Goal: Task Accomplishment & Management: Manage account settings

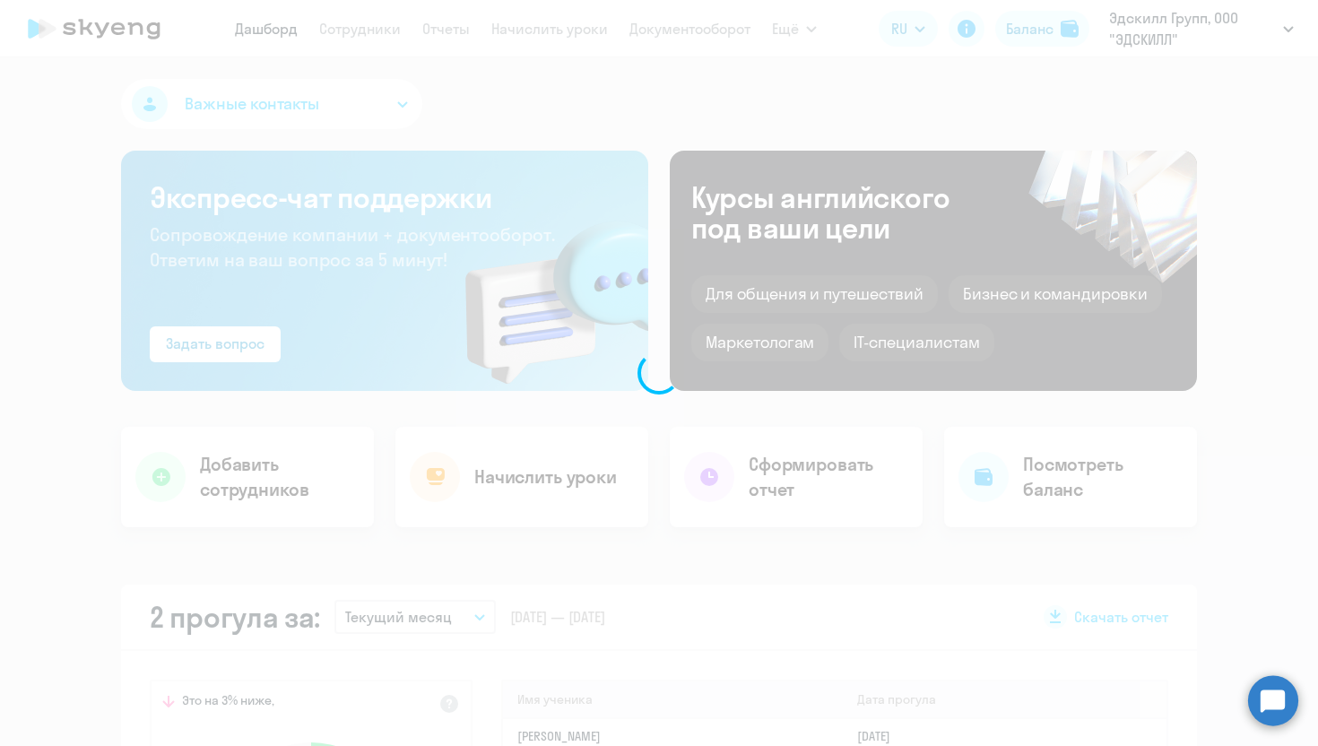
select select "30"
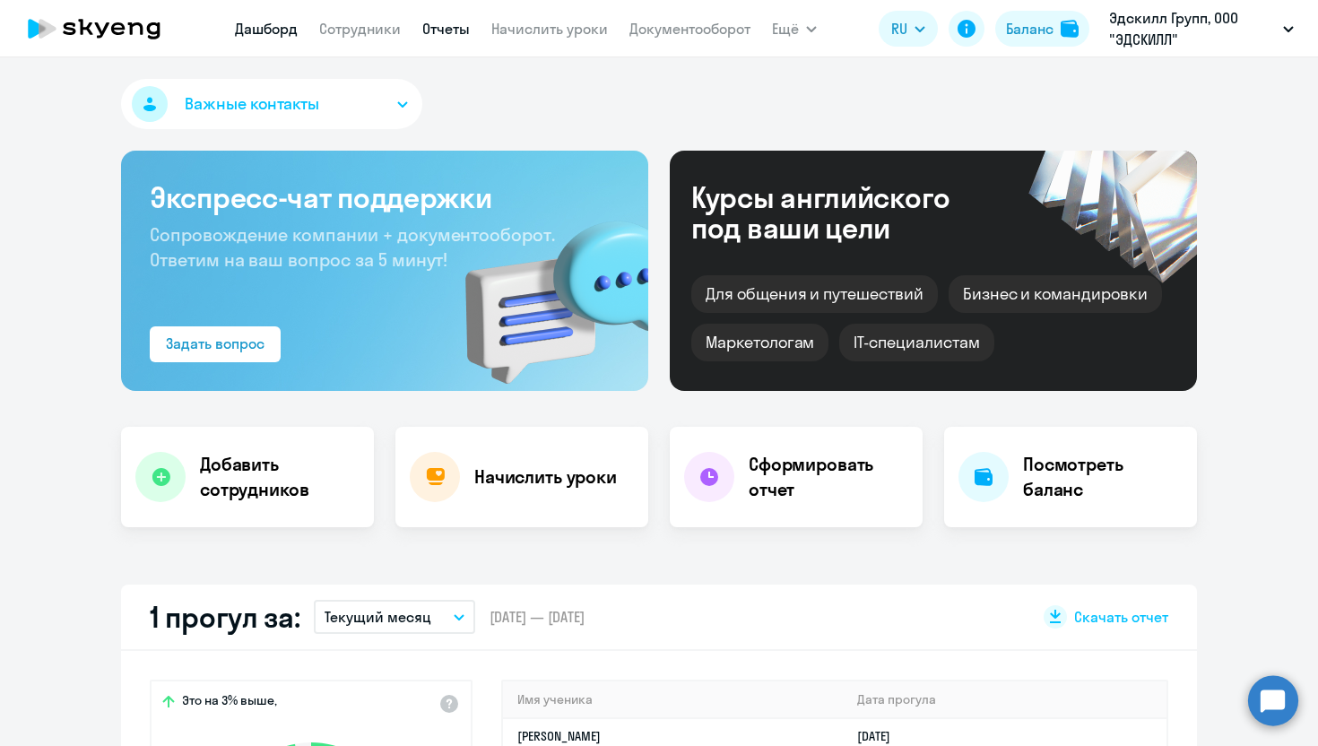
click at [455, 34] on link "Отчеты" at bounding box center [446, 29] width 48 height 18
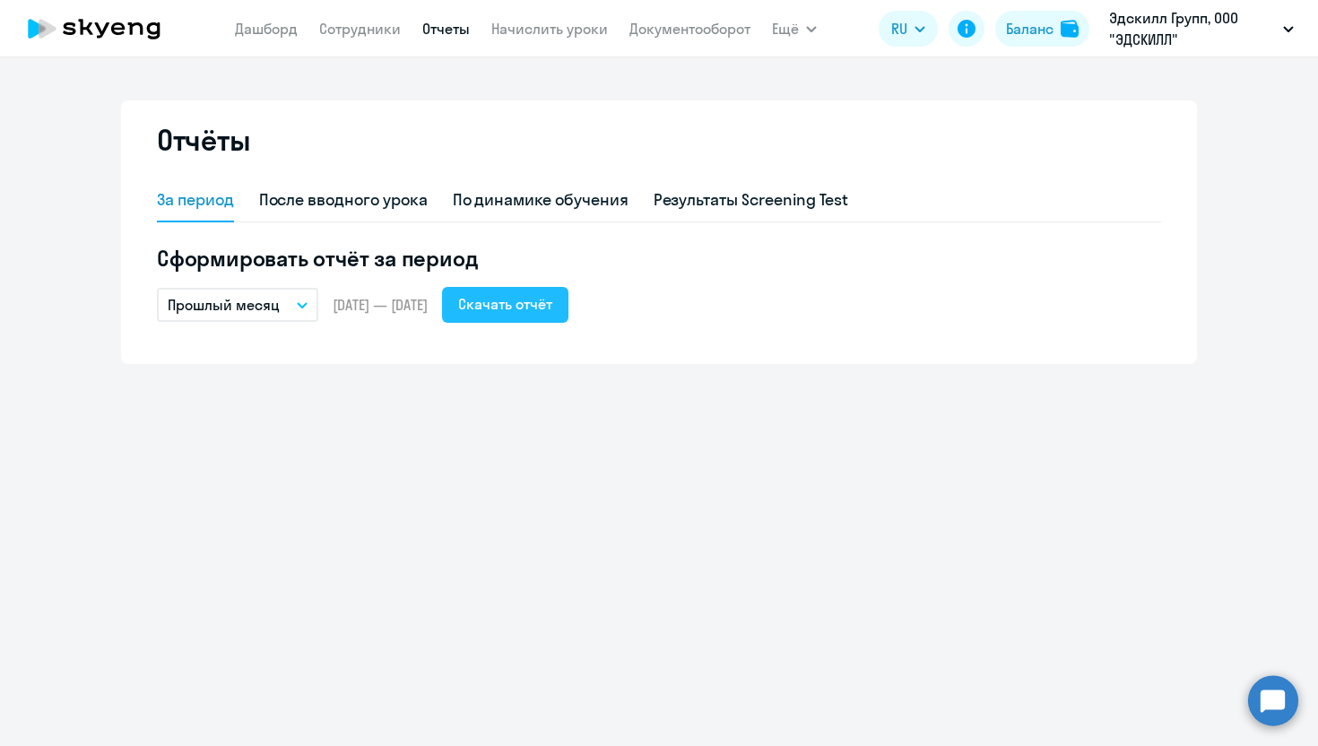
click at [552, 304] on div "Скачать отчёт" at bounding box center [505, 304] width 94 height 22
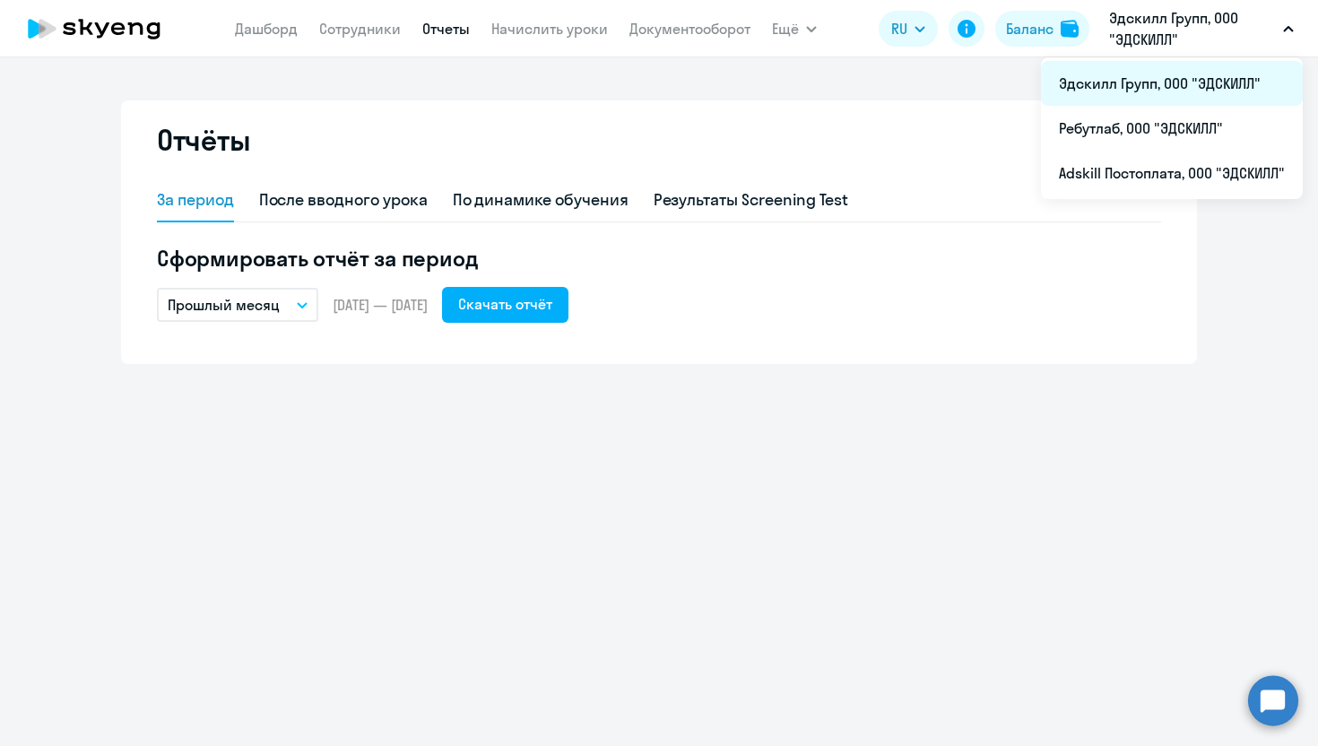
click at [1096, 75] on li "Эдскилл Групп, ООО "ЭДСКИЛЛ"" at bounding box center [1172, 83] width 262 height 45
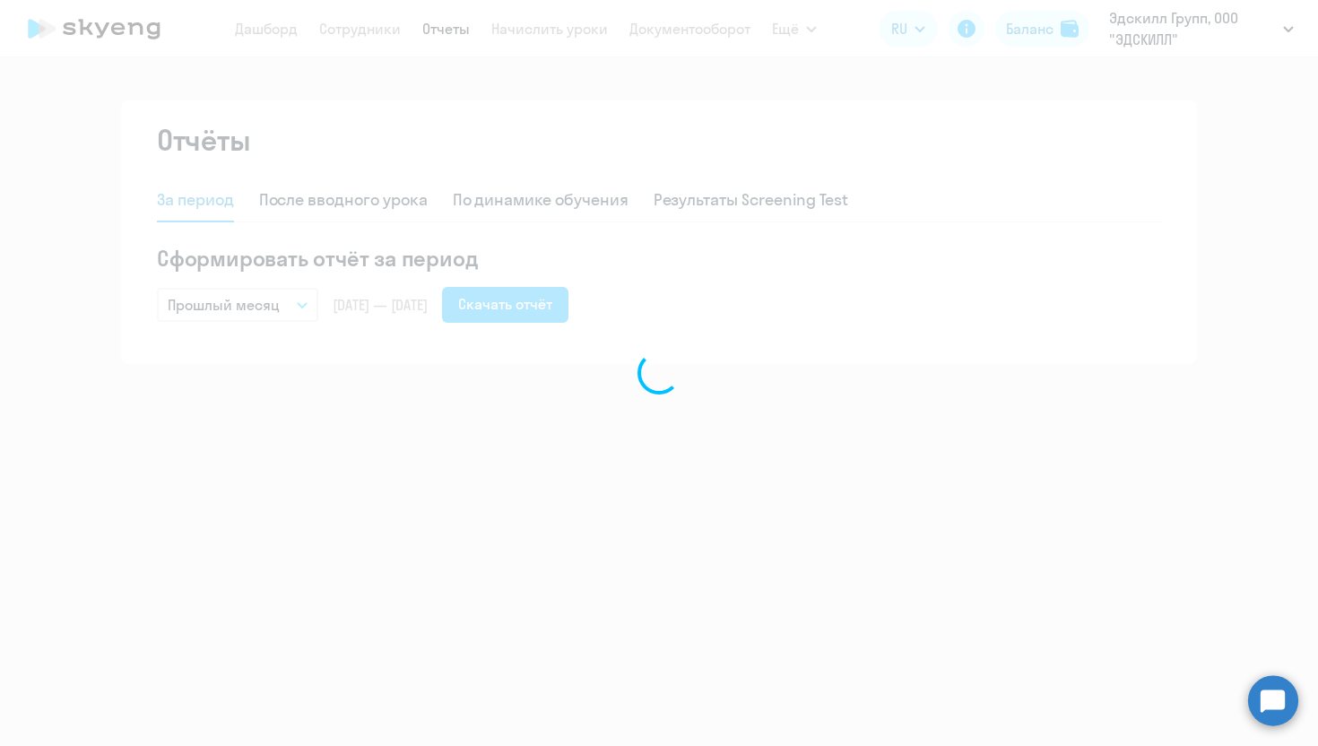
click at [1096, 75] on div at bounding box center [659, 373] width 1318 height 746
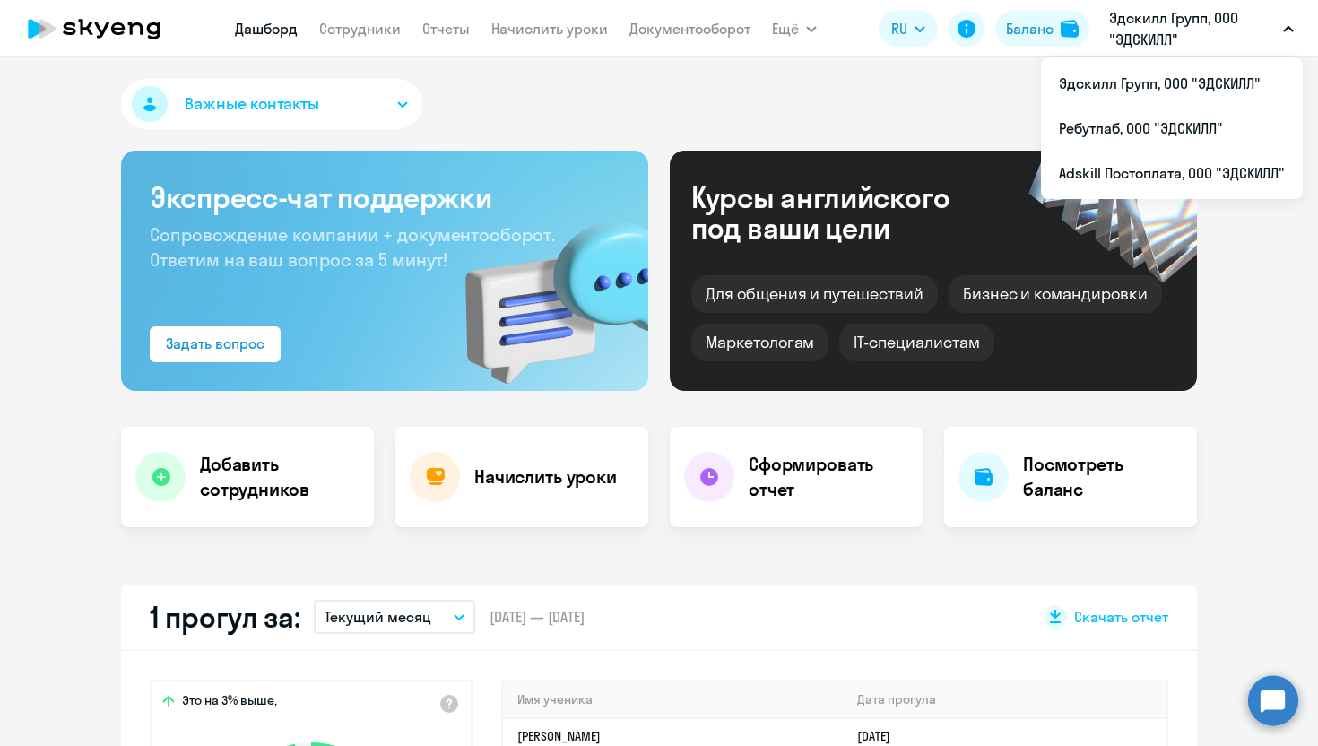
select select "30"
click at [393, 34] on link "Сотрудники" at bounding box center [360, 29] width 82 height 18
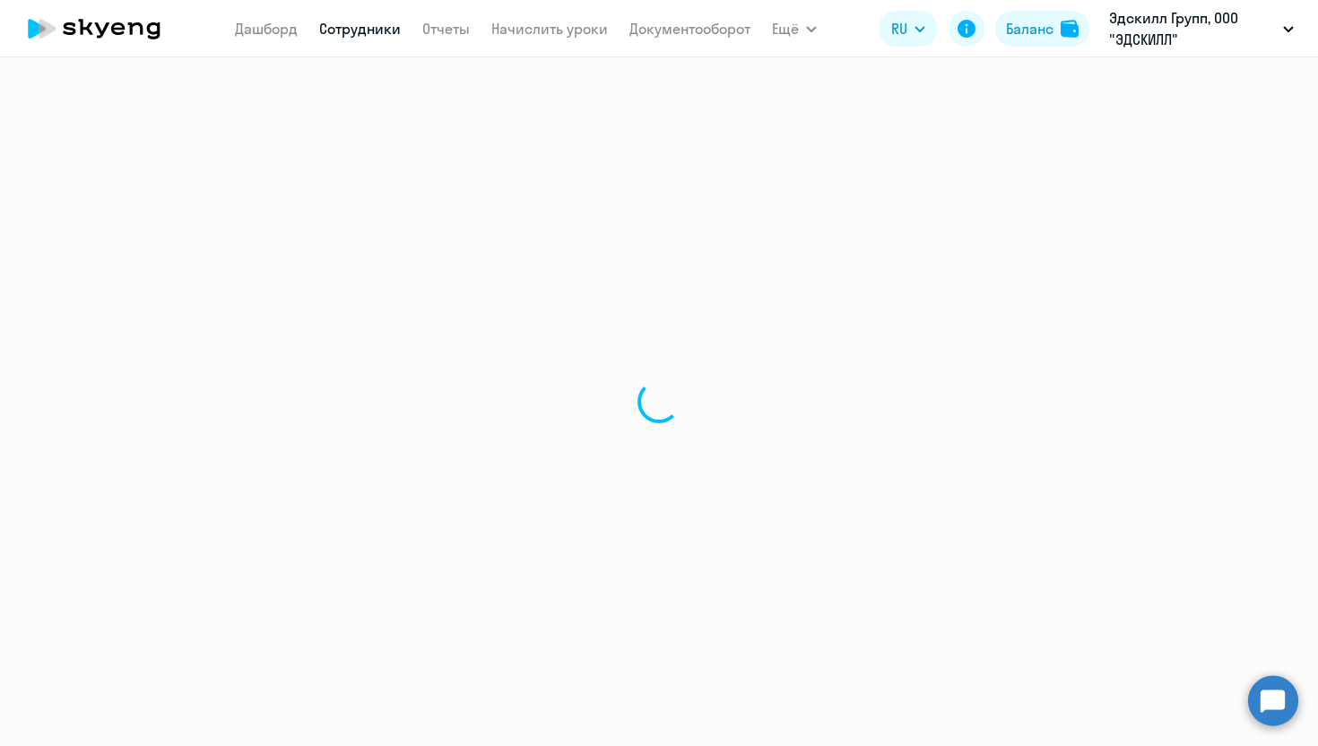
select select "30"
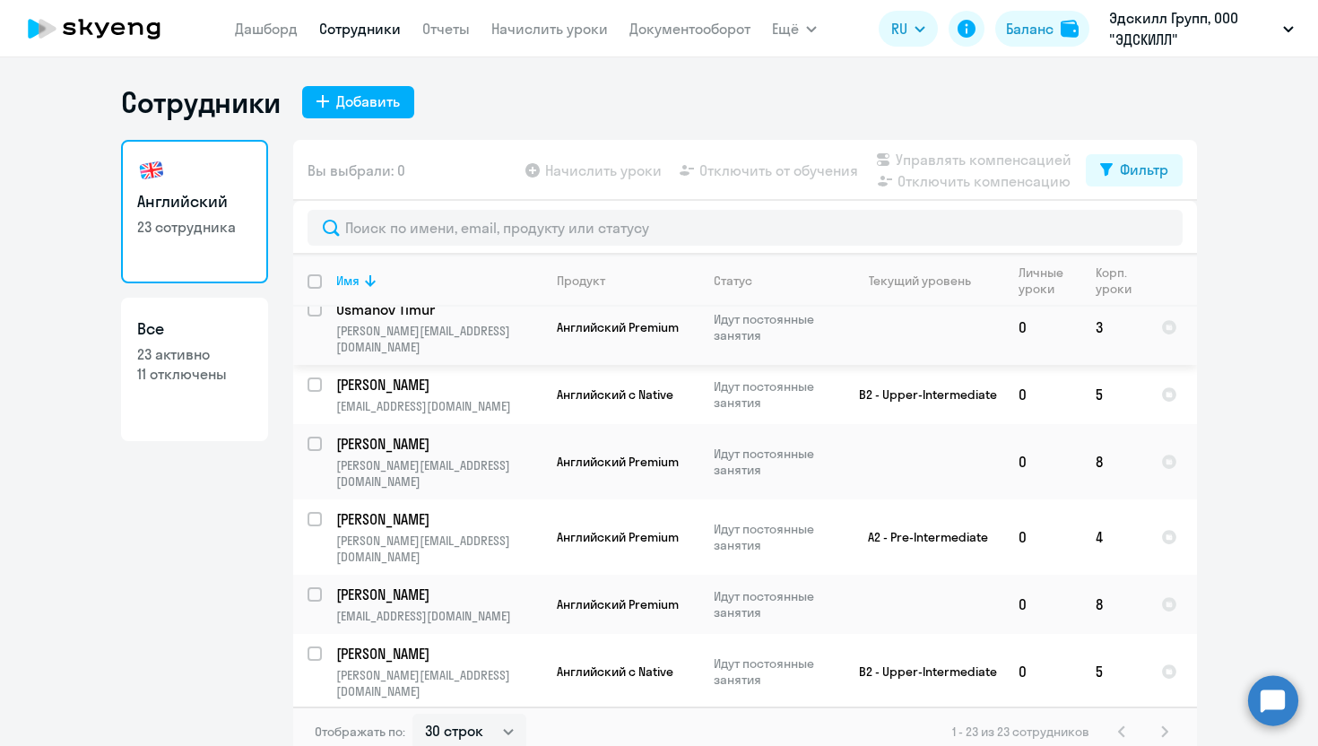
scroll to position [606, 0]
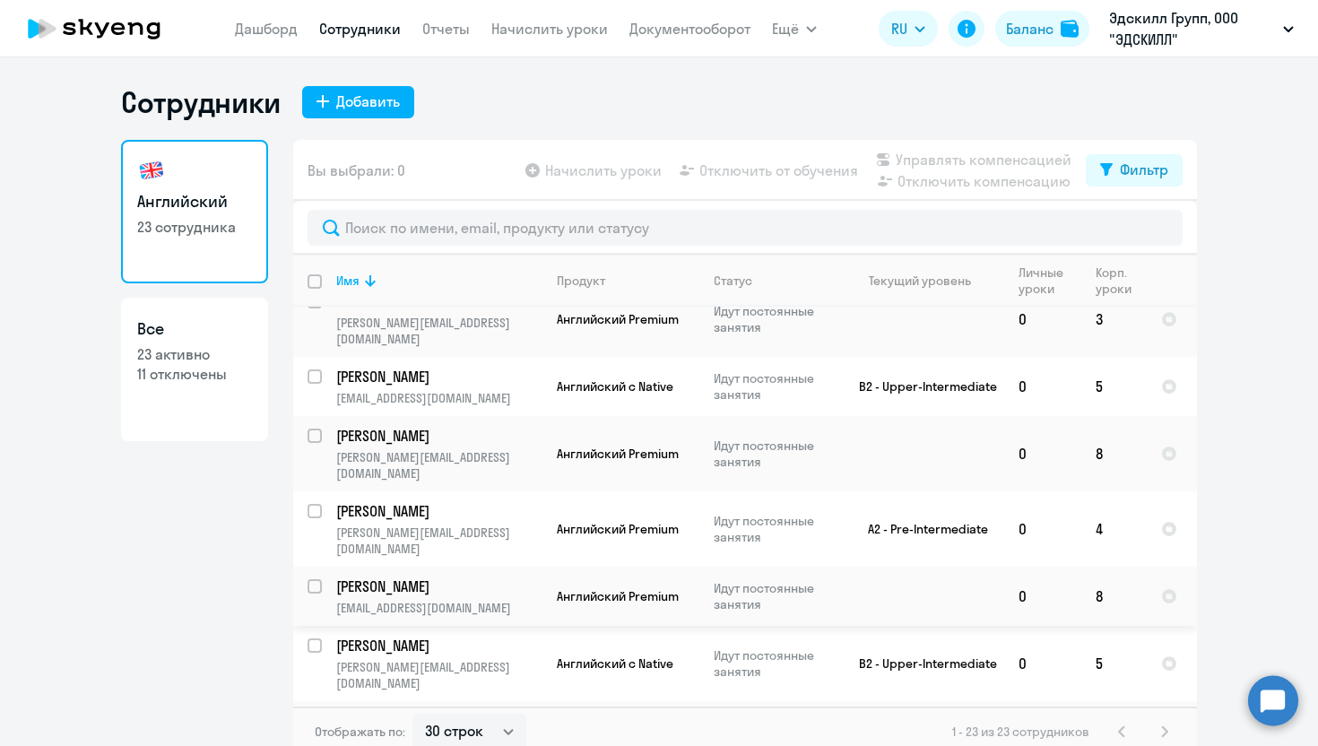
click at [456, 577] on p "[PERSON_NAME]" at bounding box center [437, 587] width 203 height 20
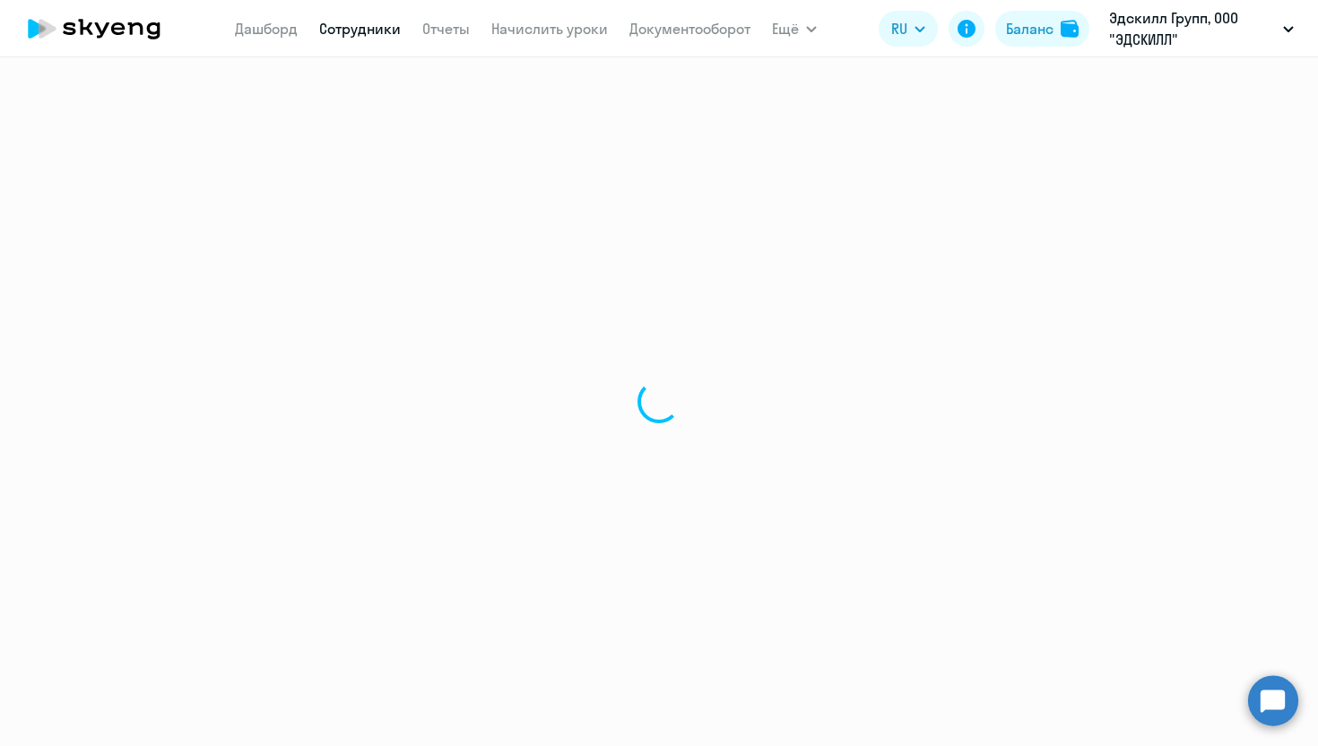
select select "english"
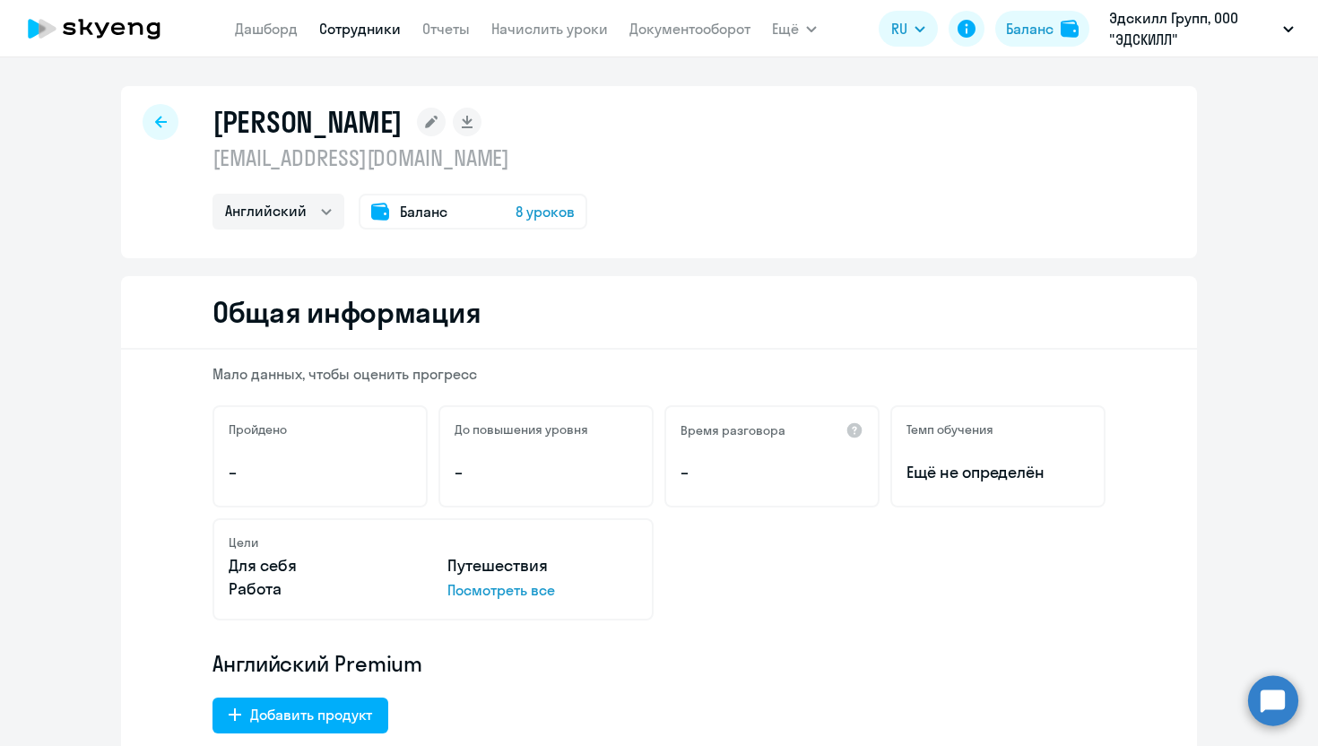
click at [364, 30] on link "Сотрудники" at bounding box center [360, 29] width 82 height 18
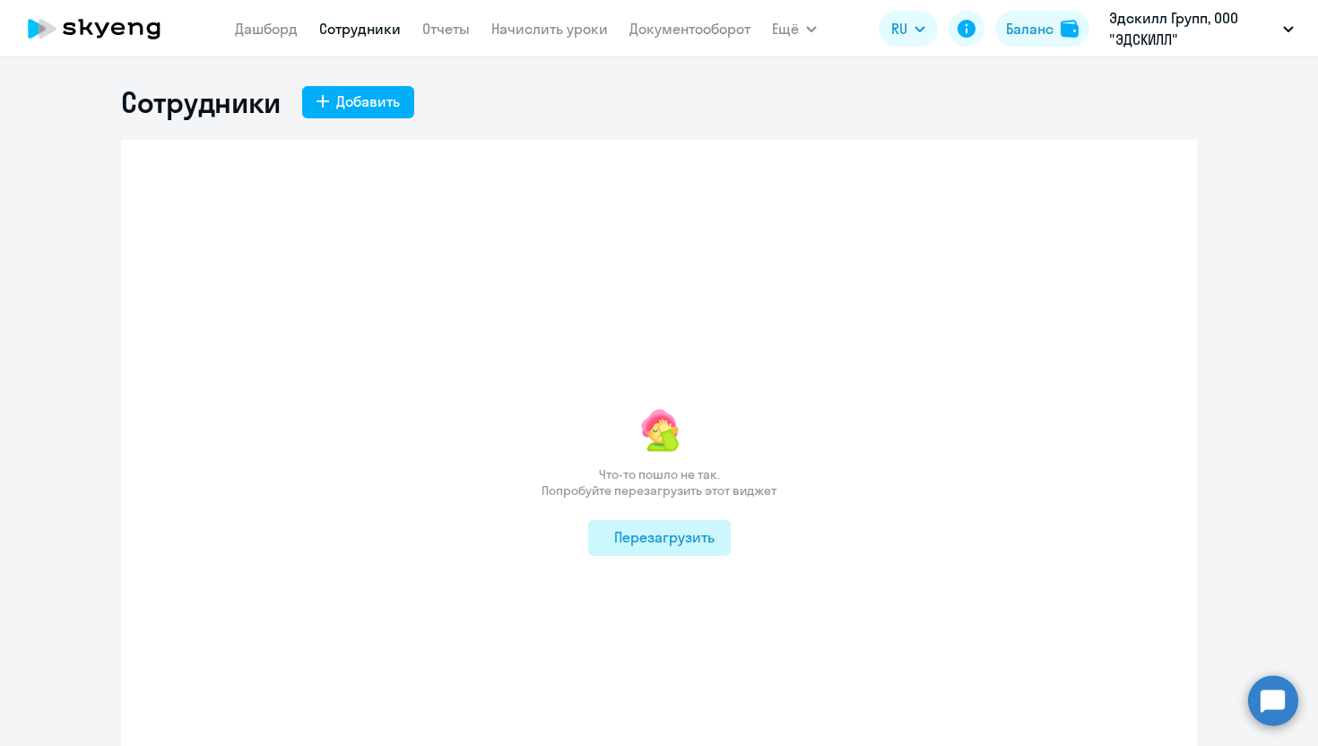
click at [681, 520] on button "Перезагрузить" at bounding box center [659, 538] width 143 height 36
click at [268, 27] on link "Дашборд" at bounding box center [266, 29] width 63 height 18
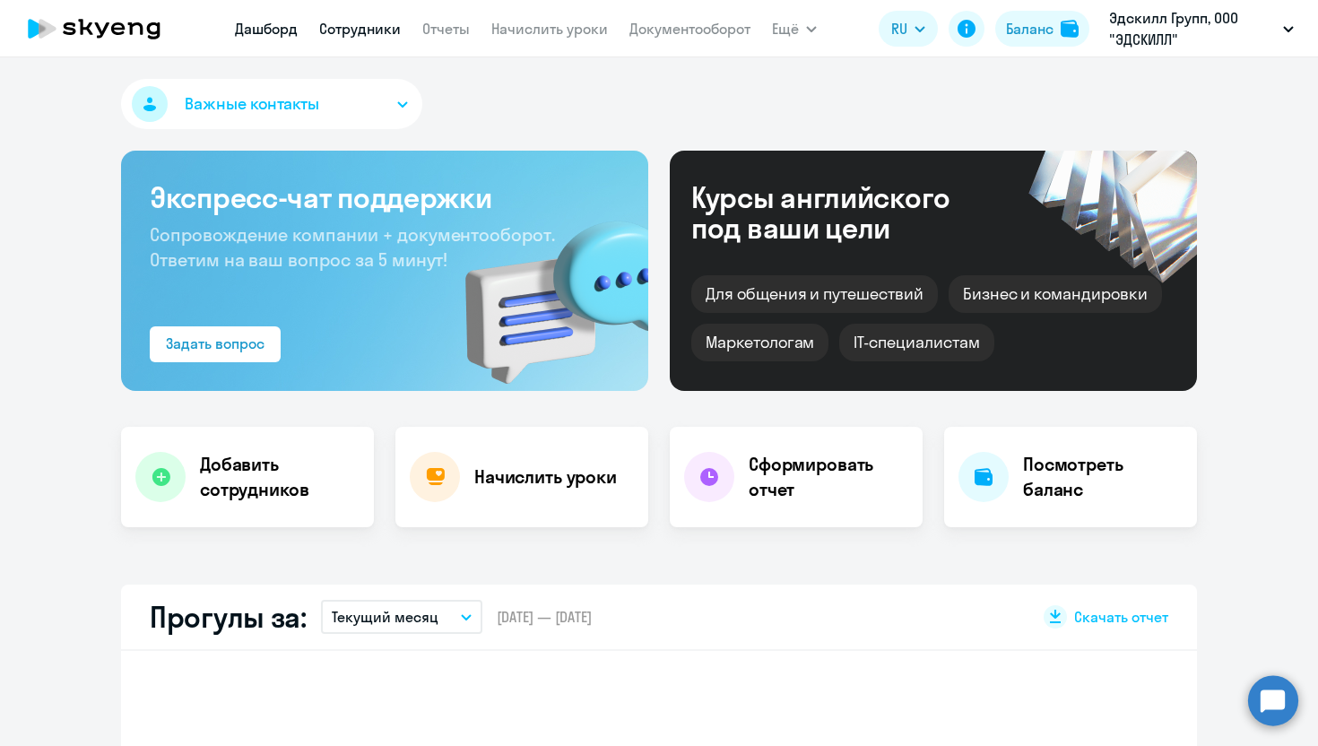
click at [389, 23] on link "Сотрудники" at bounding box center [360, 29] width 82 height 18
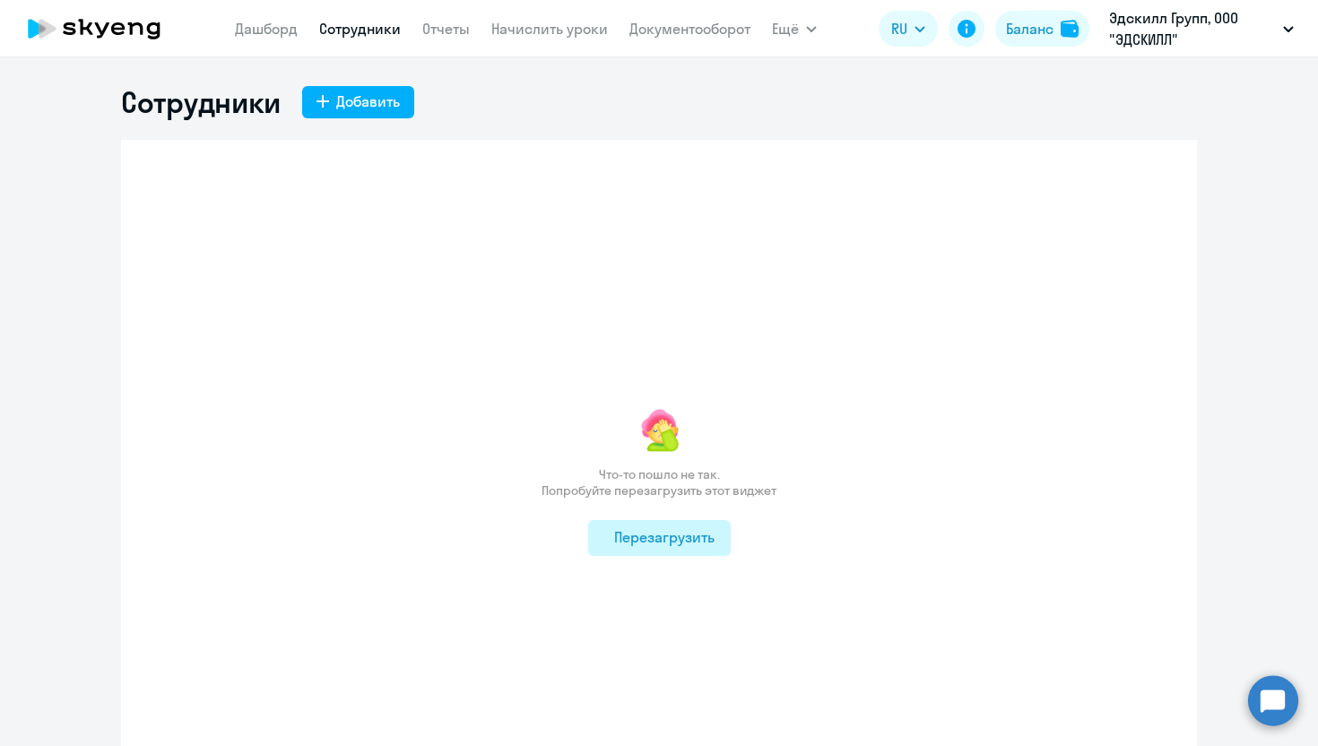
click at [639, 526] on div "Перезагрузить" at bounding box center [660, 537] width 110 height 22
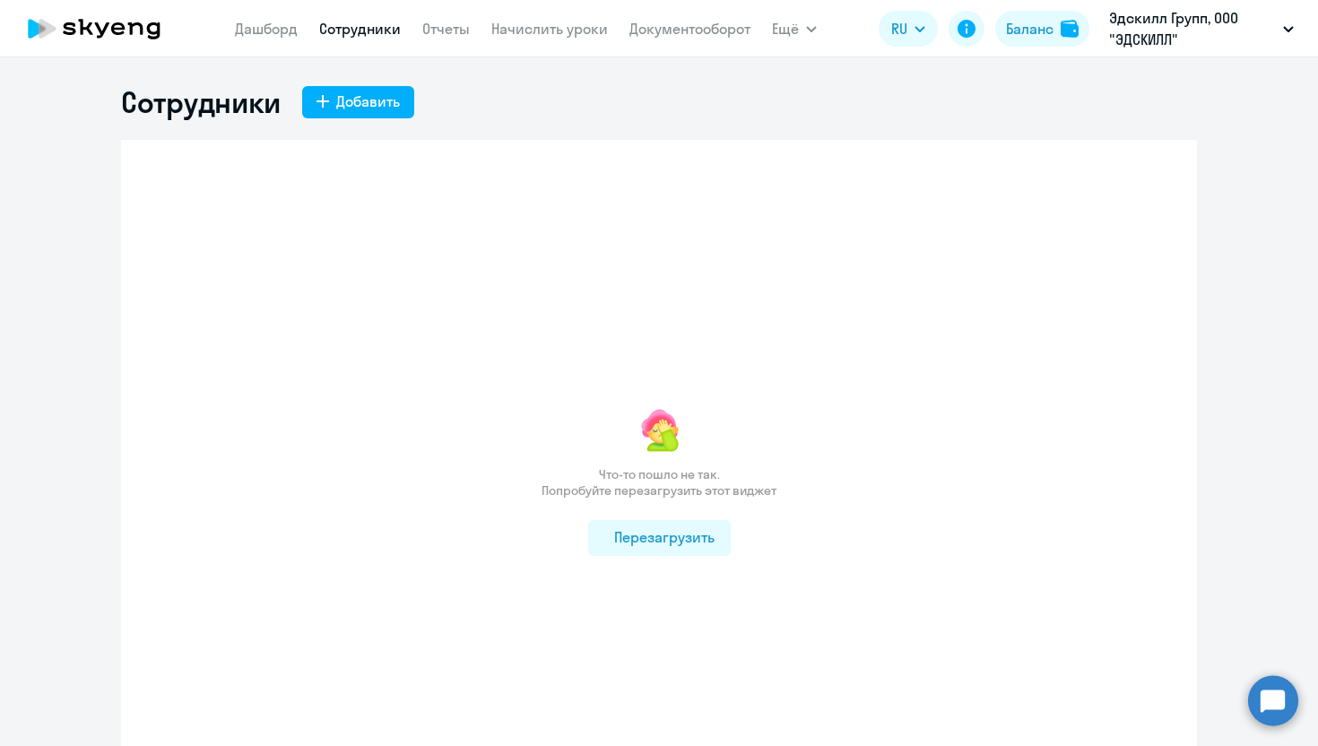
click at [510, 524] on div "Что-то пошло не так. Попробуйте перезагрузить этот виджет Перезагрузить" at bounding box center [659, 481] width 1076 height 682
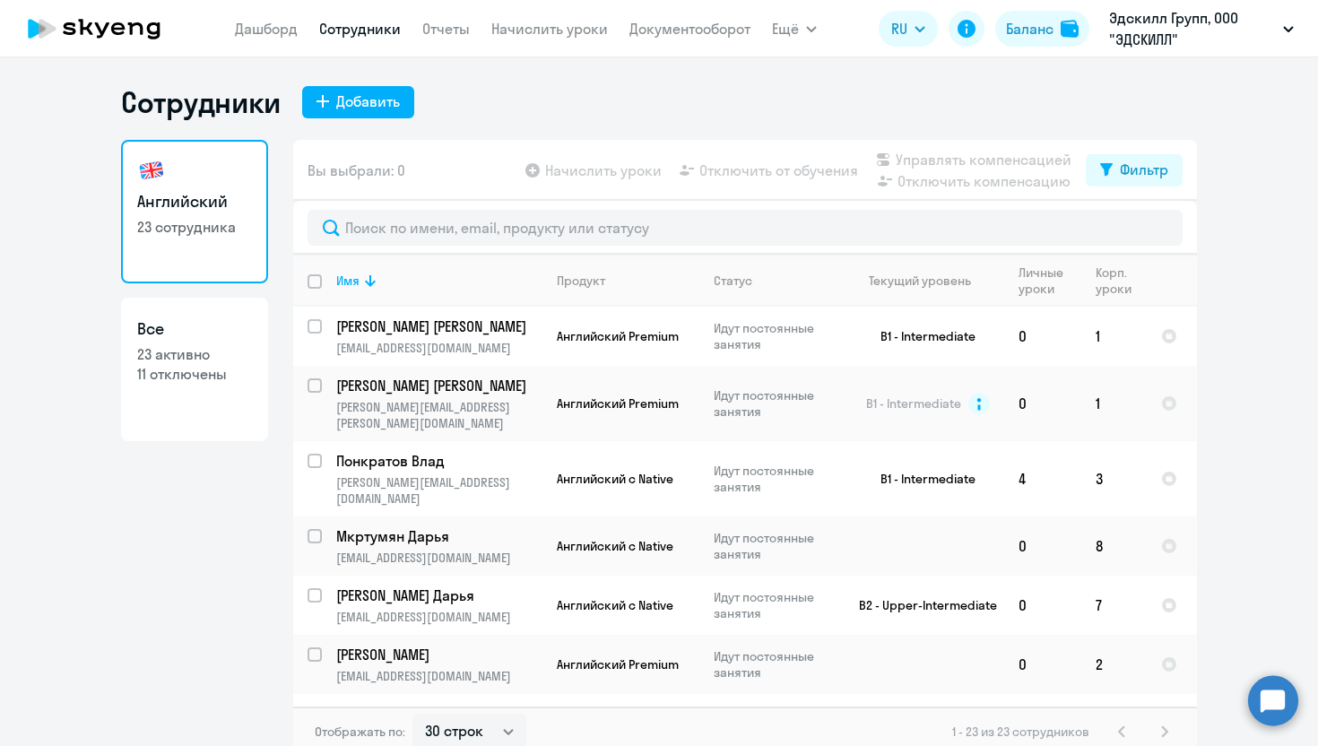
select select "30"
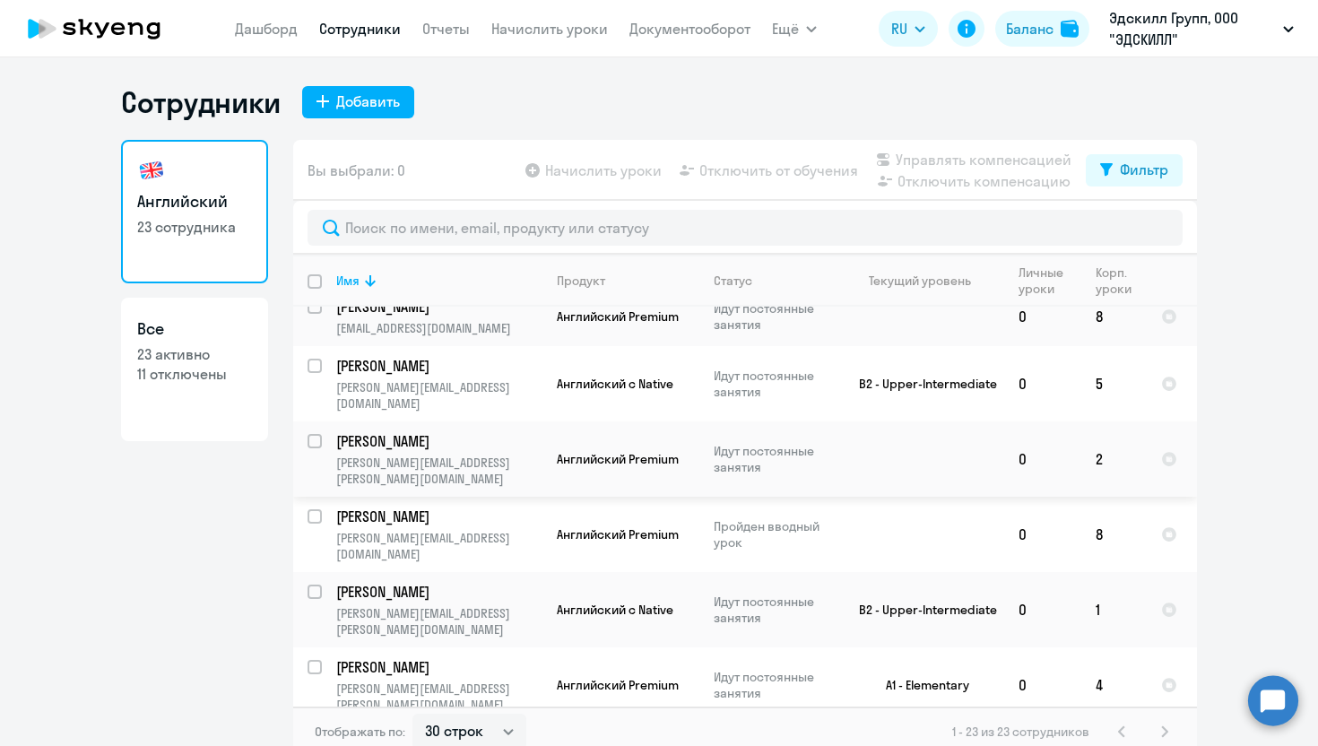
scroll to position [929, 0]
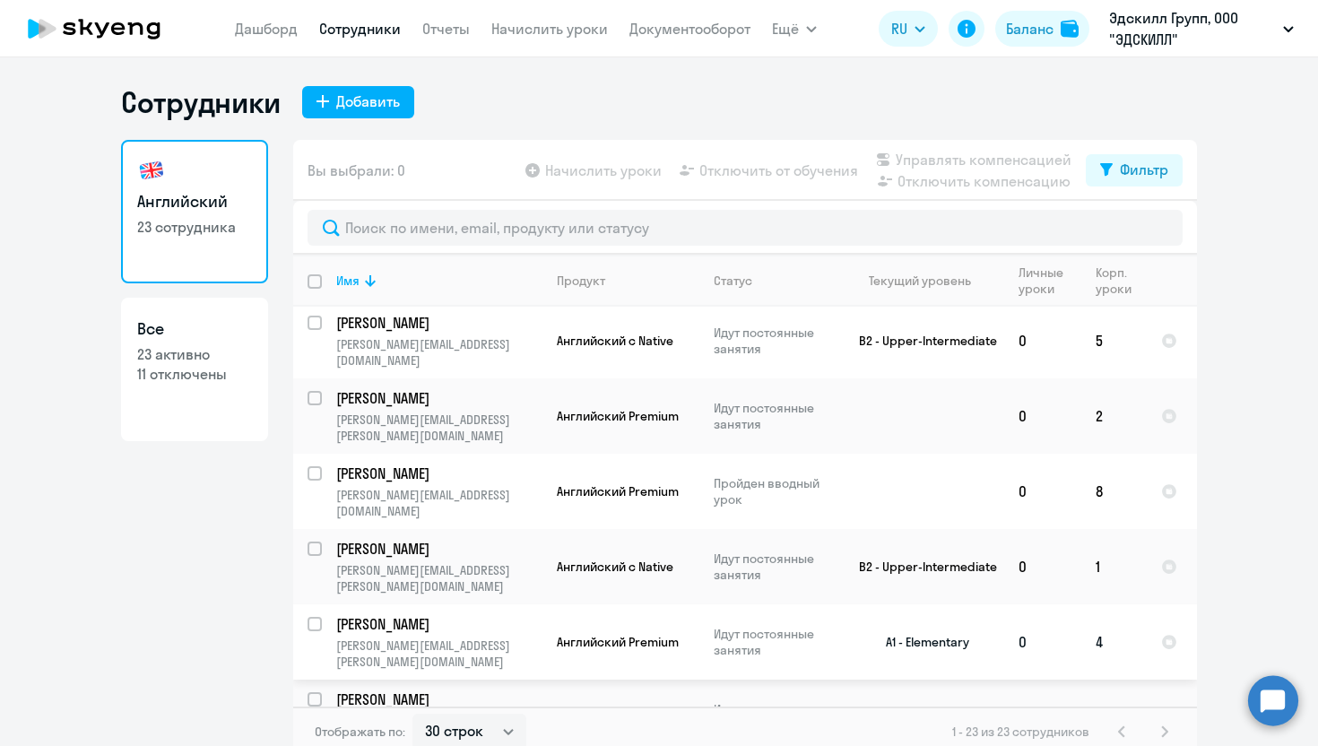
click at [487, 638] on p "[PERSON_NAME][EMAIL_ADDRESS][PERSON_NAME][DOMAIN_NAME]" at bounding box center [438, 654] width 205 height 32
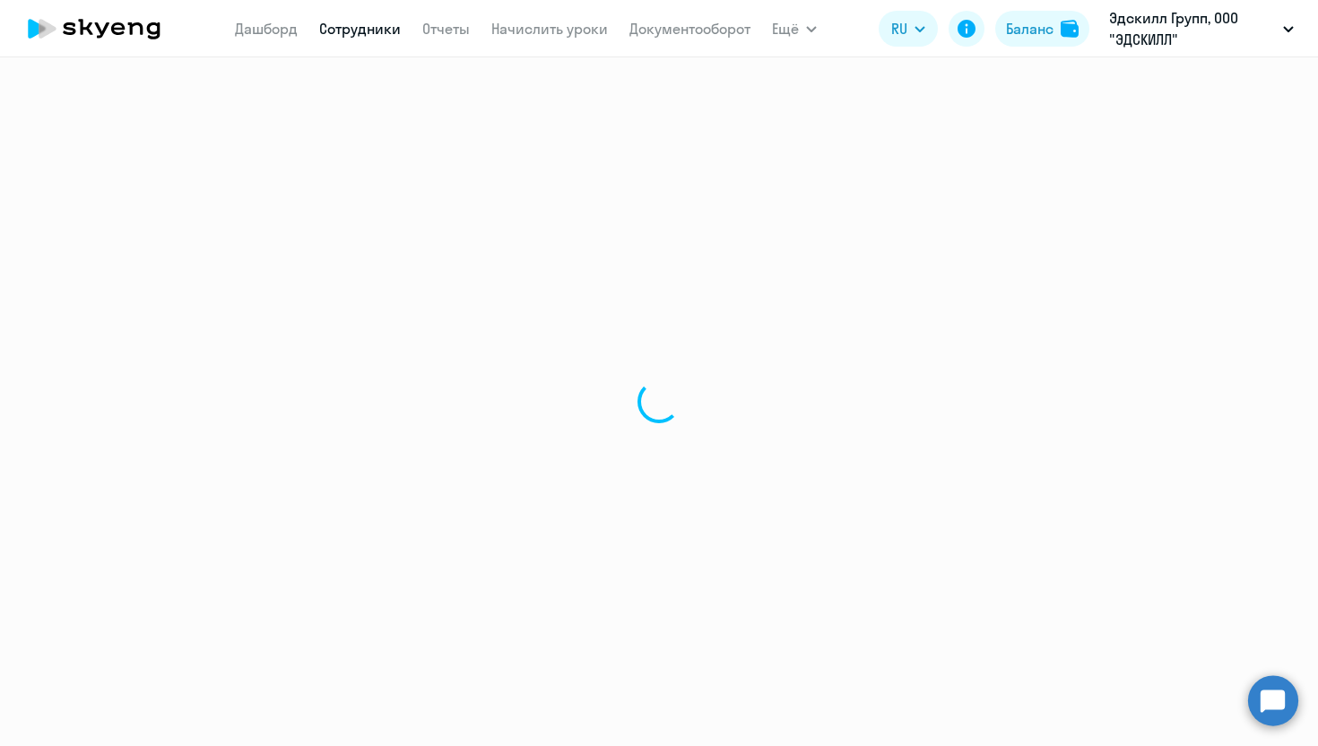
select select "english"
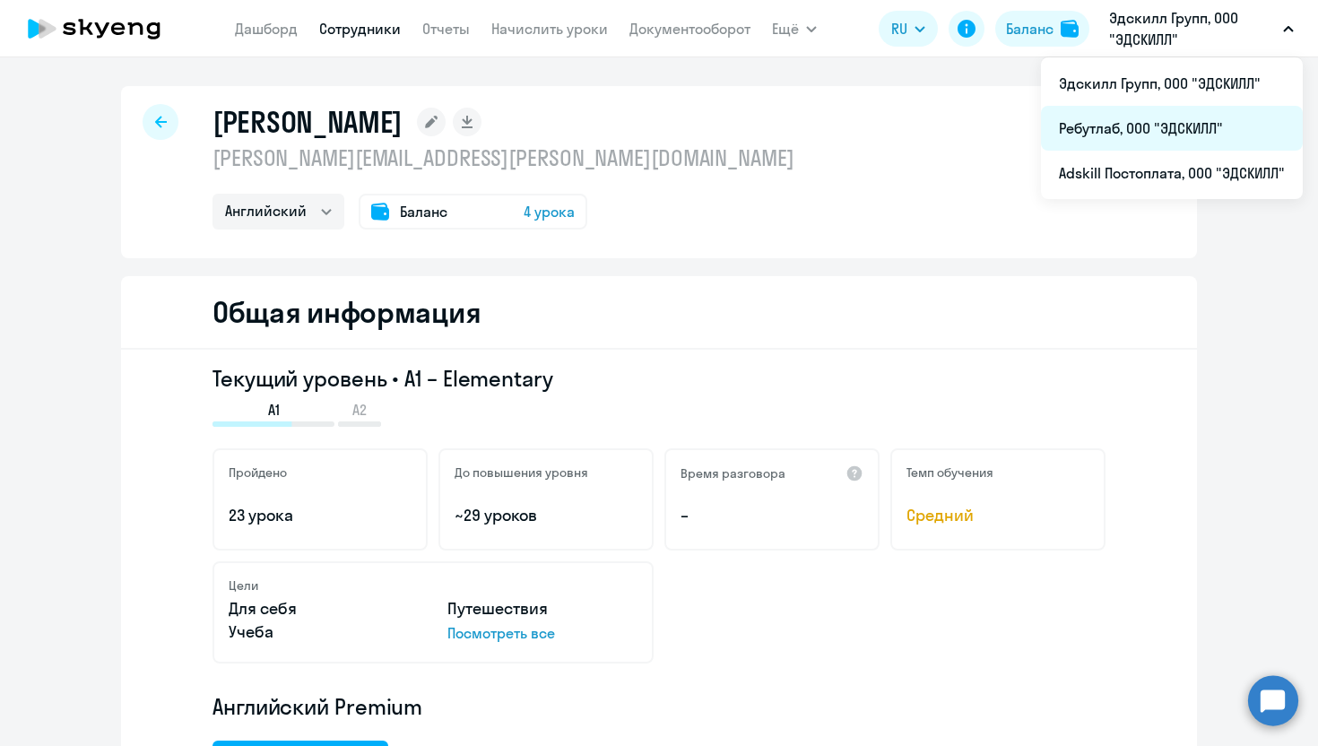
click at [1099, 133] on li "Ребутлаб, ООО "ЭДСКИЛЛ"" at bounding box center [1172, 128] width 262 height 45
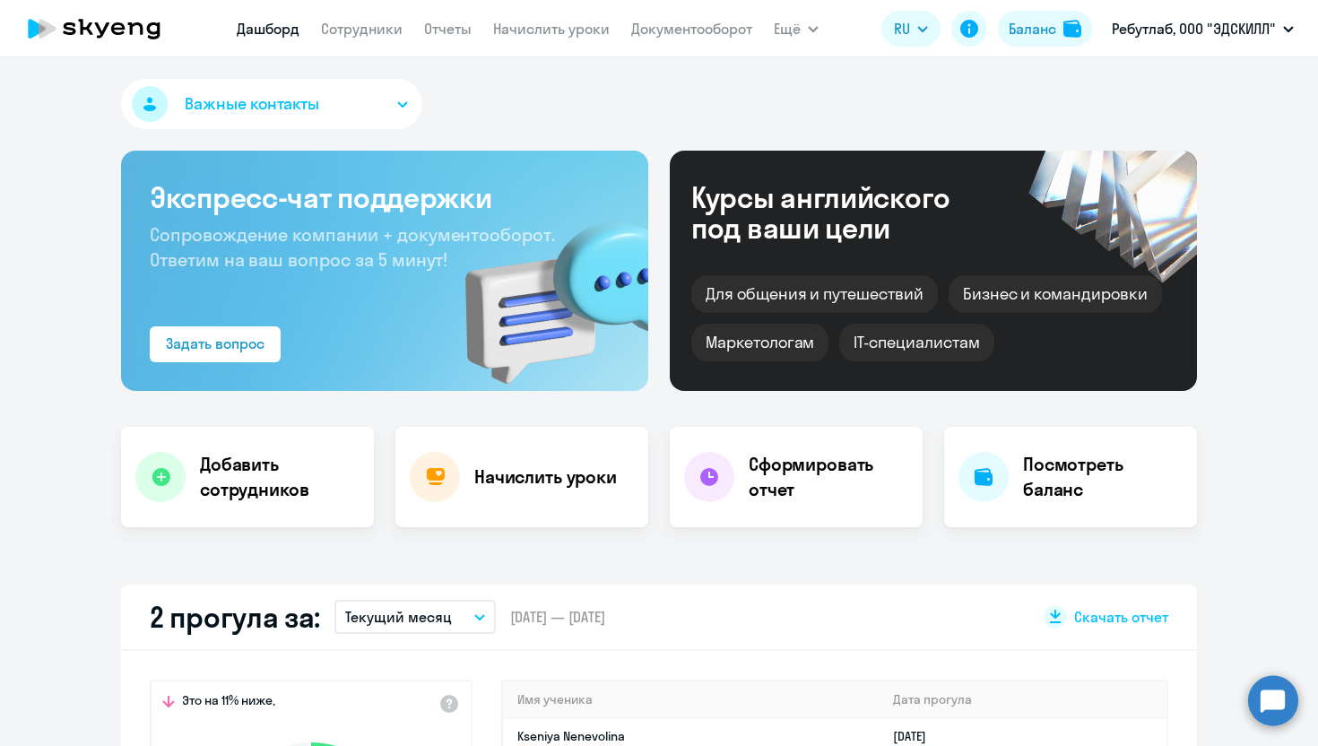
select select "30"
click at [448, 30] on link "Отчеты" at bounding box center [448, 29] width 48 height 18
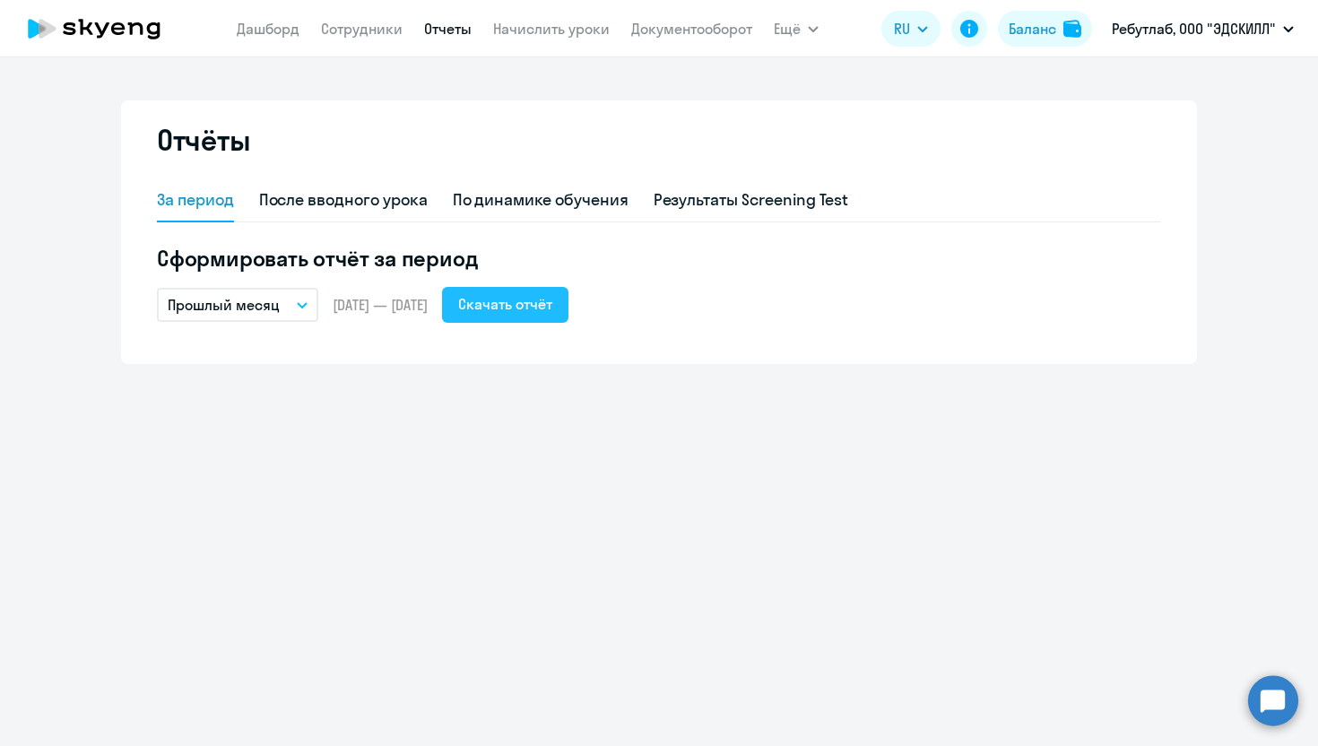
click at [552, 296] on div "Скачать отчёт" at bounding box center [505, 304] width 94 height 22
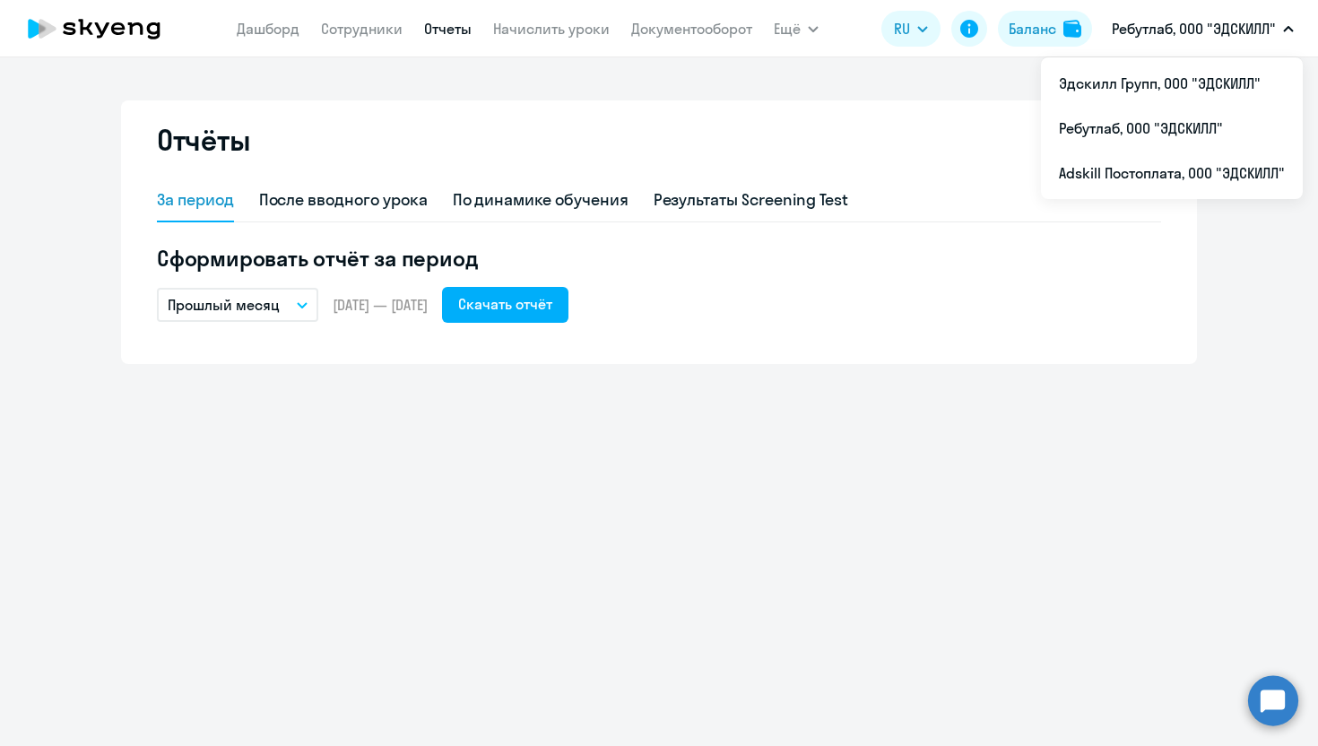
click at [380, 17] on nav "[PERSON_NAME] Отчеты Начислить уроки Документооборот" at bounding box center [495, 29] width 516 height 36
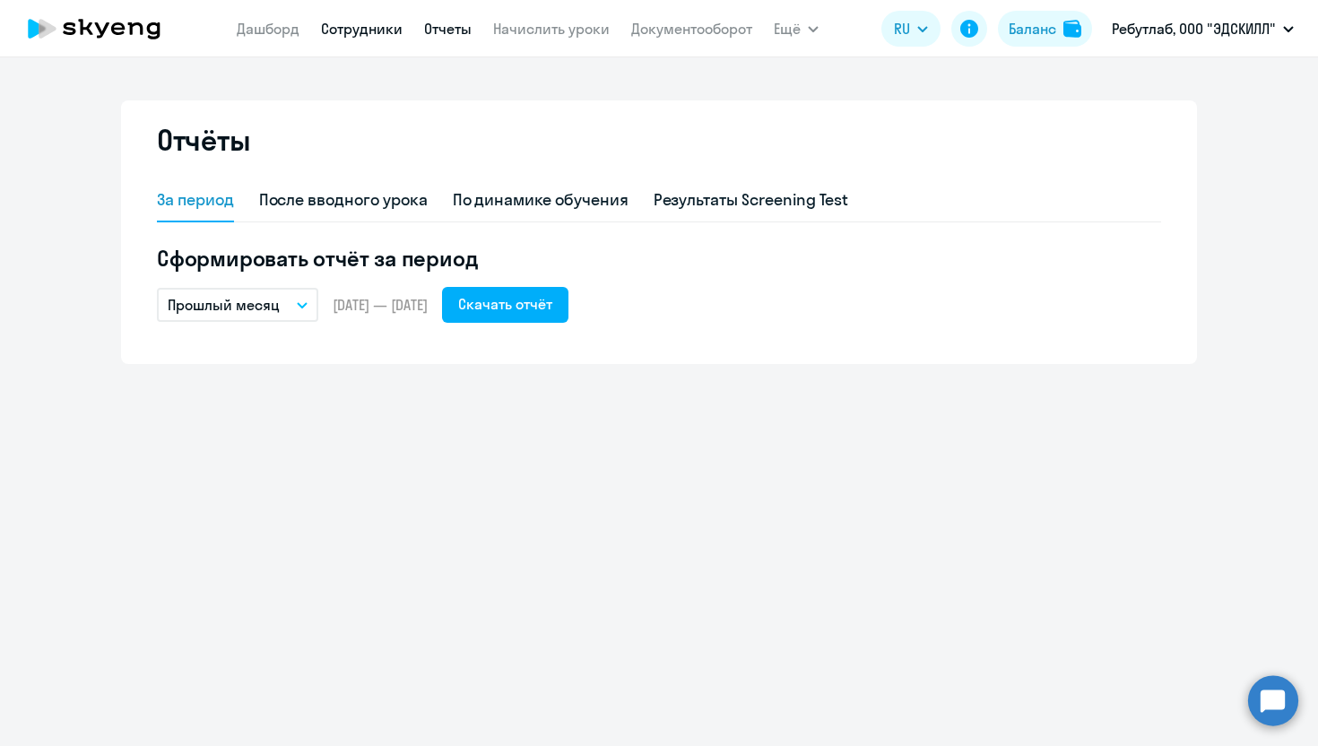
click at [370, 27] on link "Сотрудники" at bounding box center [362, 29] width 82 height 18
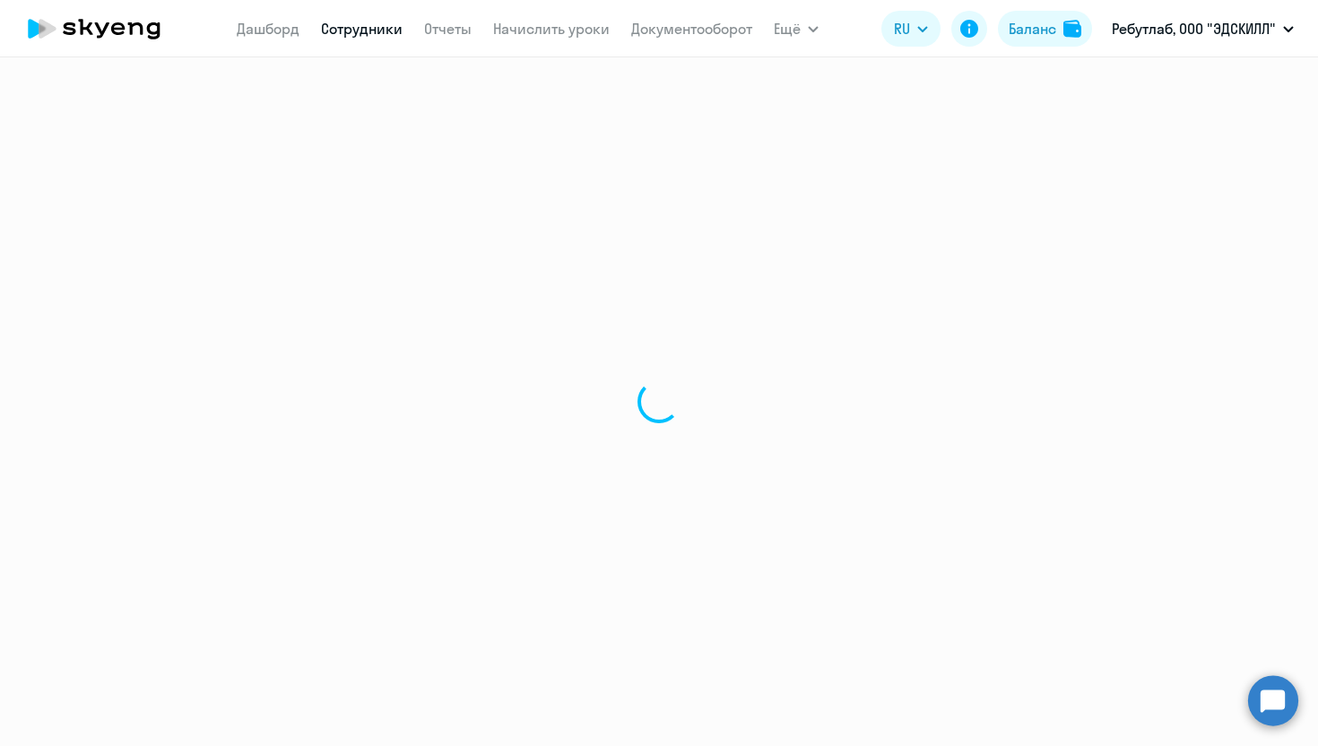
select select "30"
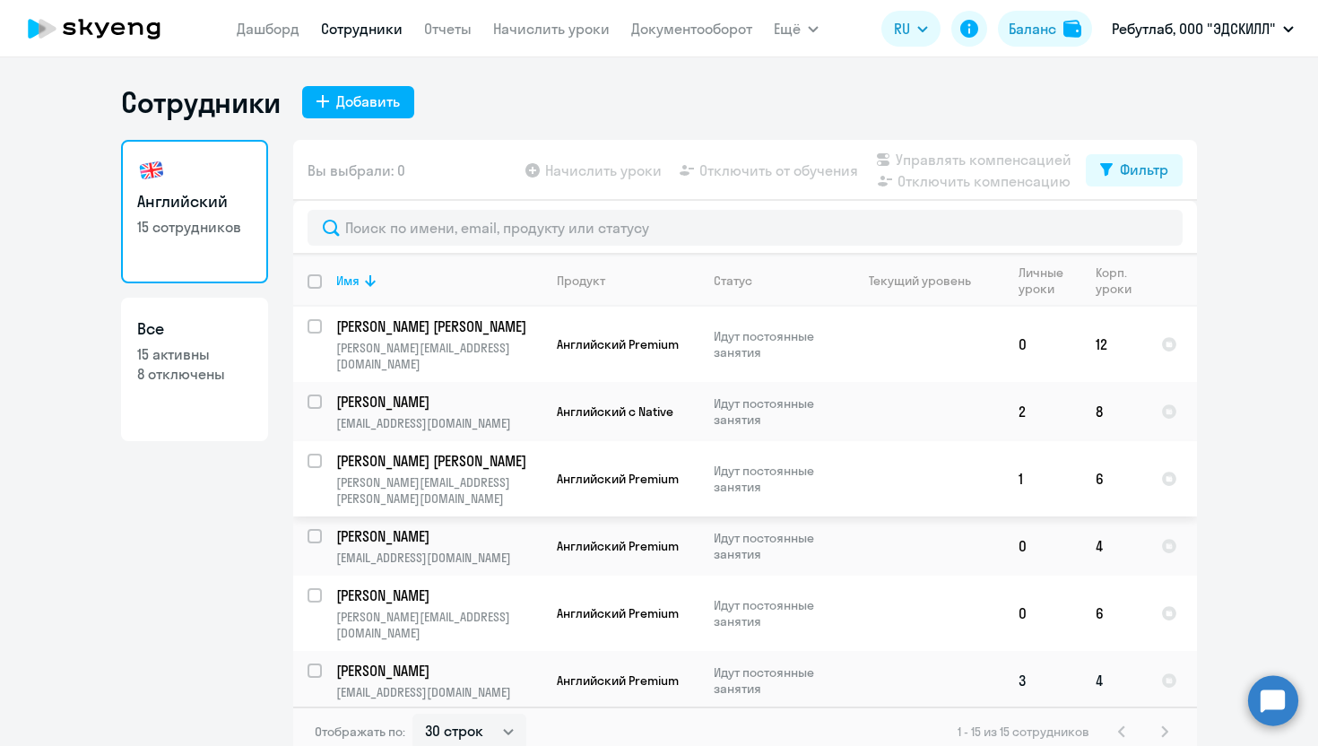
scroll to position [1, 0]
click at [492, 526] on p "[PERSON_NAME]" at bounding box center [437, 536] width 203 height 20
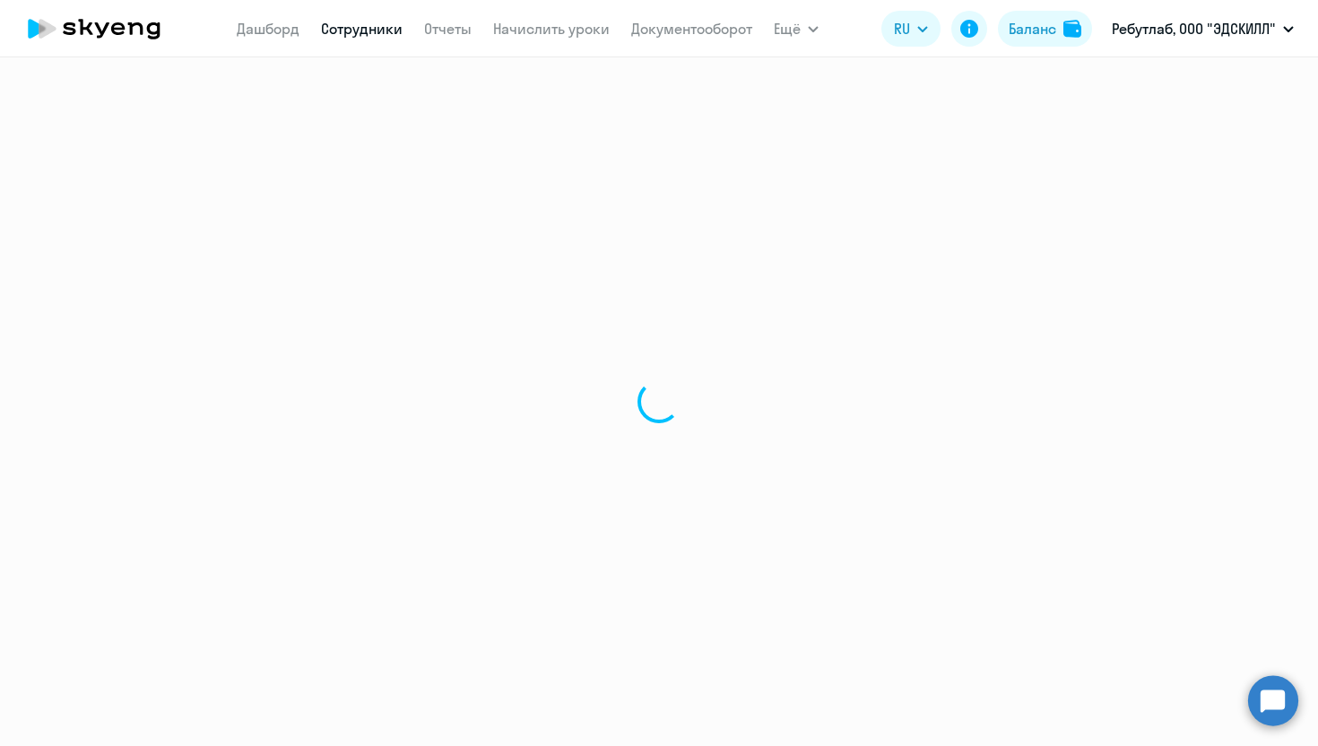
select select "english"
select select "30"
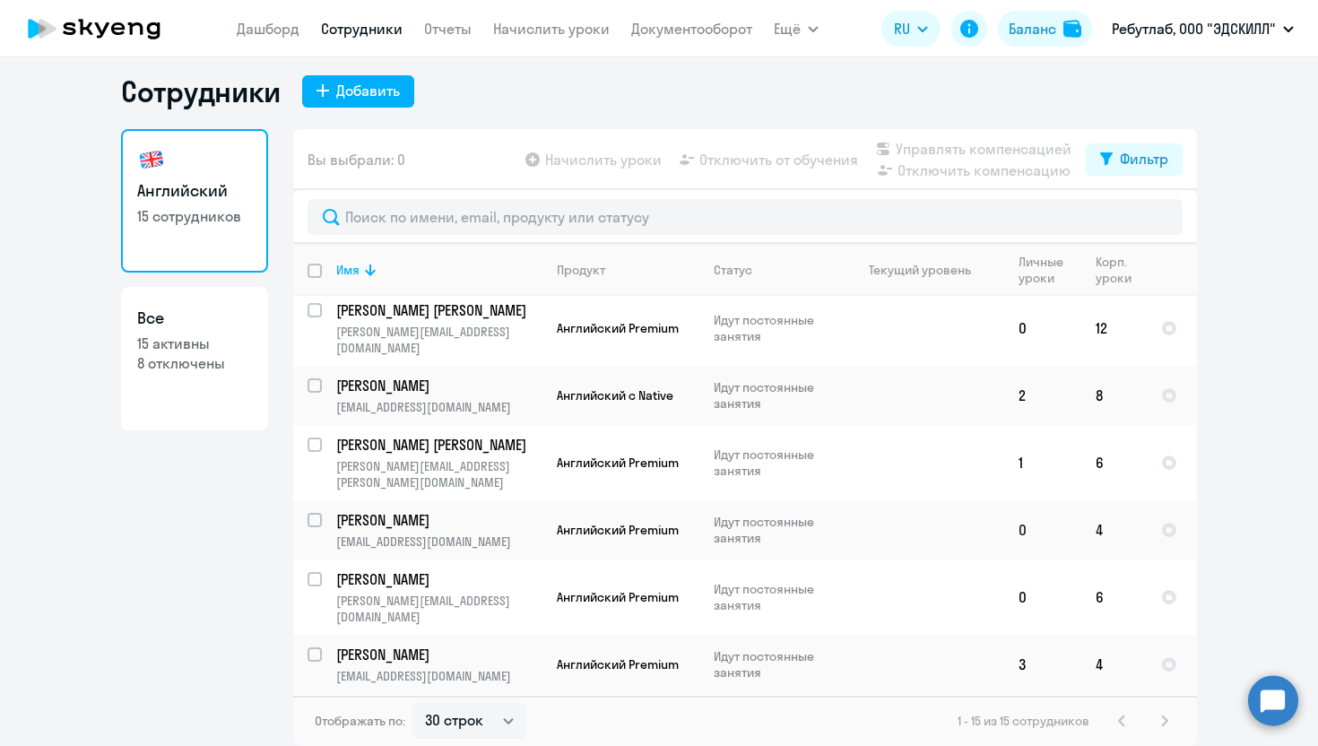
scroll to position [4, 0]
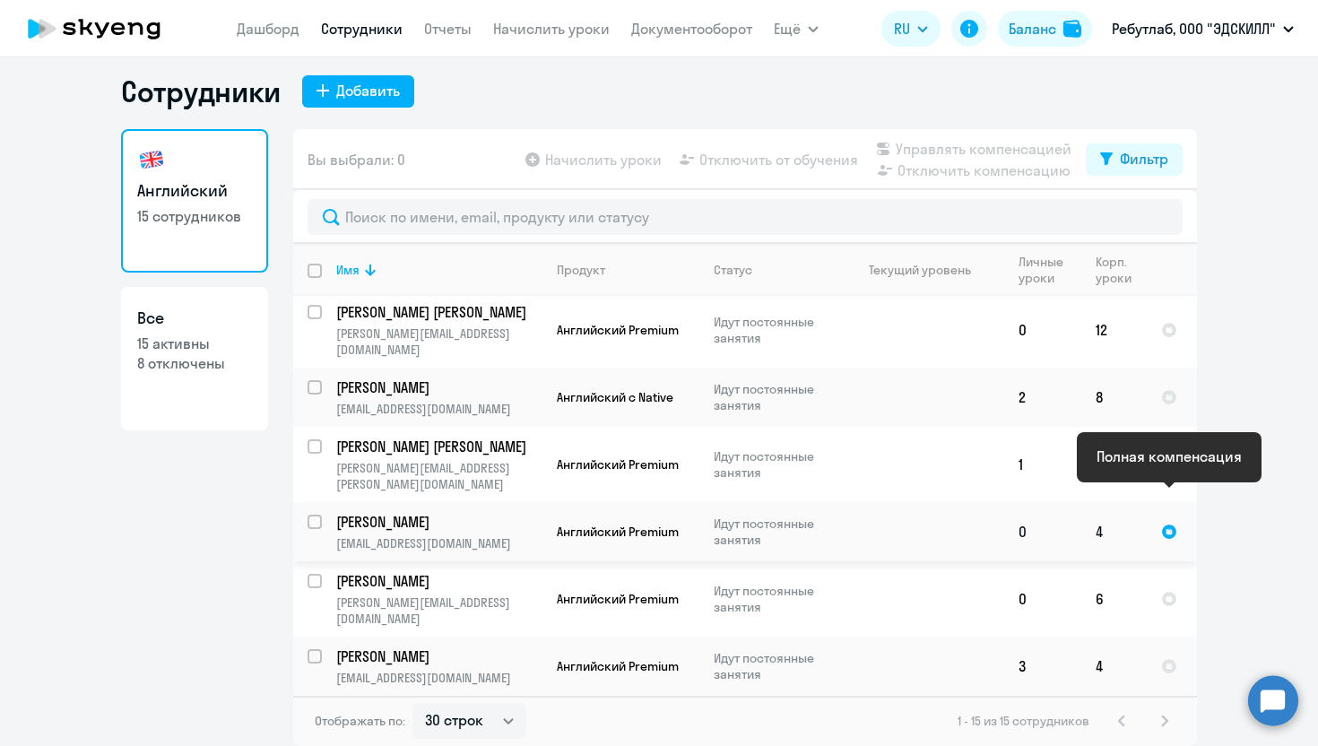
click at [1169, 524] on div at bounding box center [1169, 532] width 16 height 16
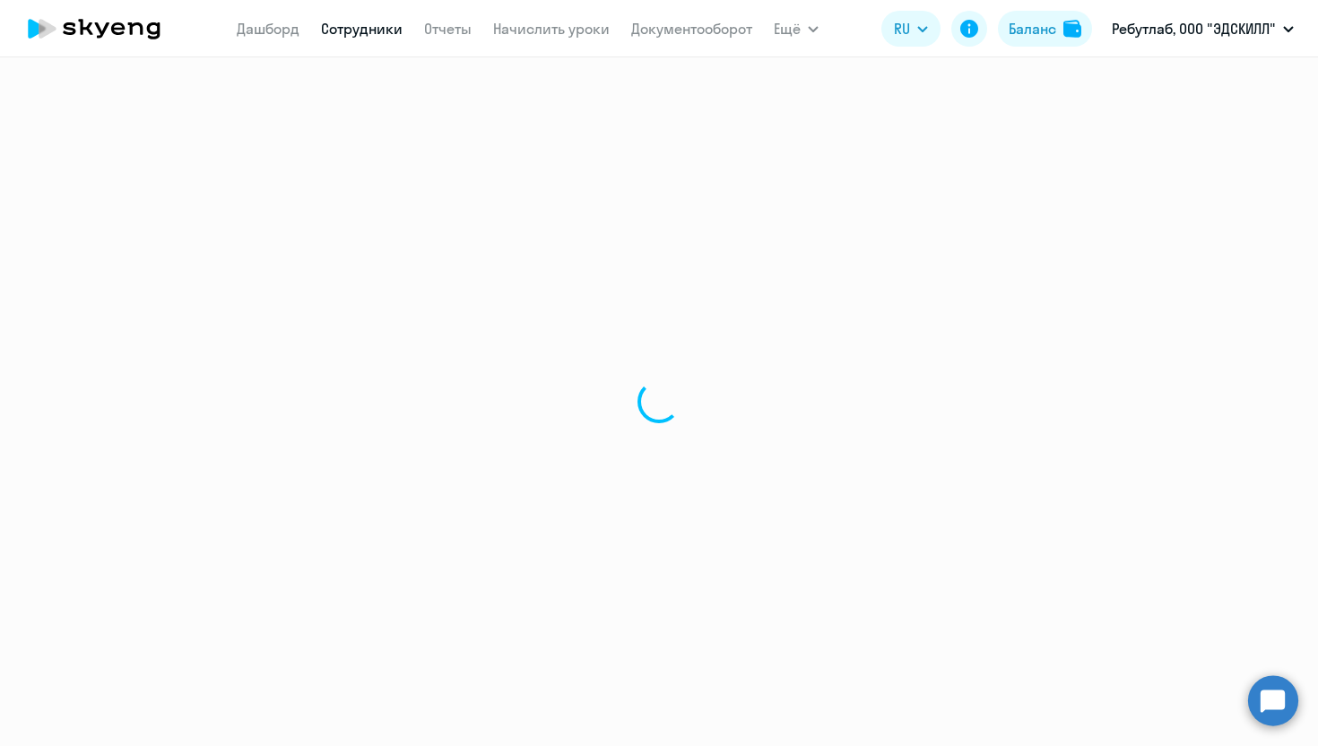
select select "english"
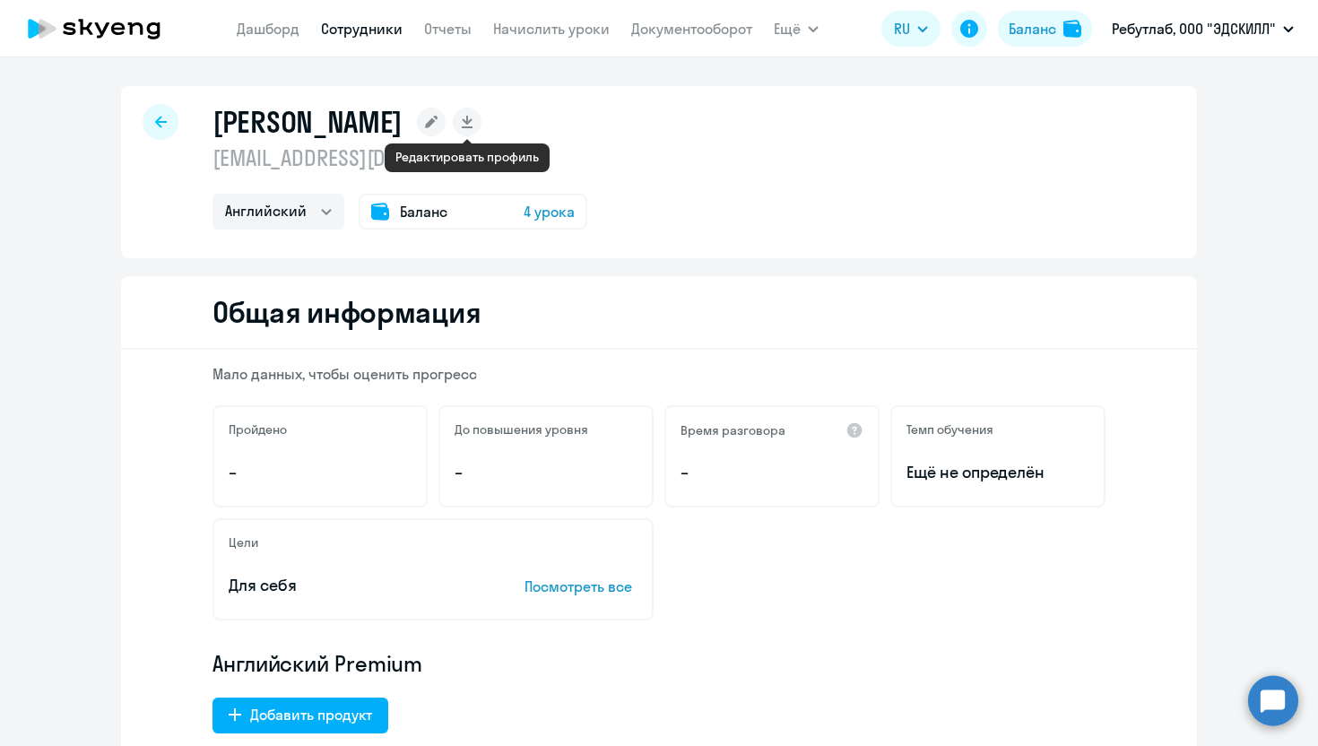
click at [446, 120] on rect at bounding box center [431, 122] width 29 height 29
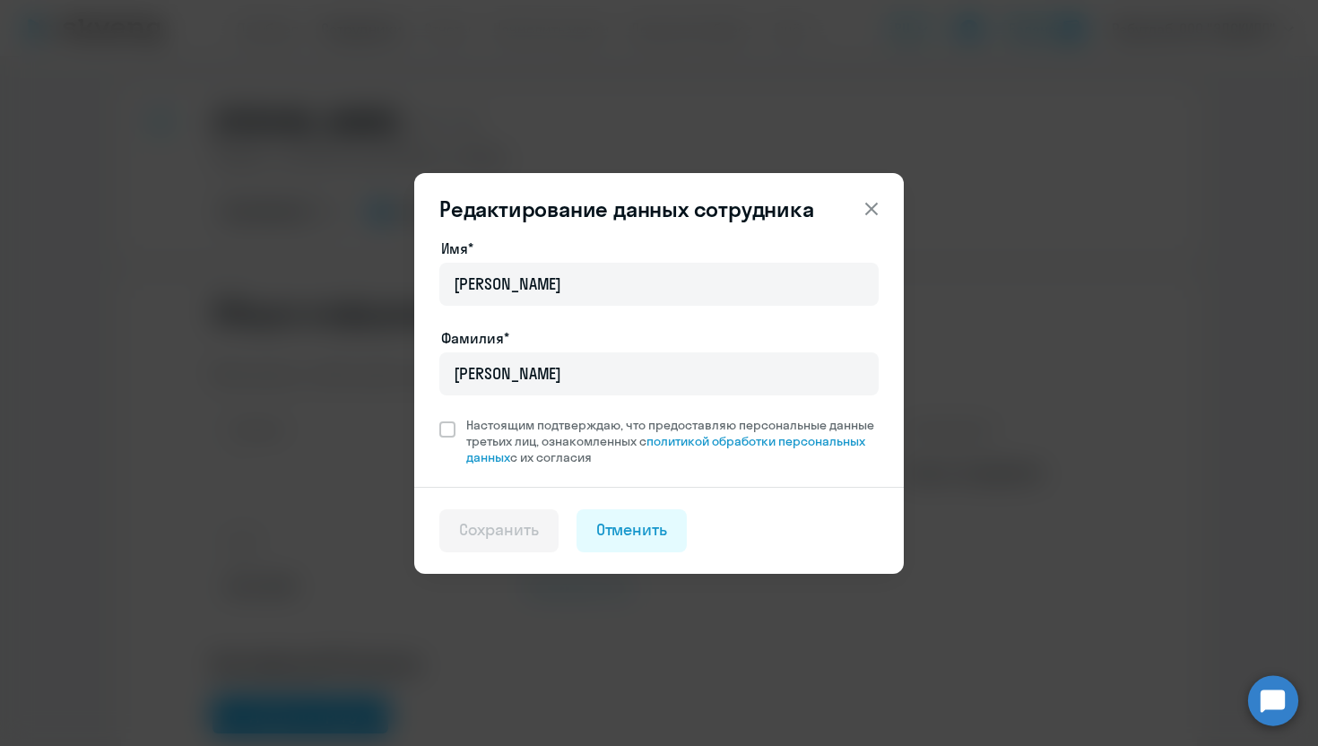
click at [869, 222] on button at bounding box center [872, 209] width 36 height 36
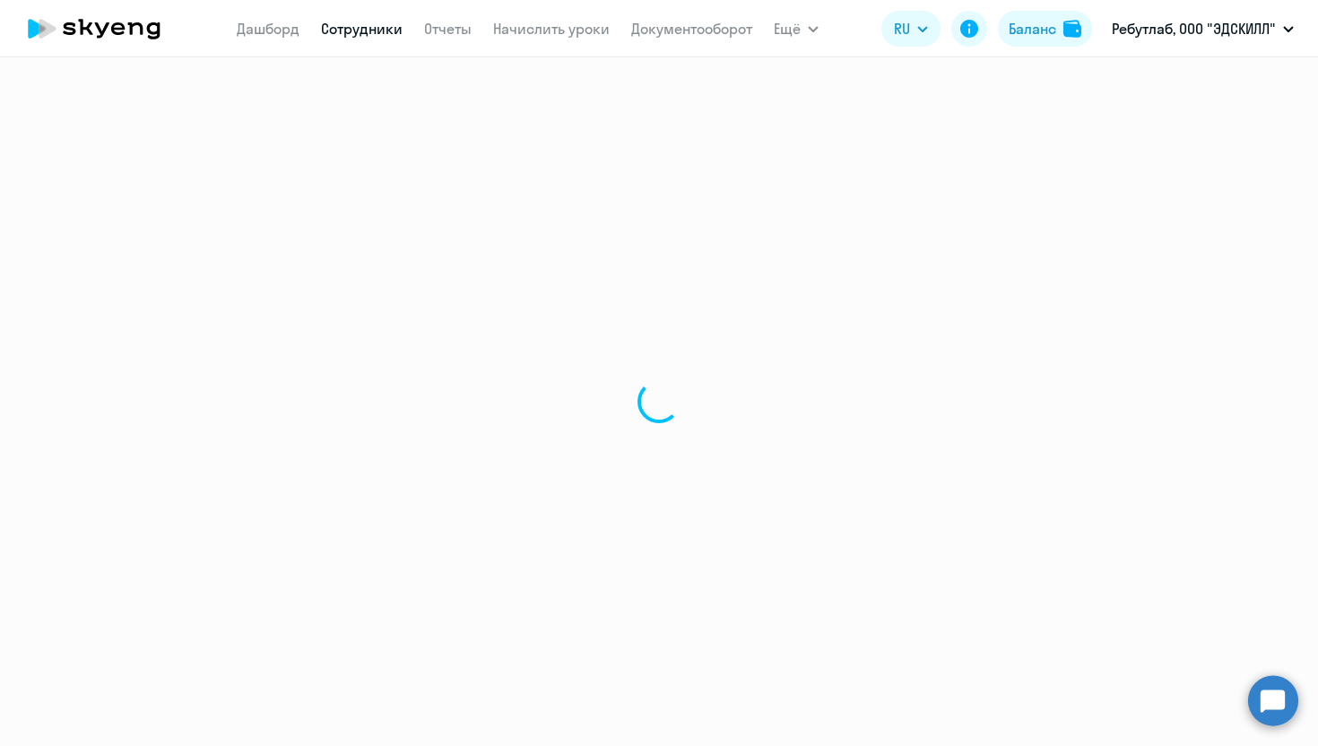
select select "30"
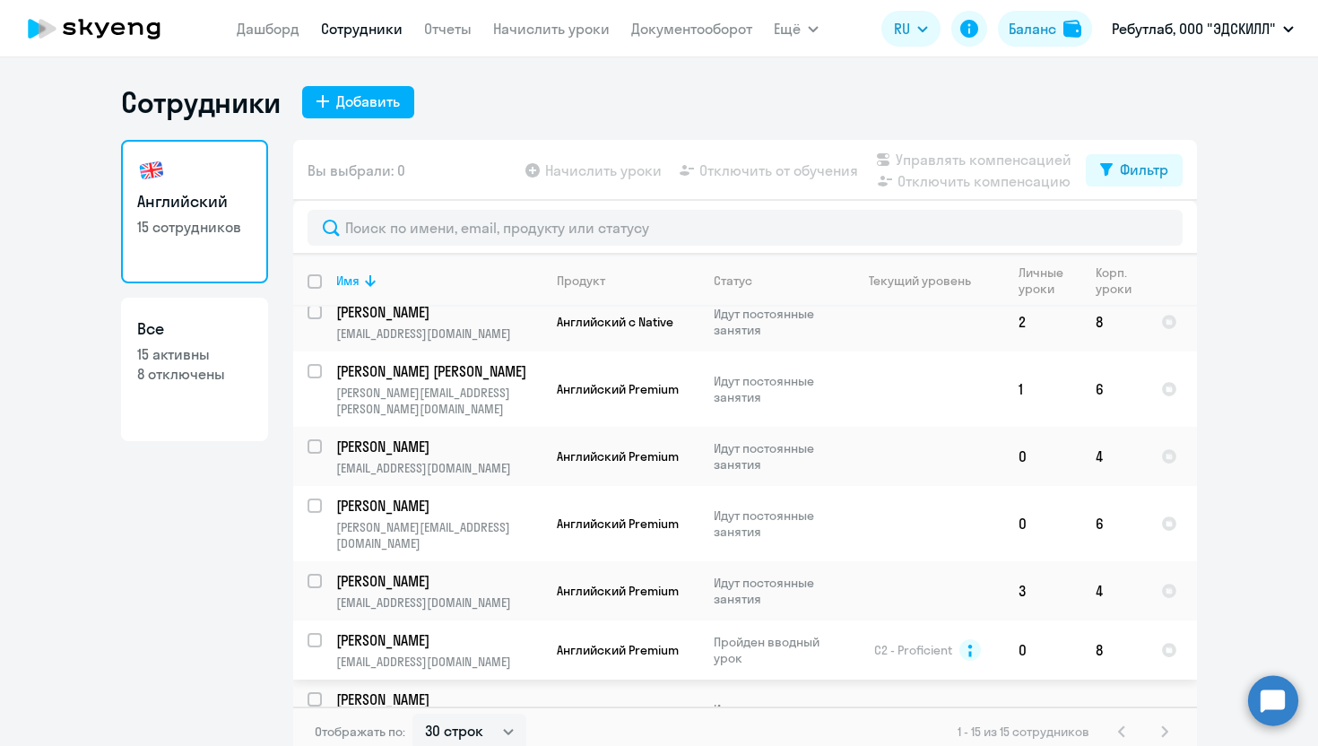
scroll to position [66, 0]
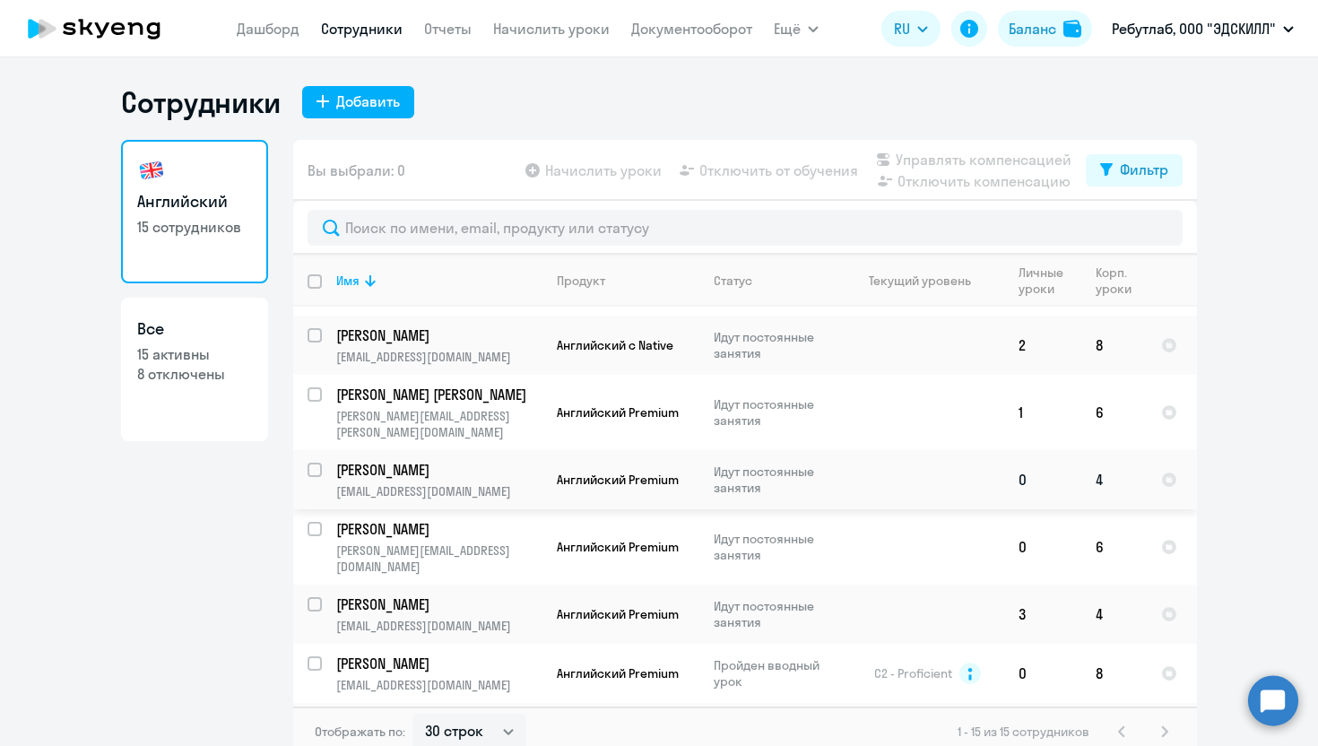
click at [310, 463] on input "select row 22699990" at bounding box center [326, 481] width 36 height 36
checkbox input "true"
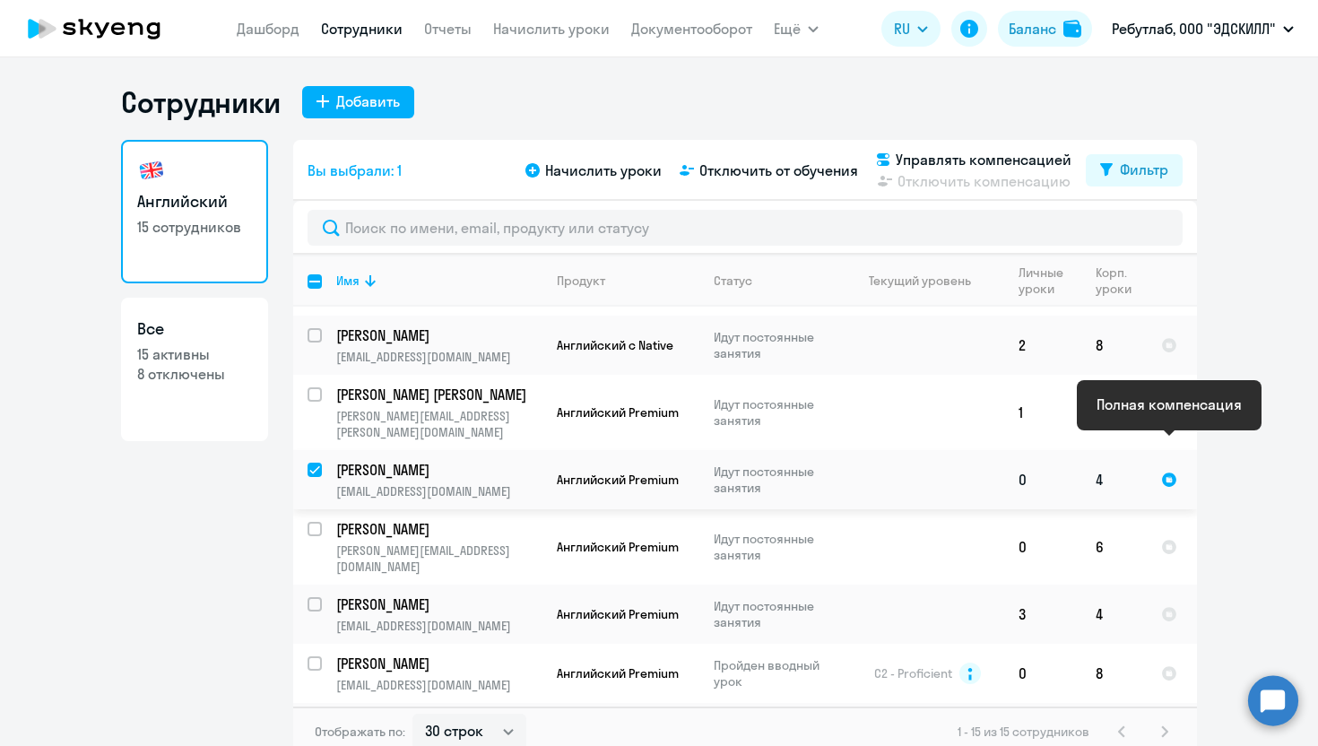
click at [1169, 472] on div at bounding box center [1169, 480] width 16 height 16
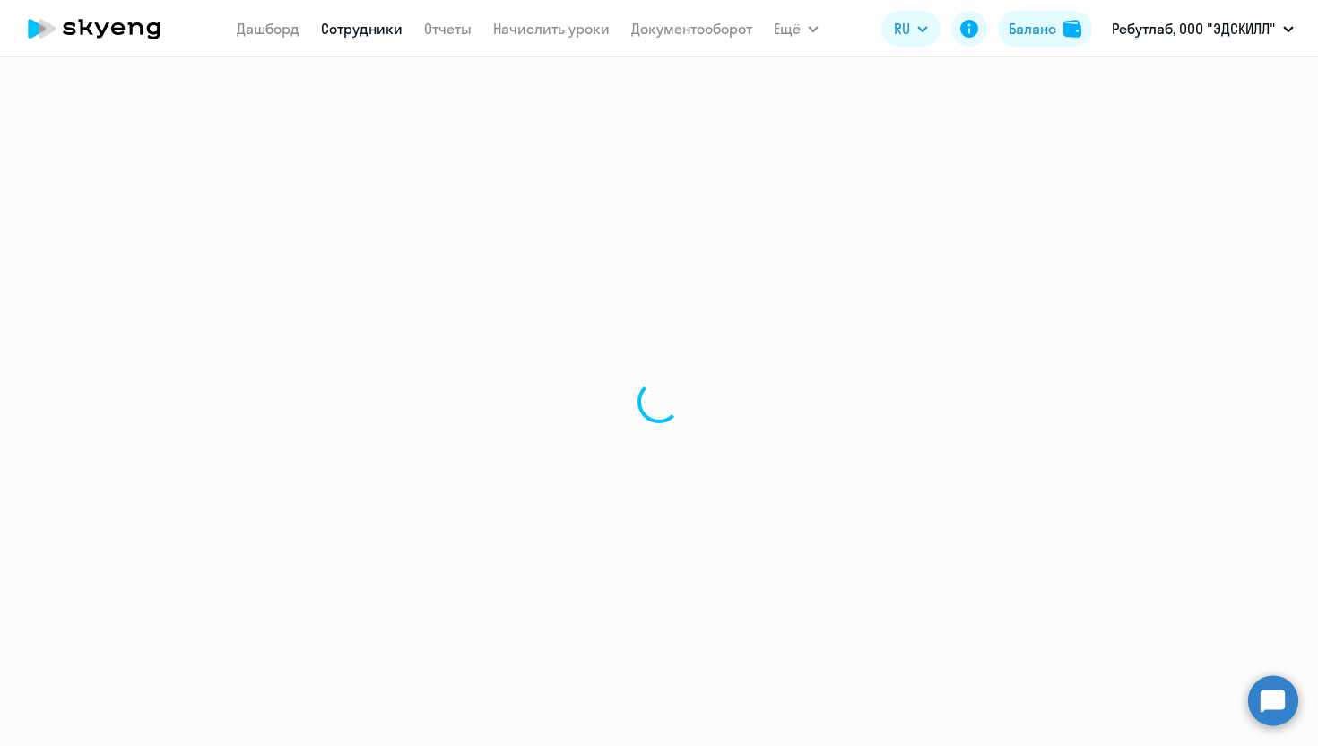
select select "english"
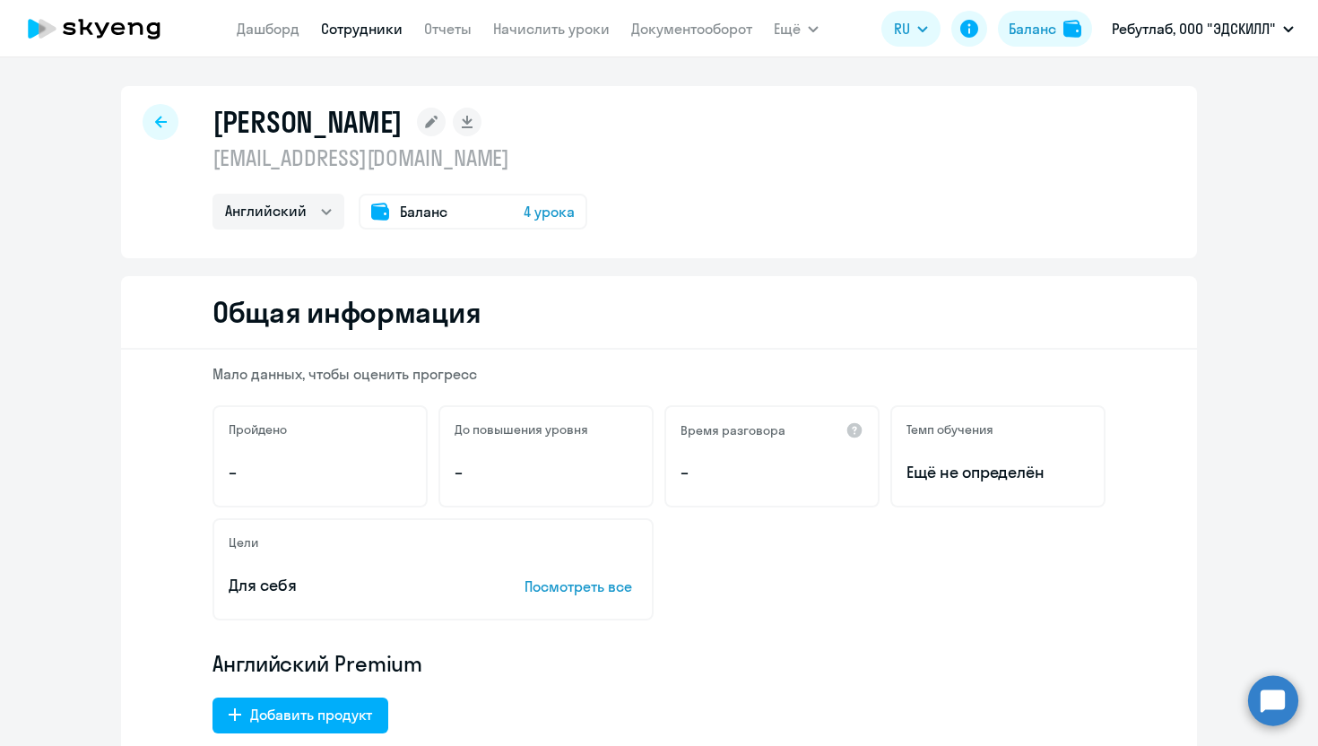
click at [446, 127] on rect at bounding box center [431, 122] width 29 height 29
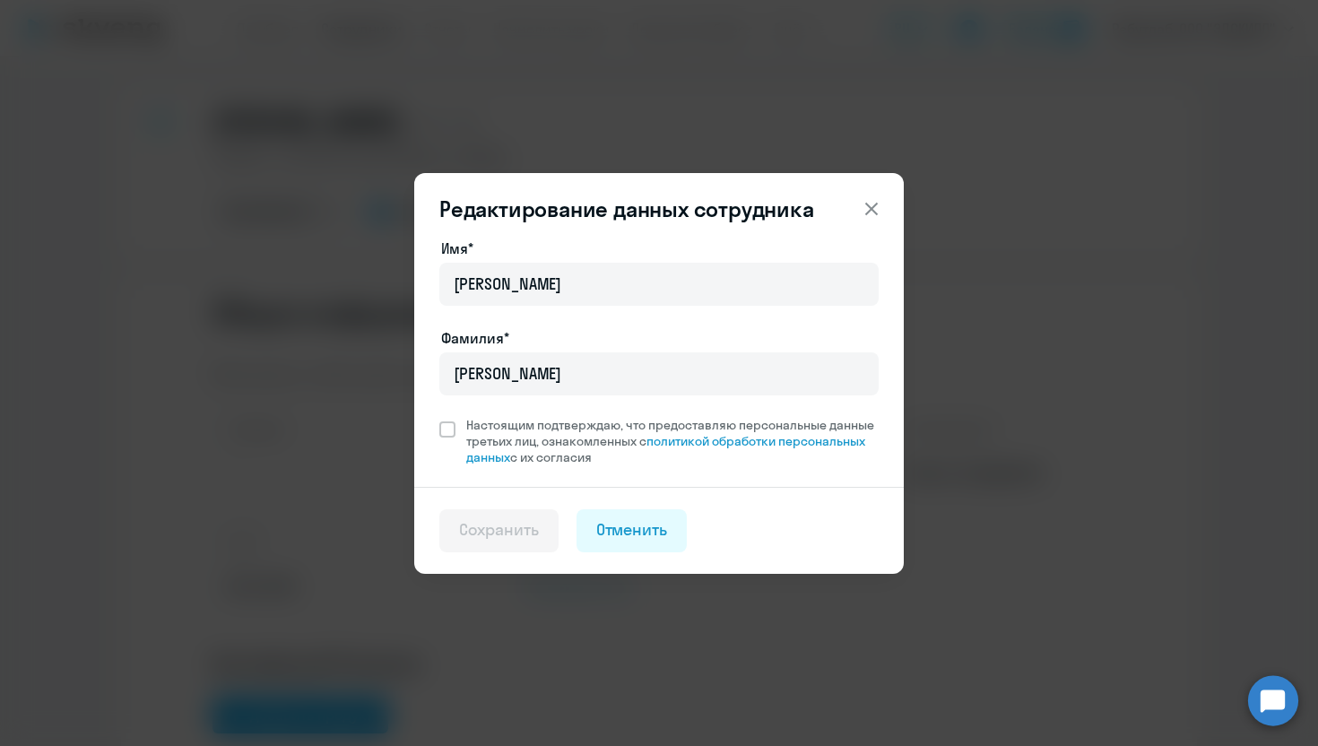
click at [880, 206] on icon at bounding box center [872, 209] width 22 height 22
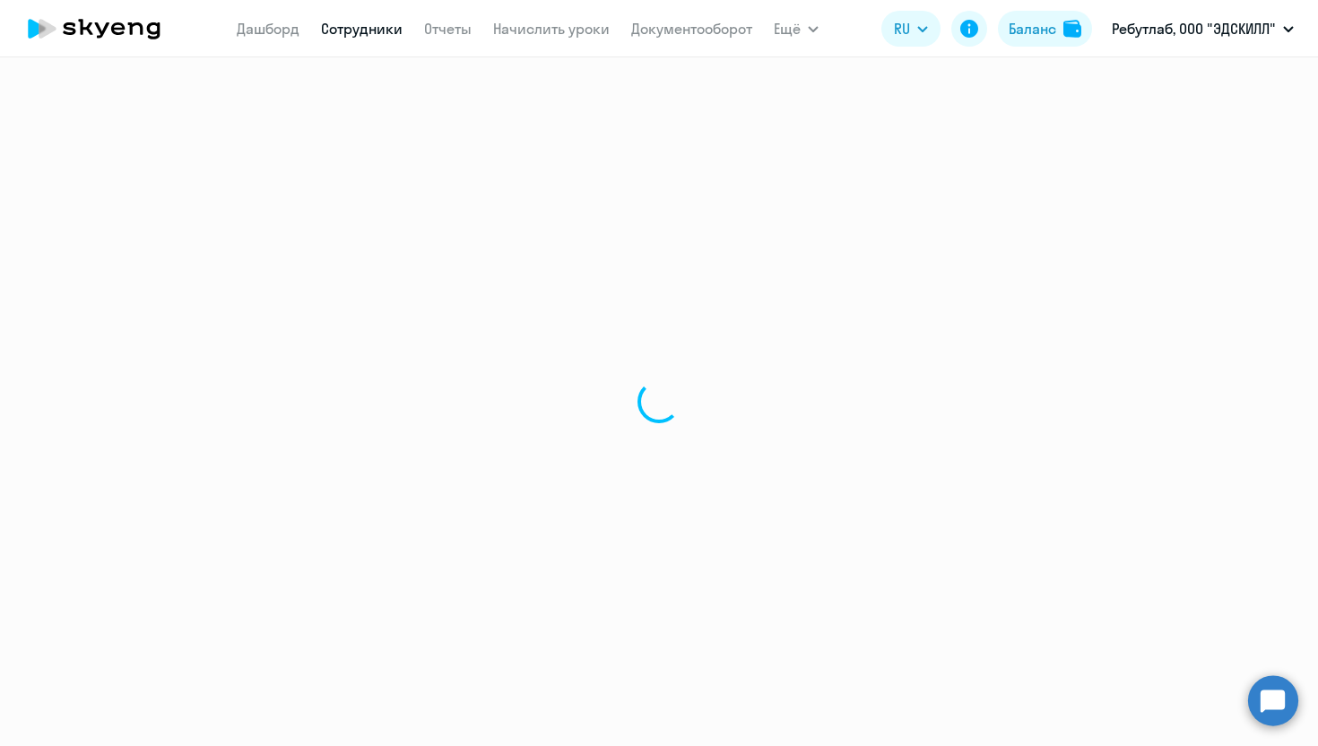
select select "30"
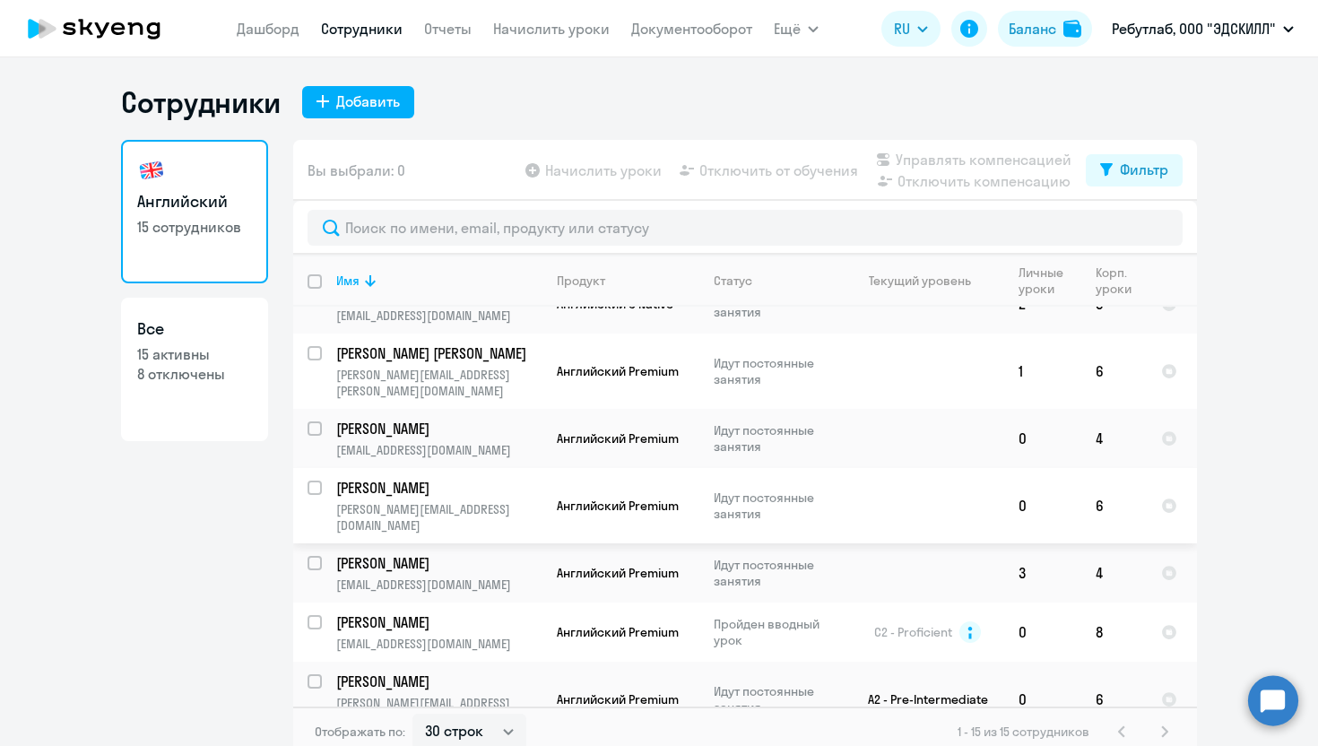
scroll to position [97, 0]
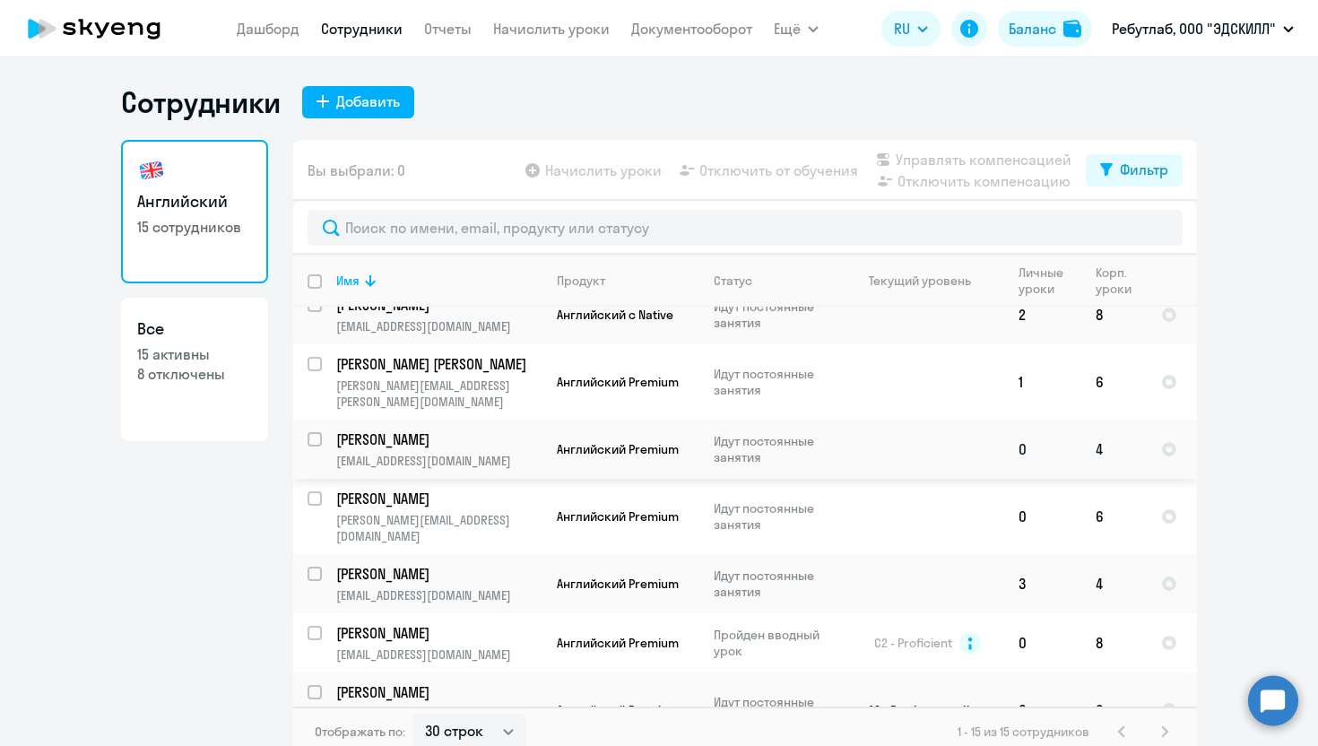
click at [310, 432] on input "select row 22699990" at bounding box center [326, 450] width 36 height 36
checkbox input "true"
click at [780, 178] on span "Отключить от обучения" at bounding box center [779, 171] width 159 height 22
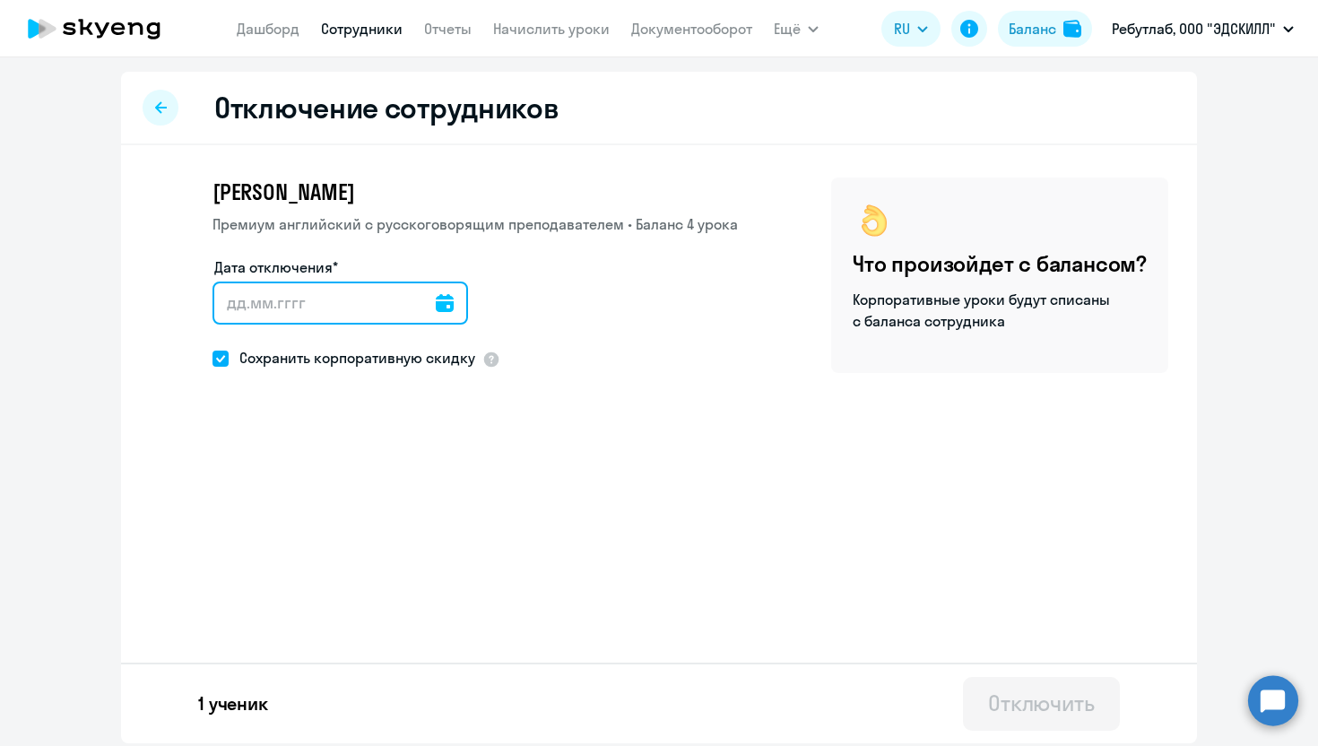
click at [322, 300] on input "Дата отключения*" at bounding box center [341, 303] width 256 height 43
click at [318, 315] on input "Дата отключения*" at bounding box center [341, 303] width 256 height 43
click at [446, 308] on input "Дата отключения*" at bounding box center [341, 303] width 256 height 43
click at [436, 308] on icon at bounding box center [445, 303] width 18 height 18
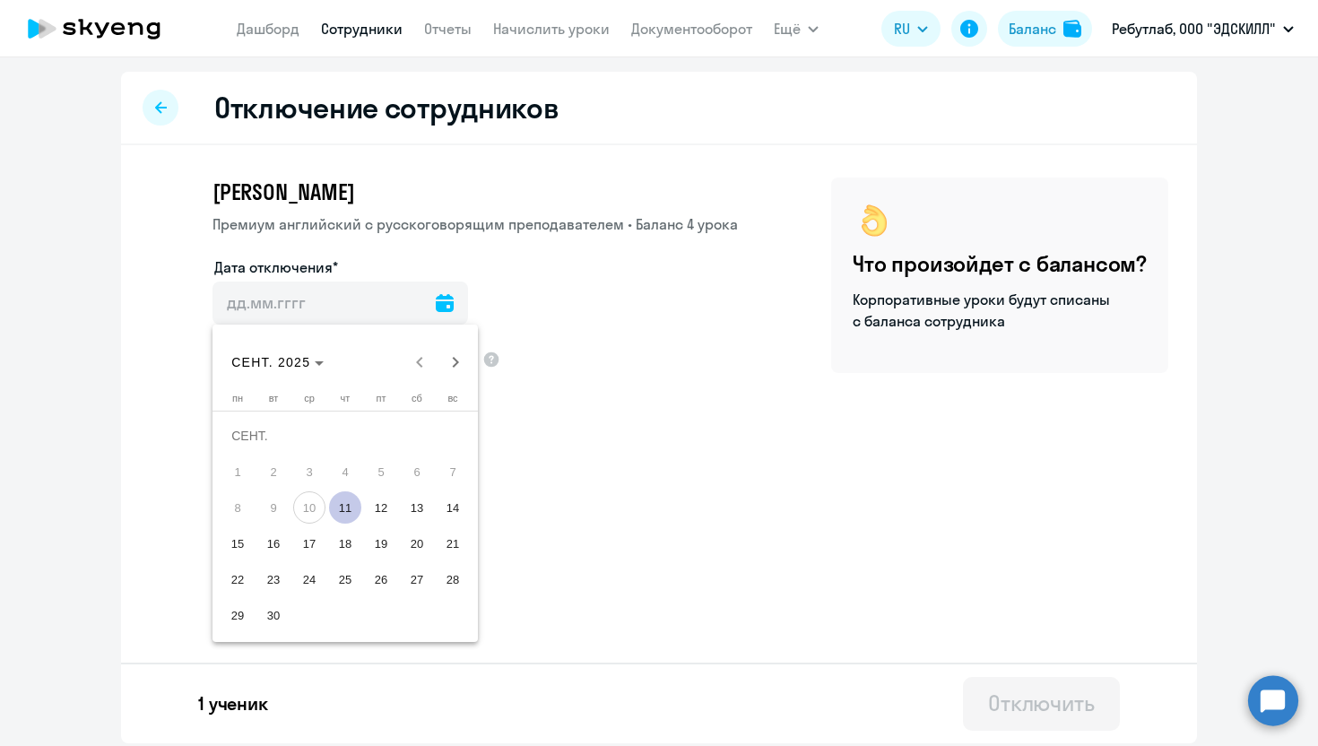
click at [344, 514] on span "11" at bounding box center [345, 508] width 32 height 32
type input "[DATE]"
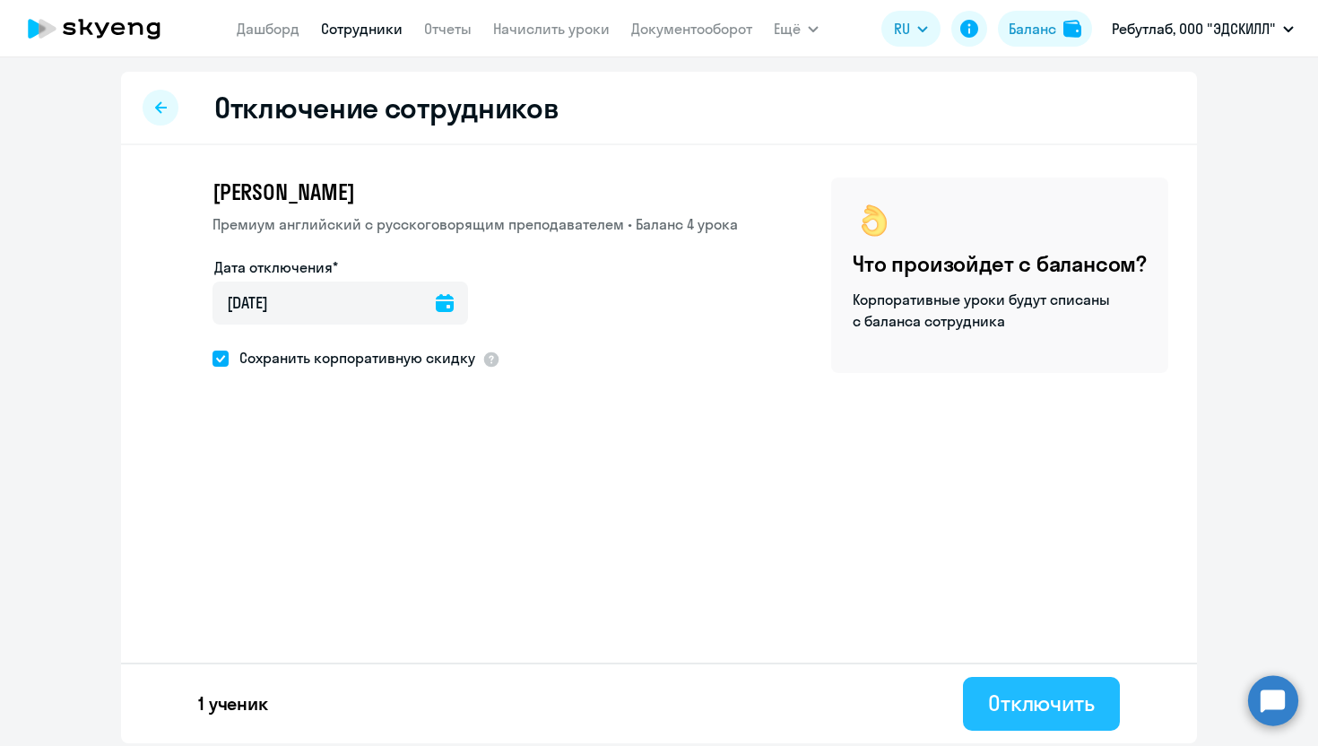
click at [1060, 704] on div "Отключить" at bounding box center [1041, 703] width 107 height 29
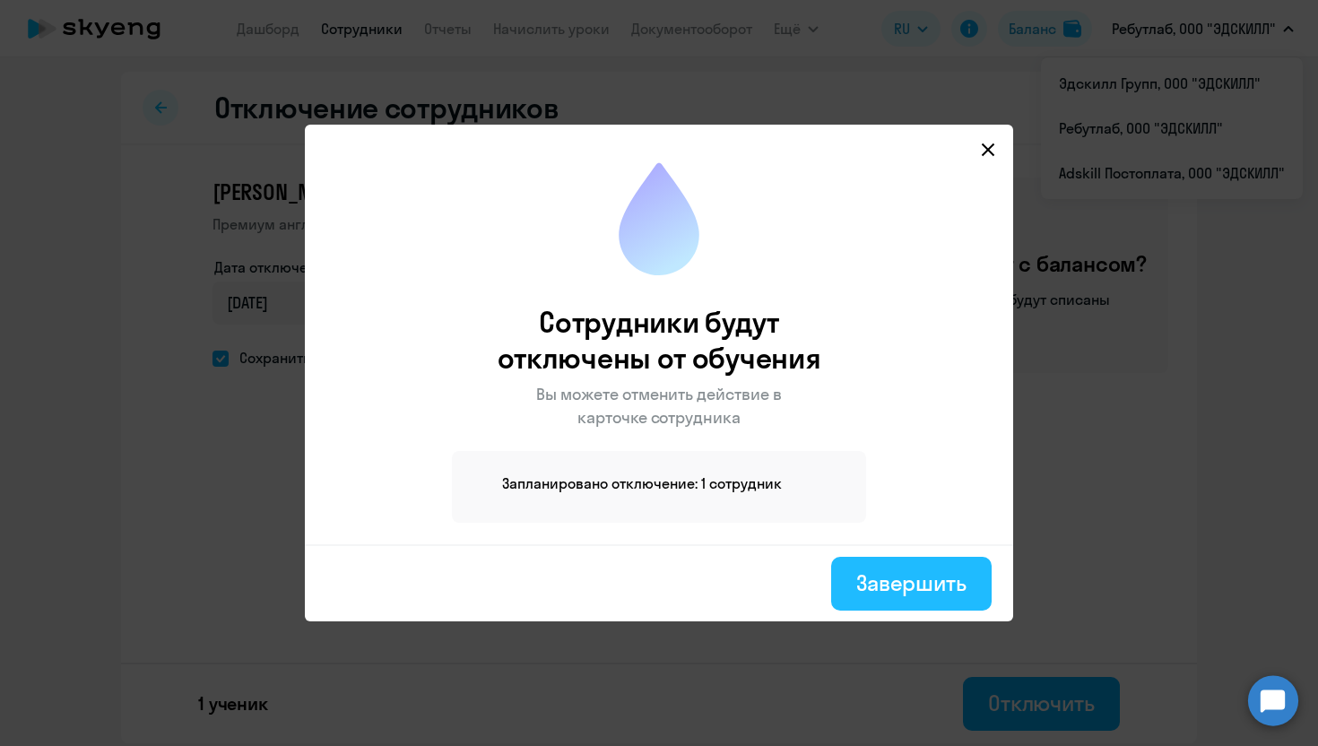
click at [942, 587] on div "Завершить" at bounding box center [912, 583] width 110 height 29
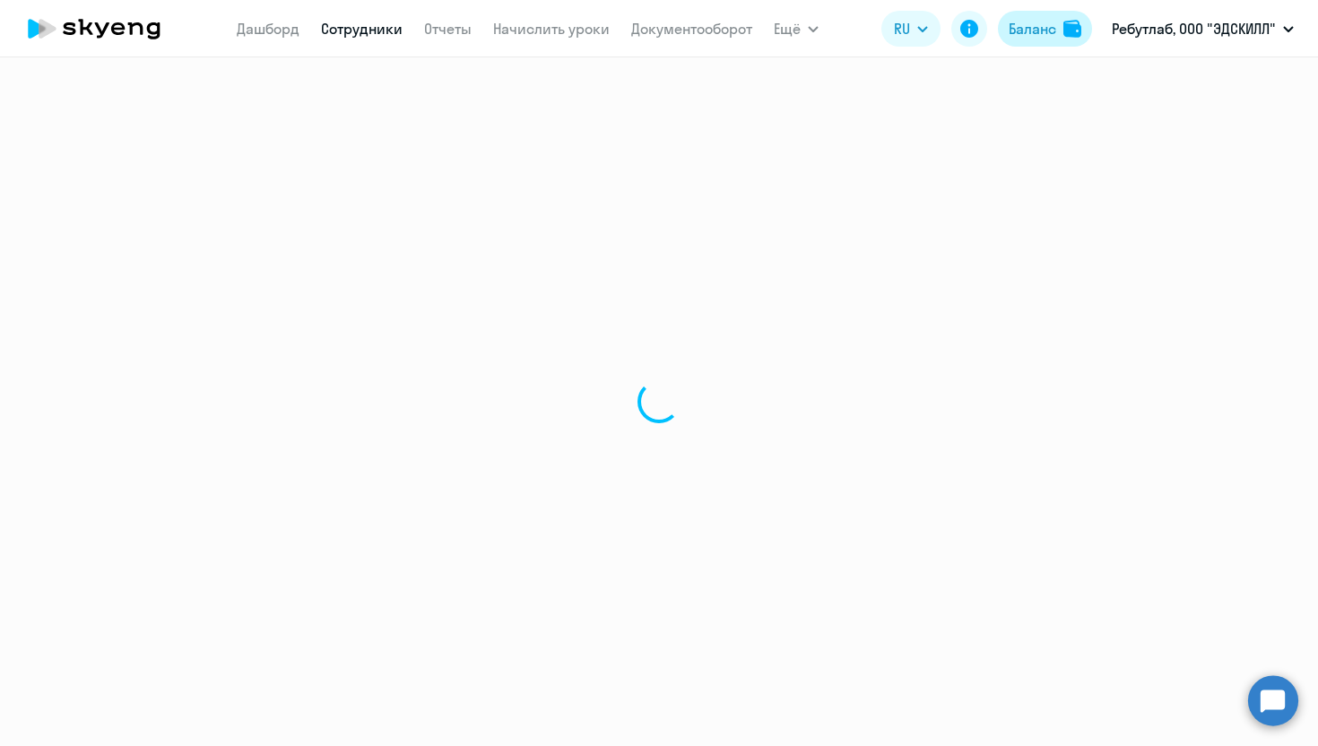
select select "30"
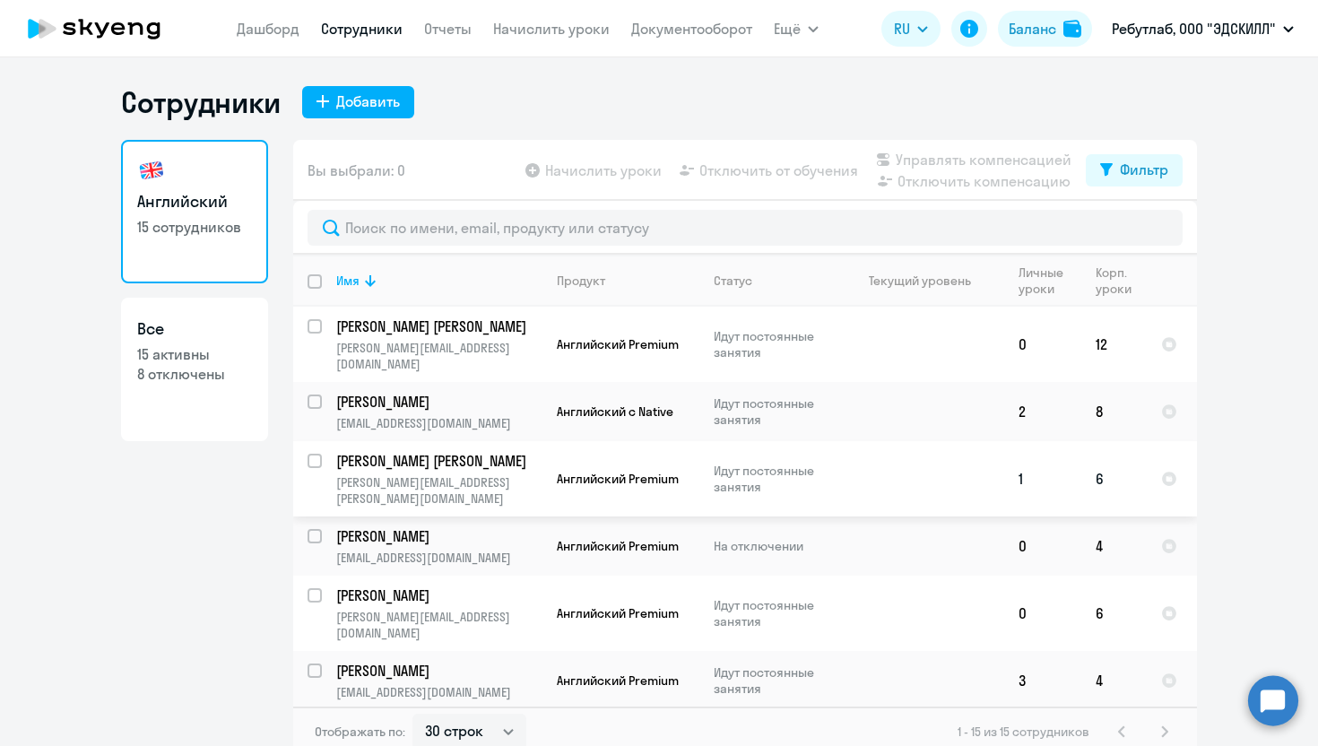
scroll to position [115, 0]
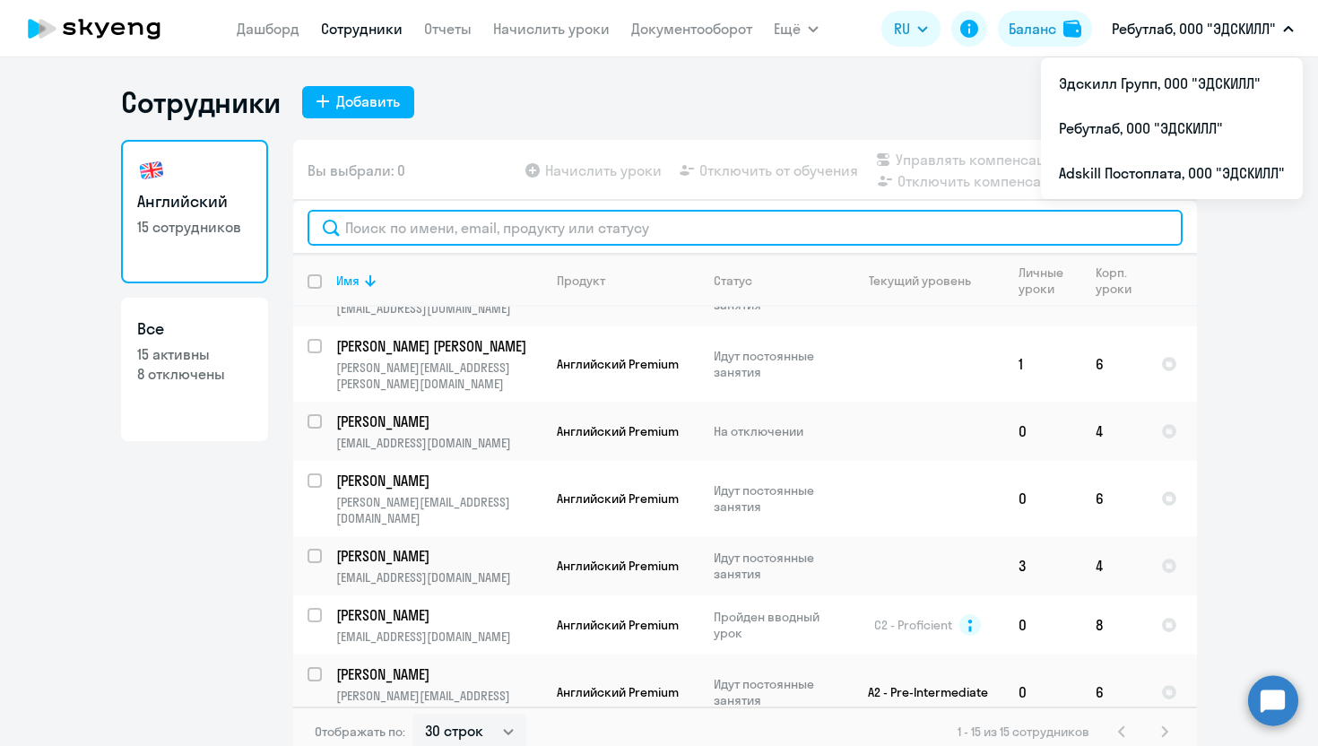
click at [561, 239] on input "text" at bounding box center [745, 228] width 875 height 36
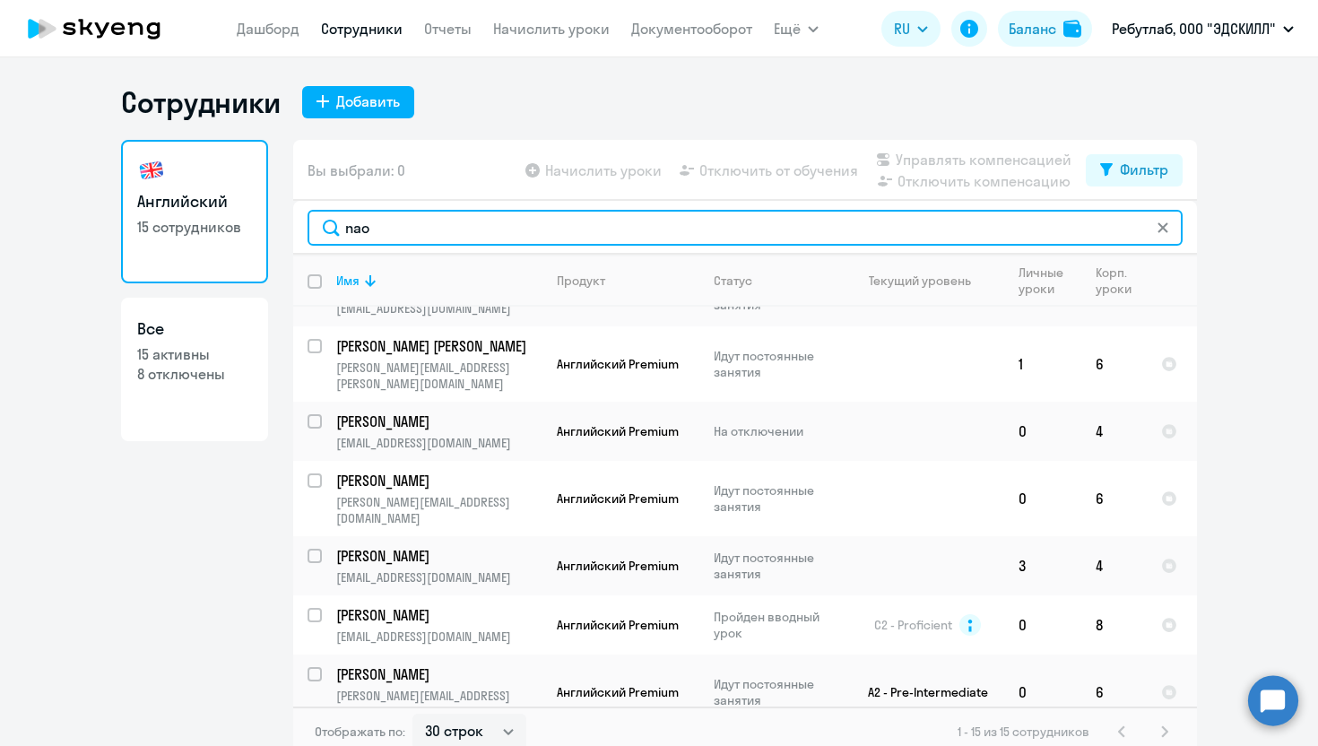
scroll to position [0, 0]
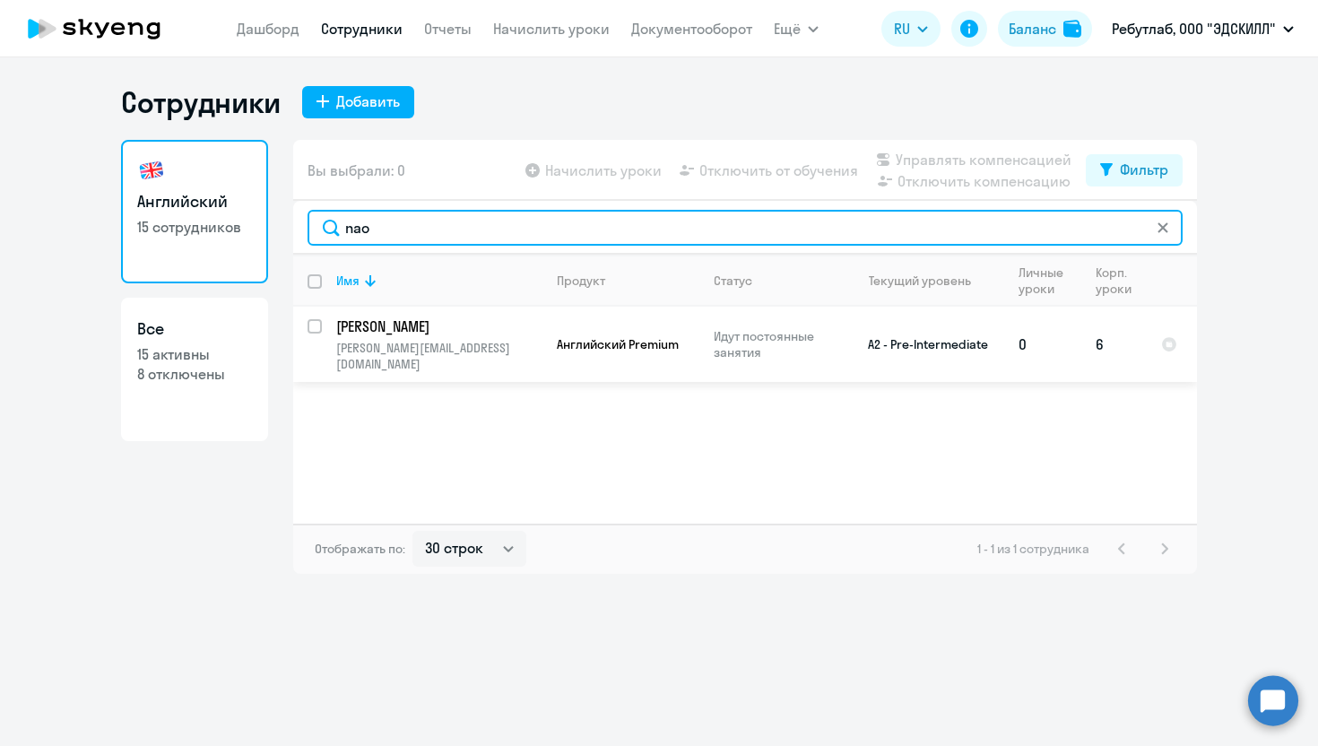
type input "nao"
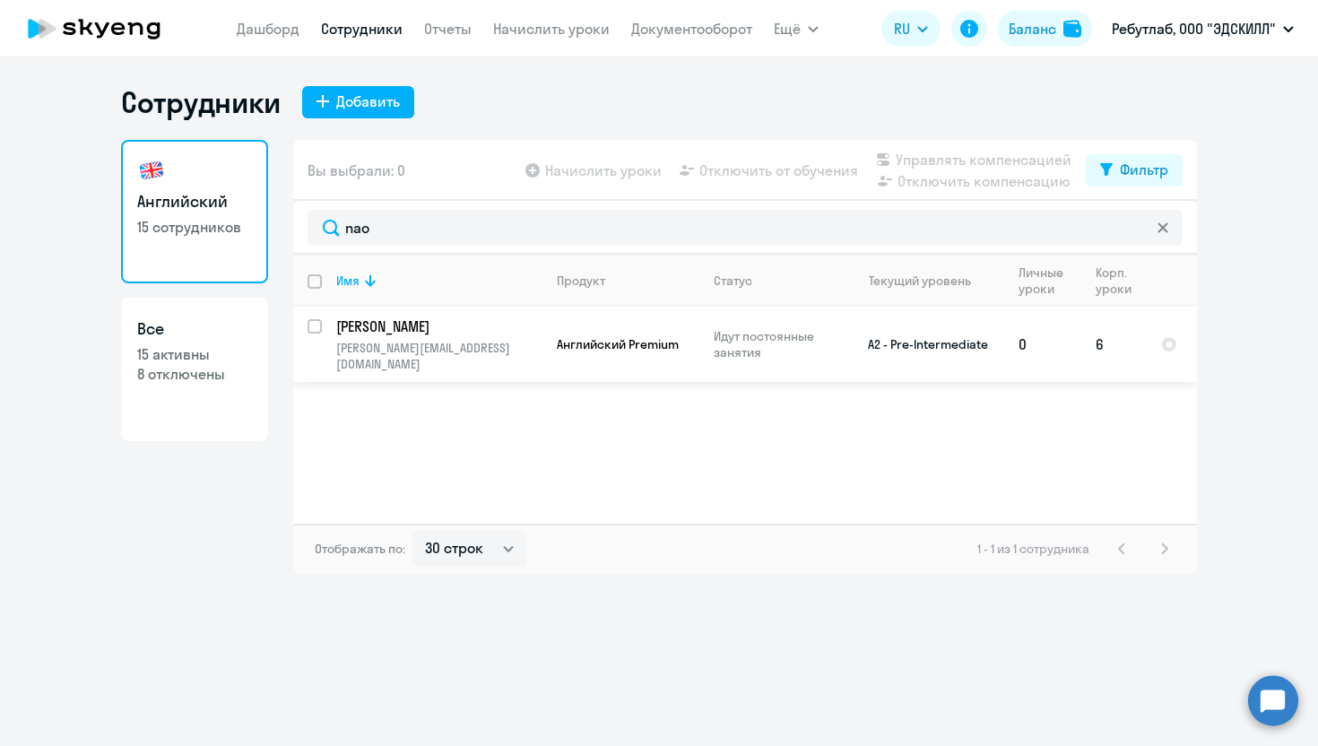
click at [544, 334] on td "Английский Premium" at bounding box center [621, 344] width 157 height 75
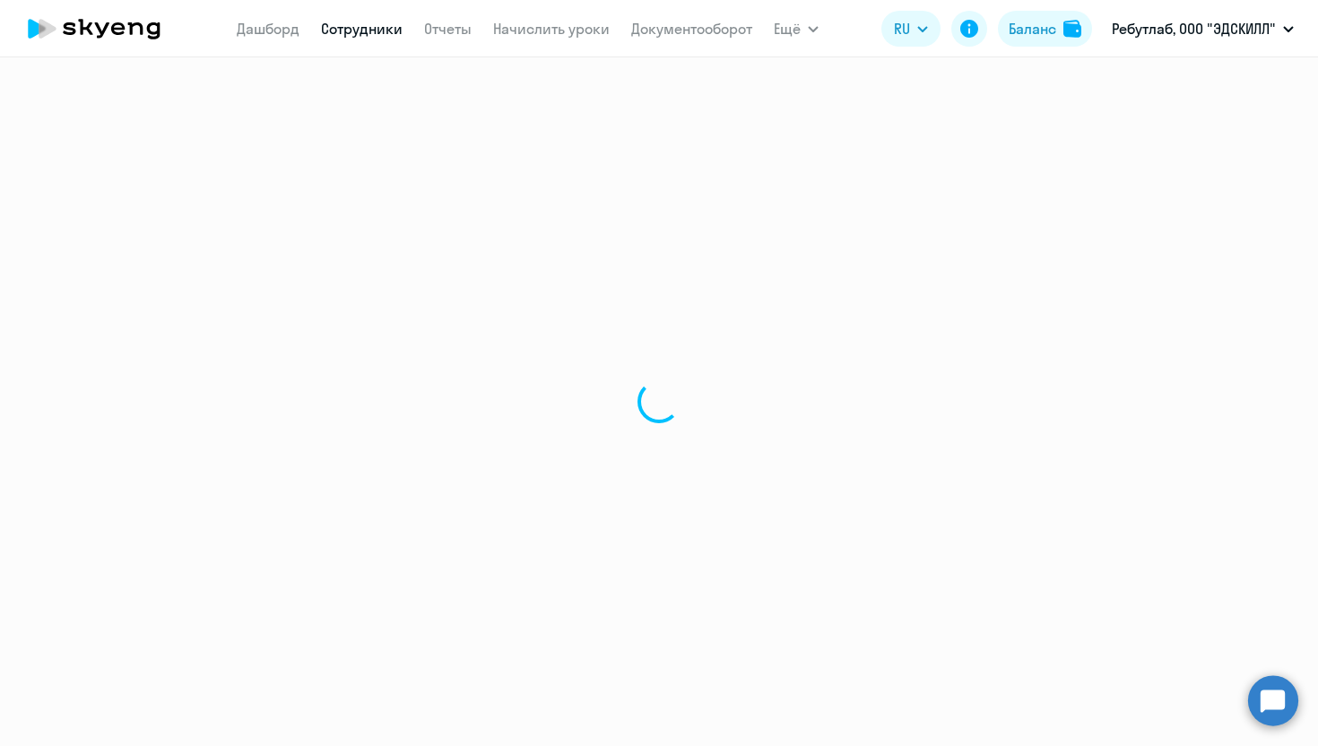
select select "english"
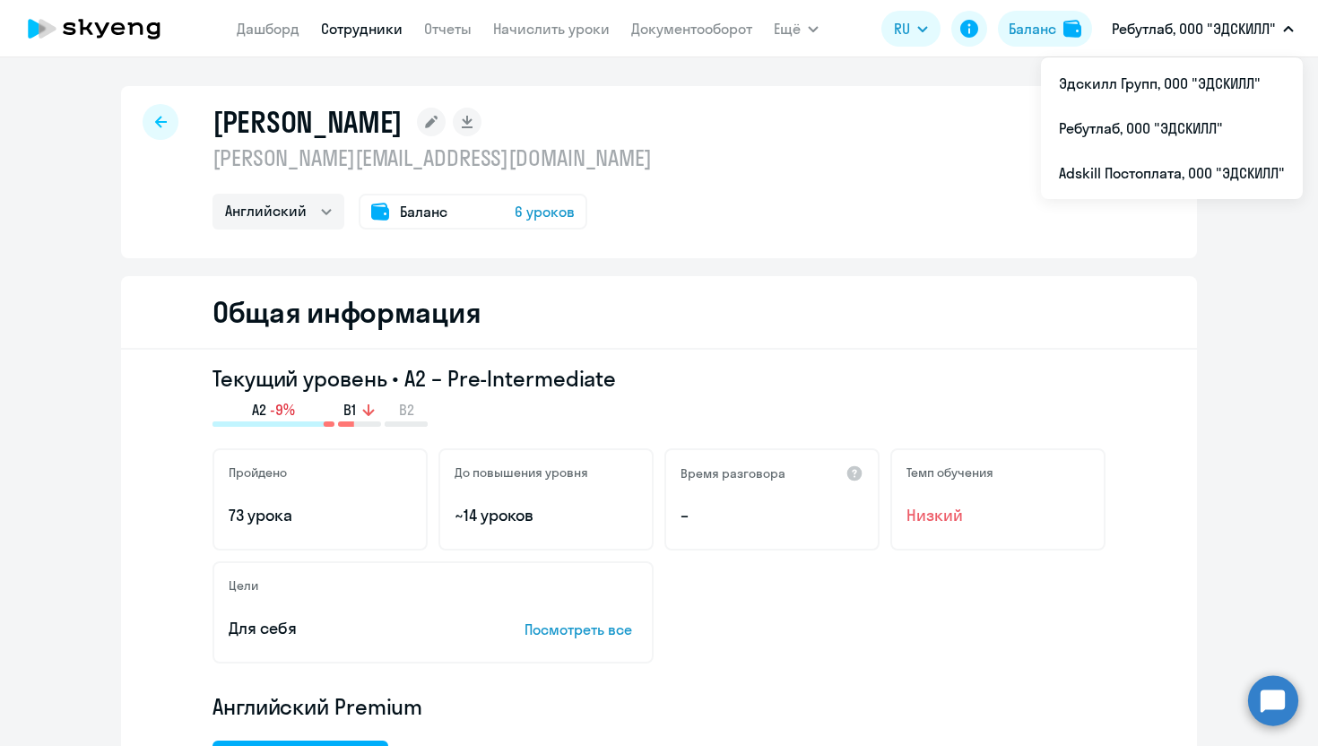
click at [649, 368] on h3 "Текущий уровень • A2 – Pre-Intermediate" at bounding box center [659, 378] width 893 height 29
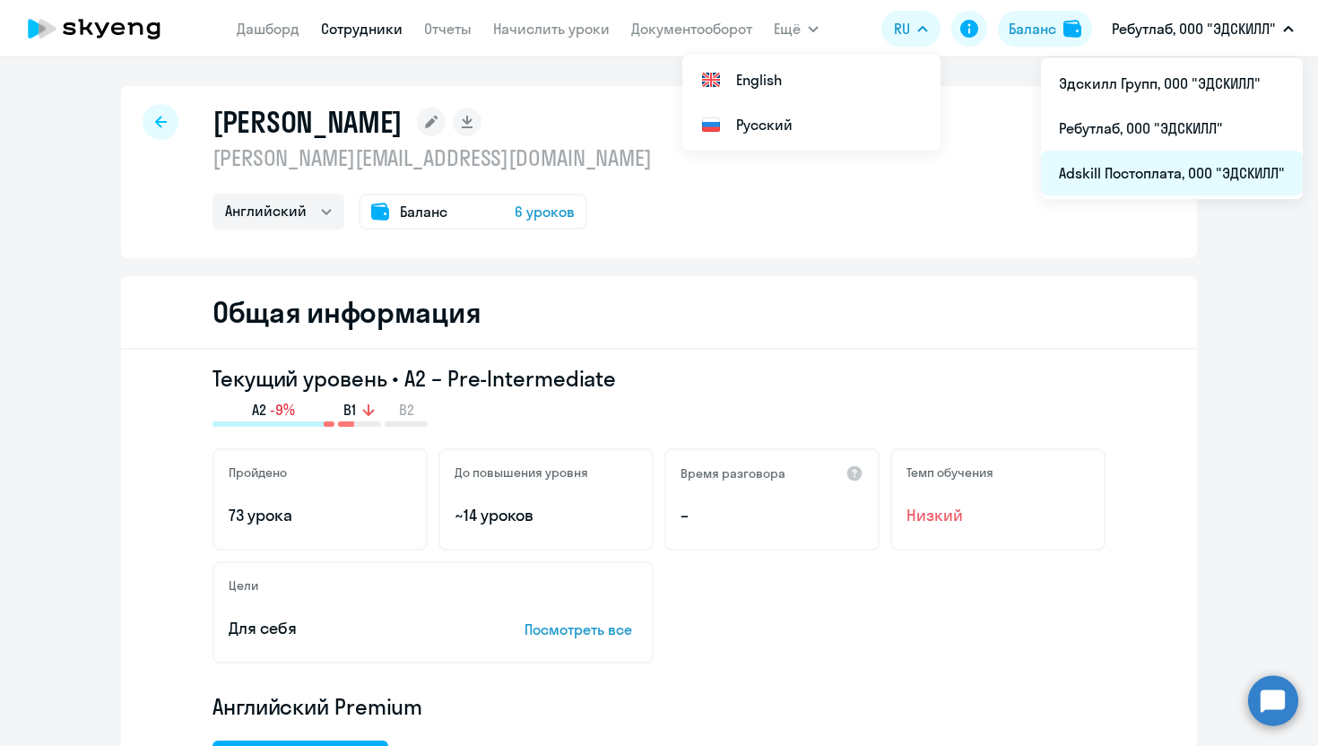
click at [1152, 187] on li "Adskill Постоплата, ООО "ЭДСКИЛЛ"" at bounding box center [1172, 173] width 262 height 45
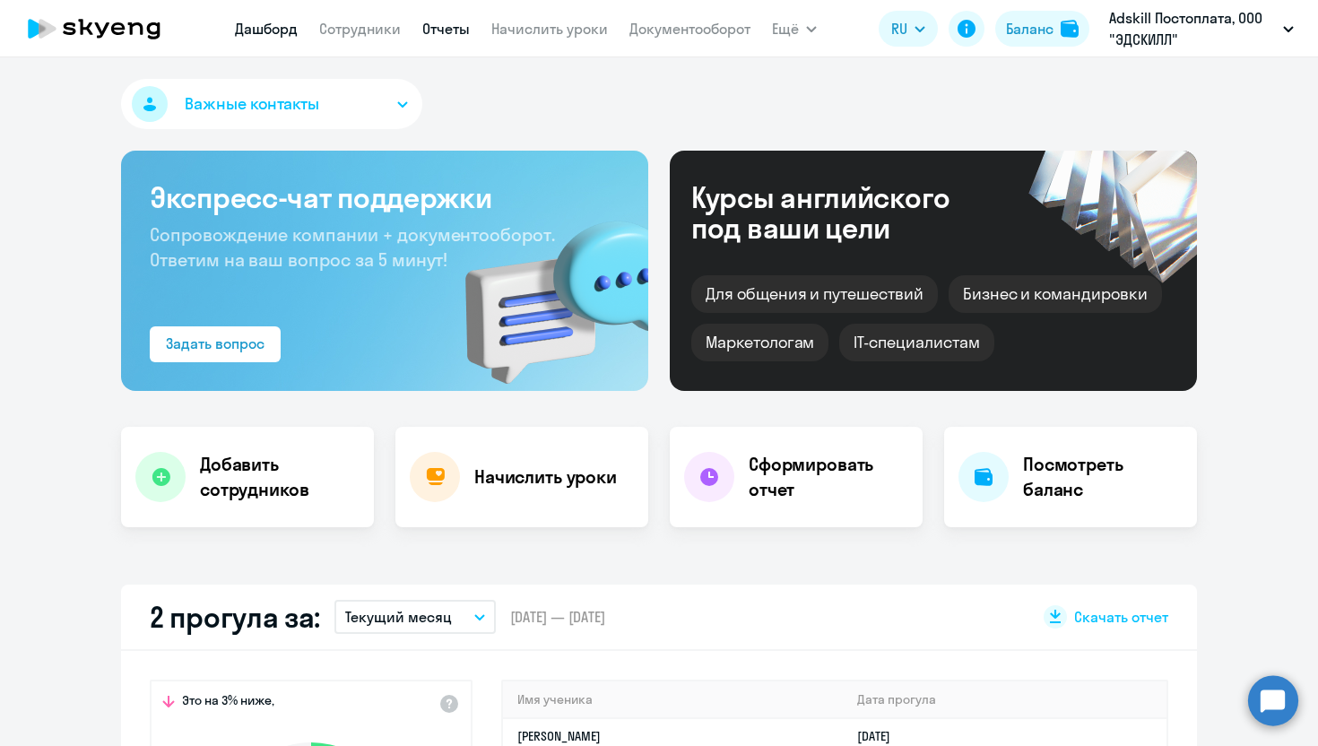
click at [439, 30] on link "Отчеты" at bounding box center [446, 29] width 48 height 18
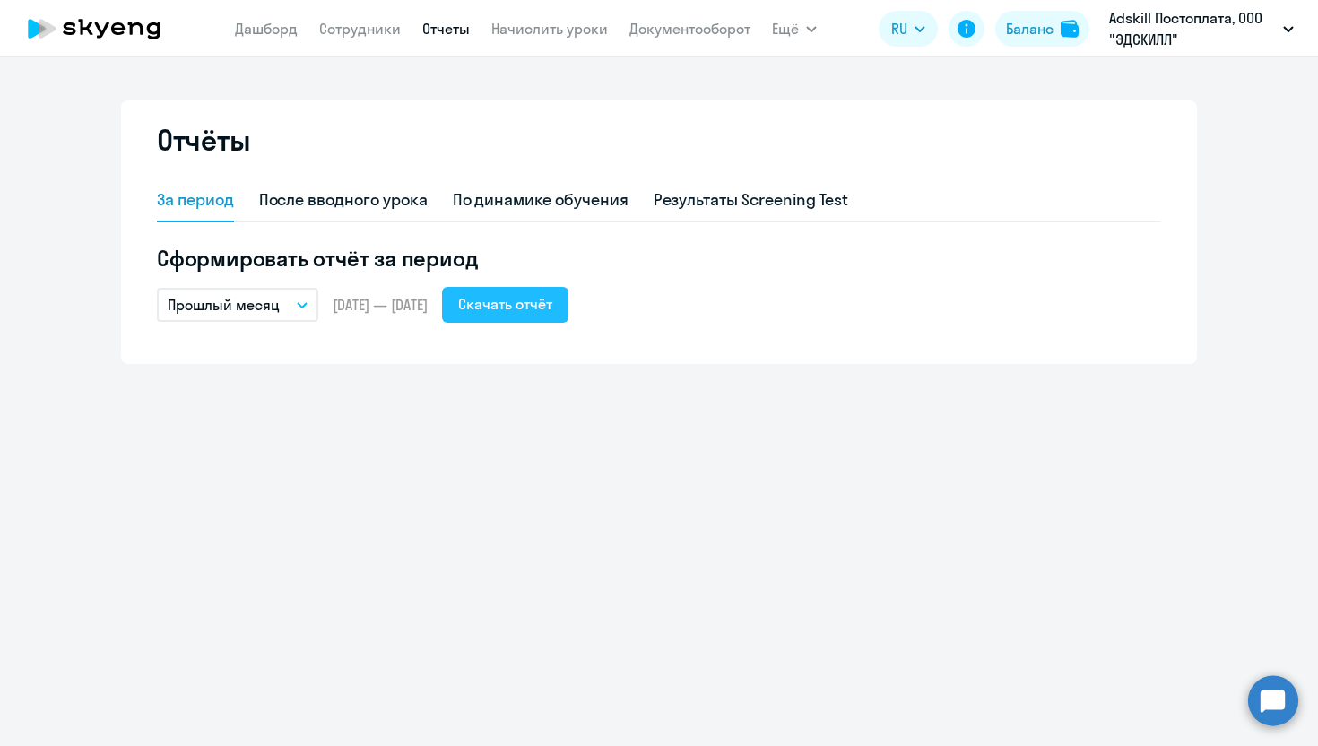
click at [552, 301] on div "Скачать отчёт" at bounding box center [505, 304] width 94 height 22
click at [352, 30] on link "Сотрудники" at bounding box center [360, 29] width 82 height 18
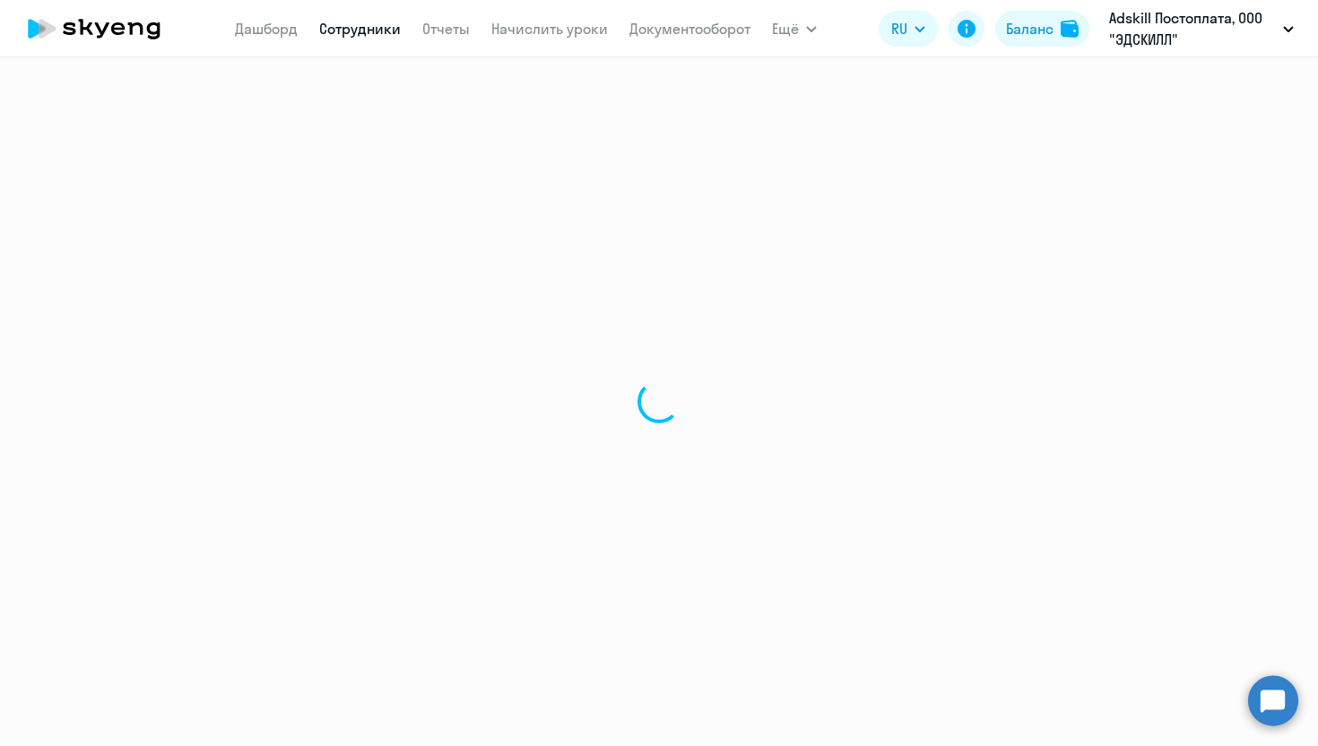
select select "30"
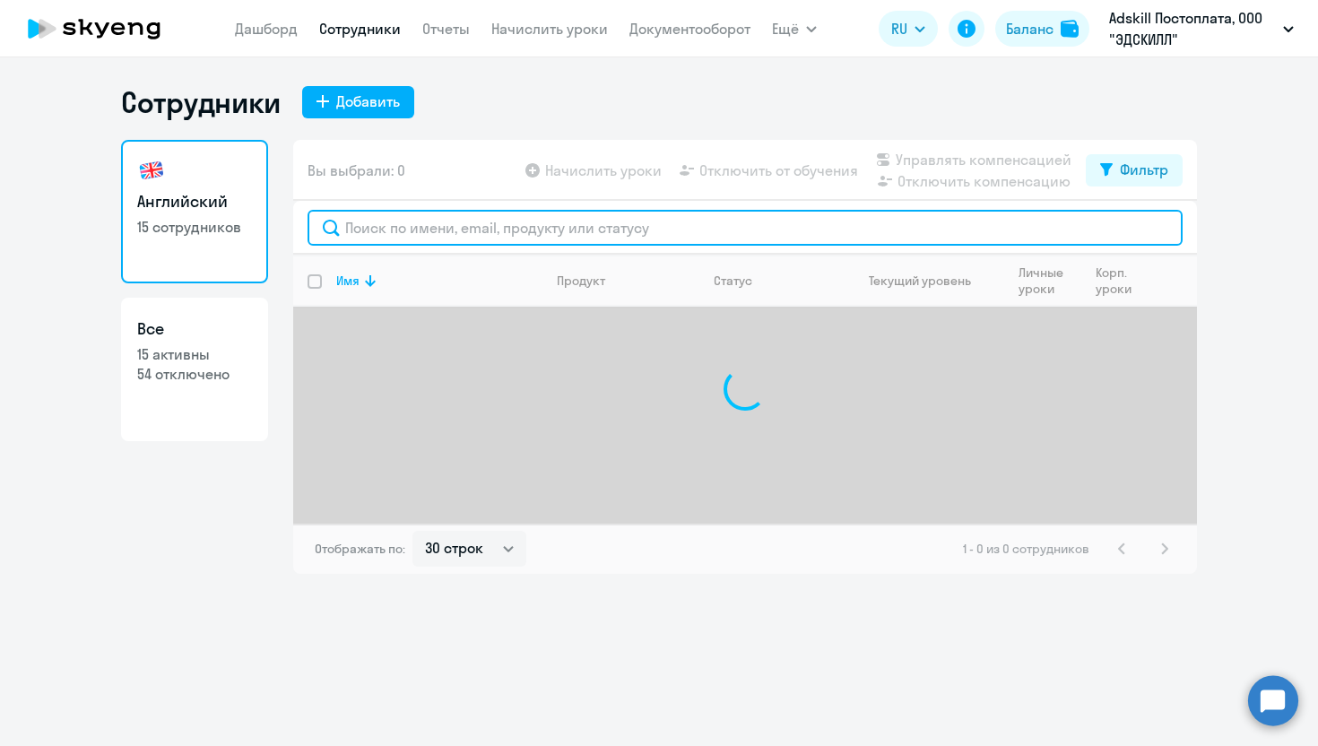
click at [455, 230] on input "text" at bounding box center [745, 228] width 875 height 36
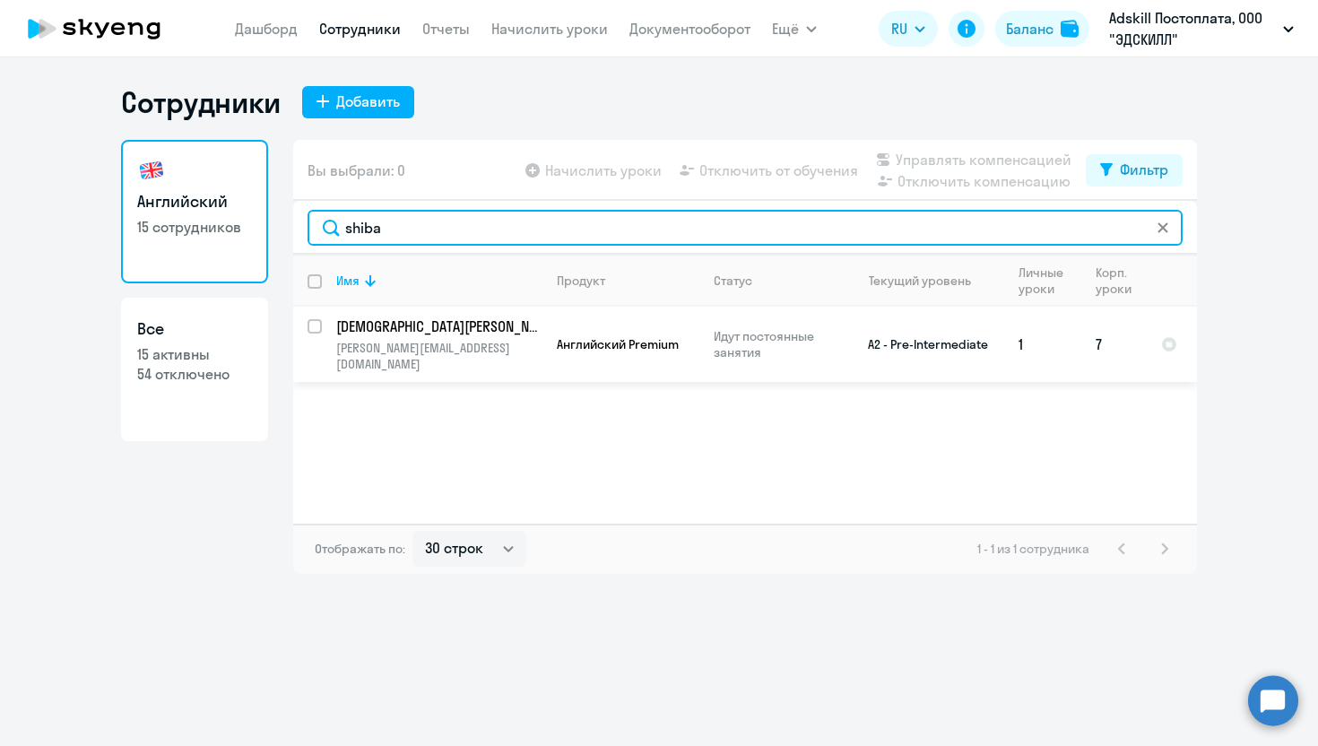
type input "shiba"
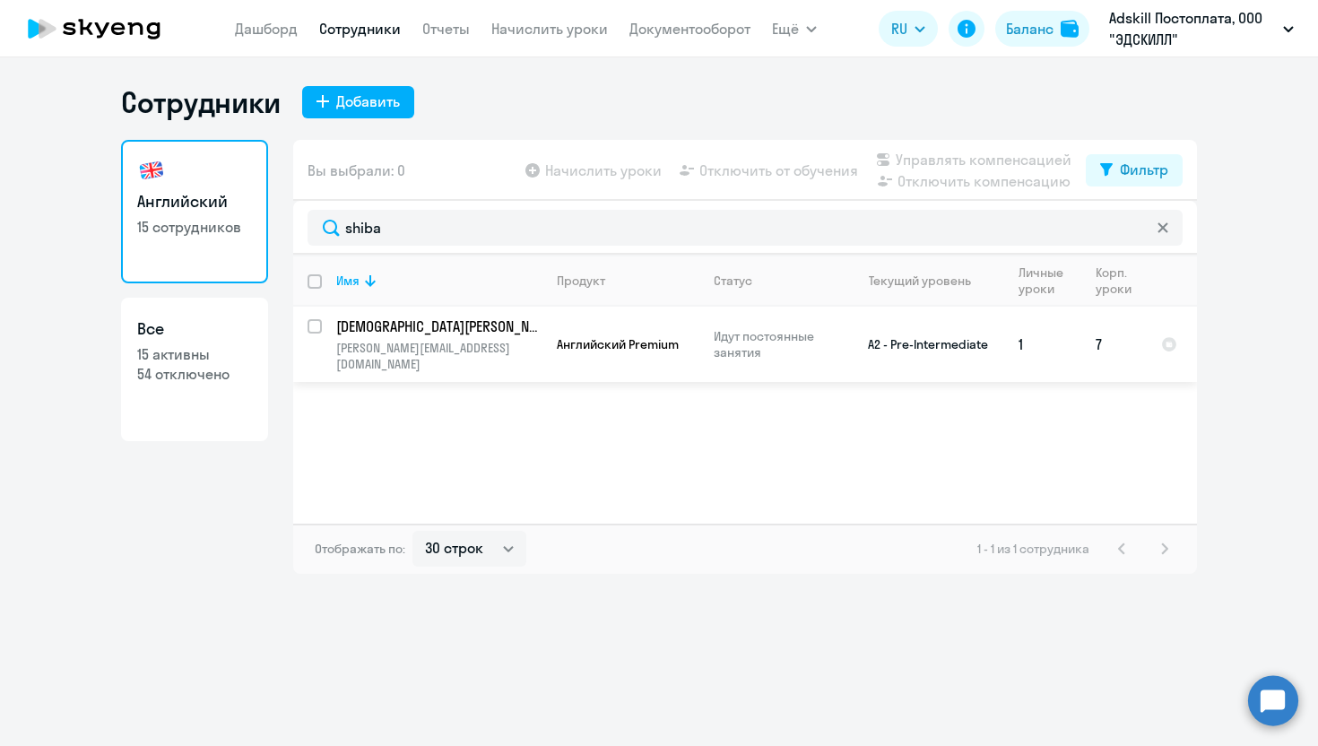
click at [312, 324] on input "select row 38404083" at bounding box center [326, 337] width 36 height 36
checkbox input "true"
click at [779, 173] on span "Отключить от обучения" at bounding box center [779, 171] width 159 height 22
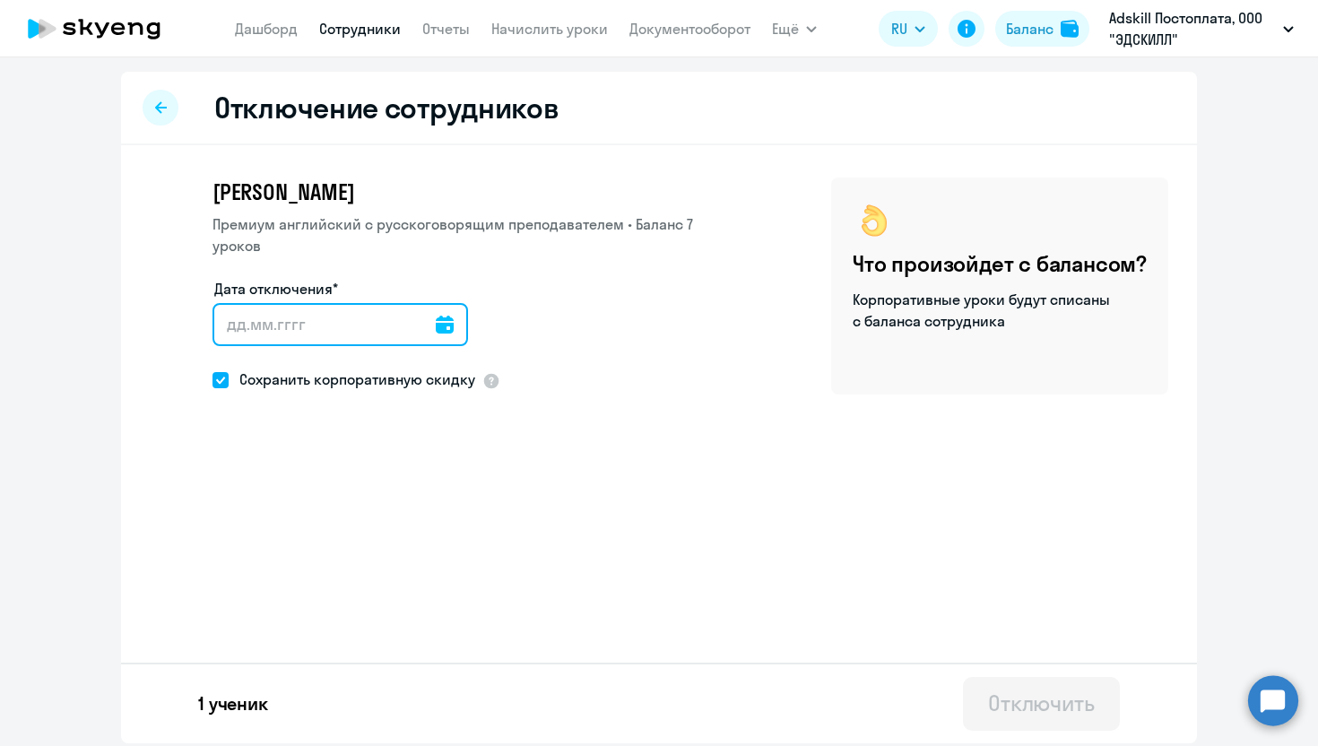
click at [265, 303] on input "Дата отключения*" at bounding box center [341, 324] width 256 height 43
click at [325, 308] on input "Дата отключения*" at bounding box center [341, 324] width 256 height 43
click at [437, 316] on icon at bounding box center [445, 325] width 18 height 18
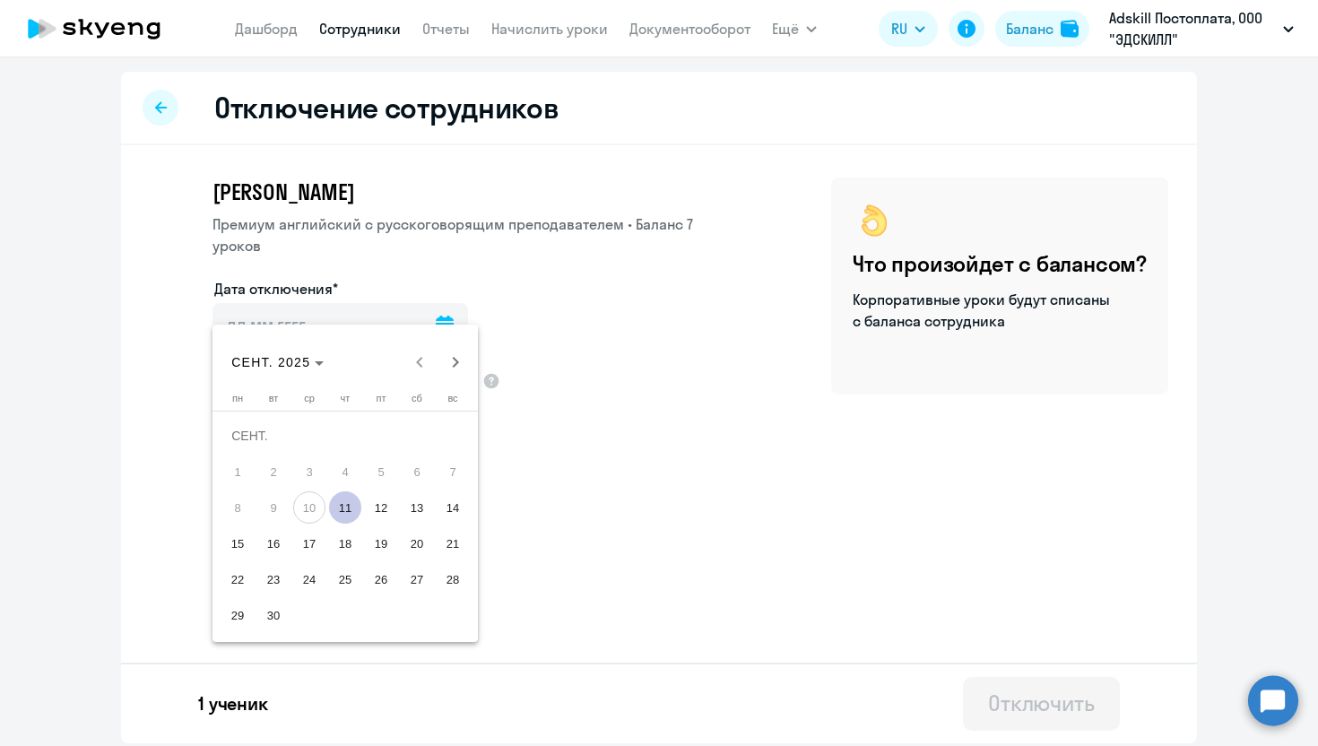
click at [333, 518] on span "11" at bounding box center [345, 508] width 32 height 32
type input "[DATE]"
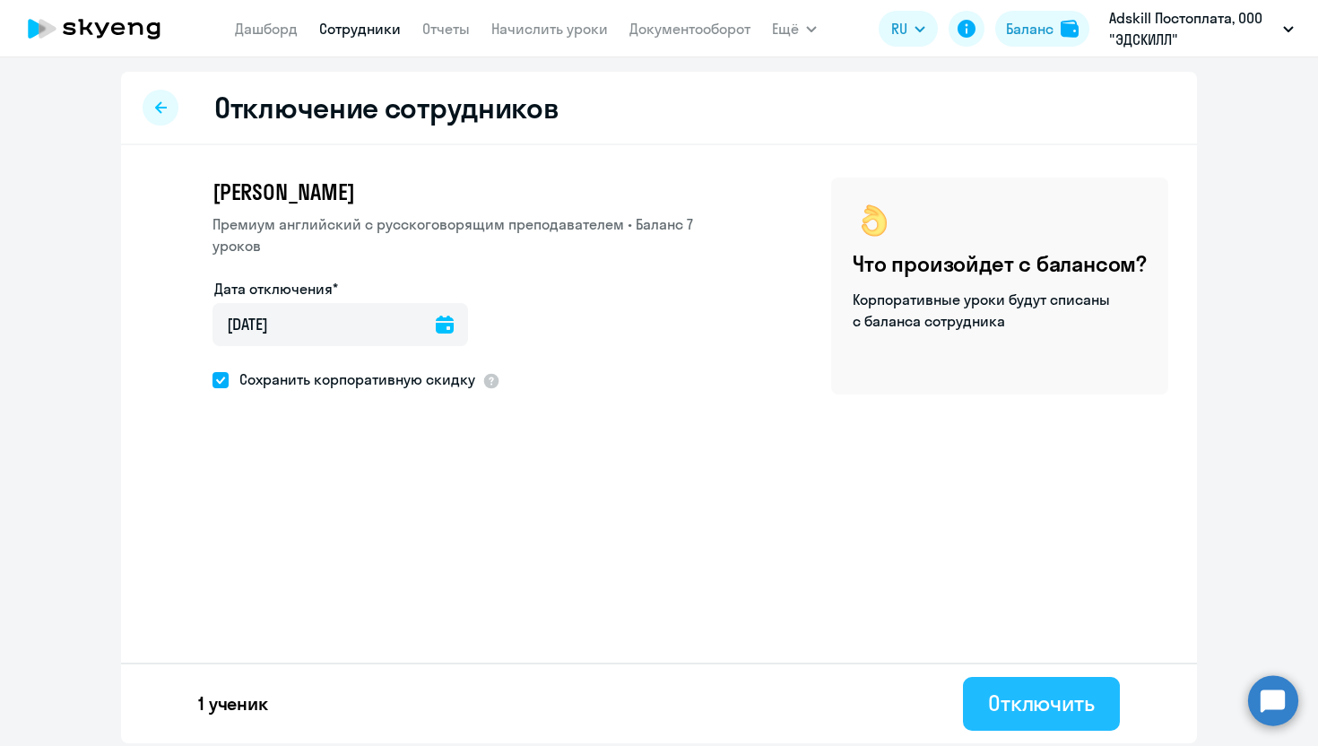
click at [1051, 693] on div "Отключить" at bounding box center [1041, 703] width 107 height 29
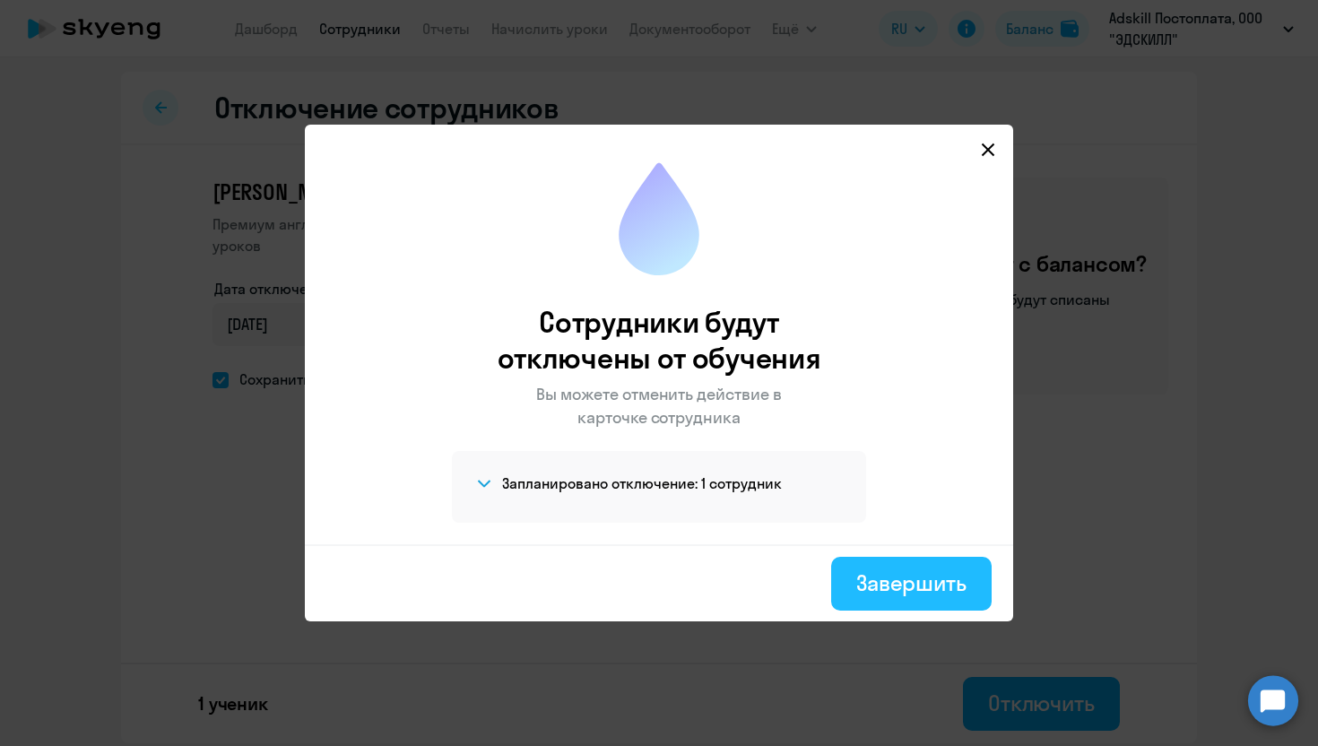
click at [940, 573] on div "Завершить" at bounding box center [912, 583] width 110 height 29
select select "30"
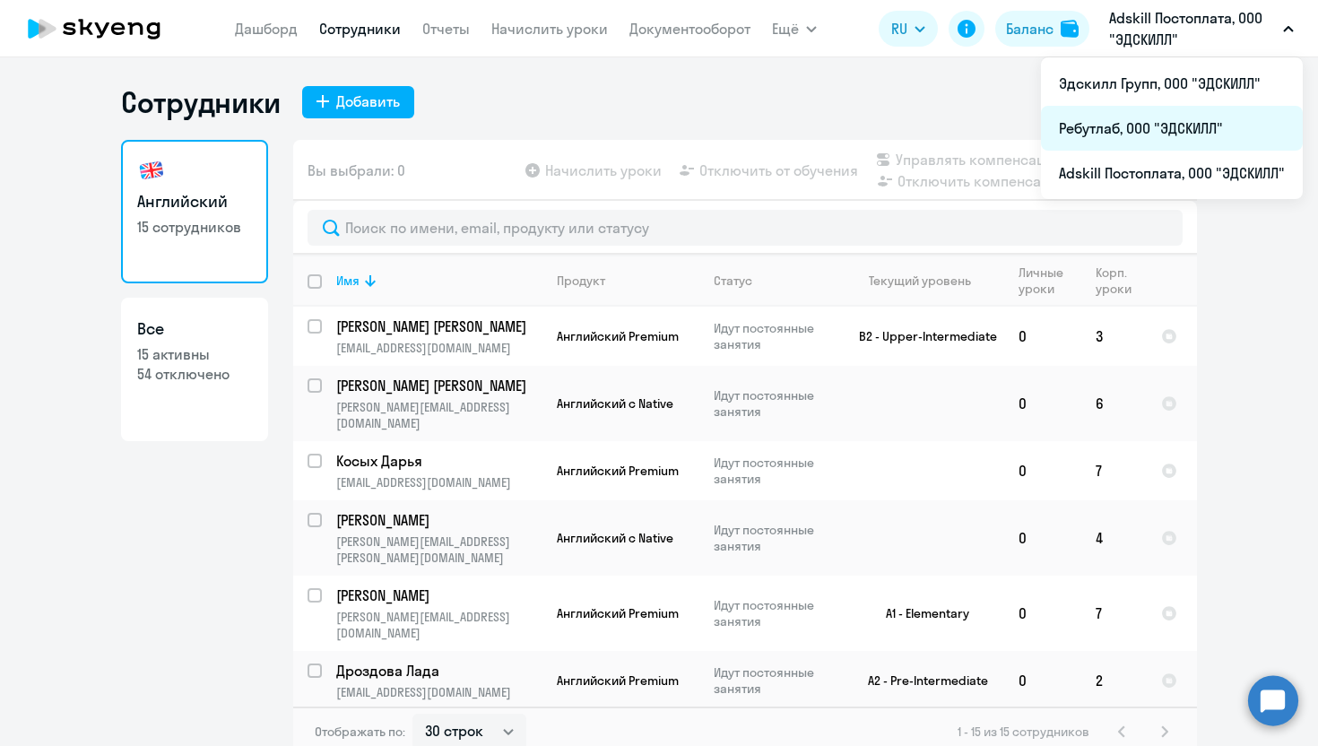
click at [1085, 140] on li "Ребутлаб, ООО "ЭДСКИЛЛ"" at bounding box center [1172, 128] width 262 height 45
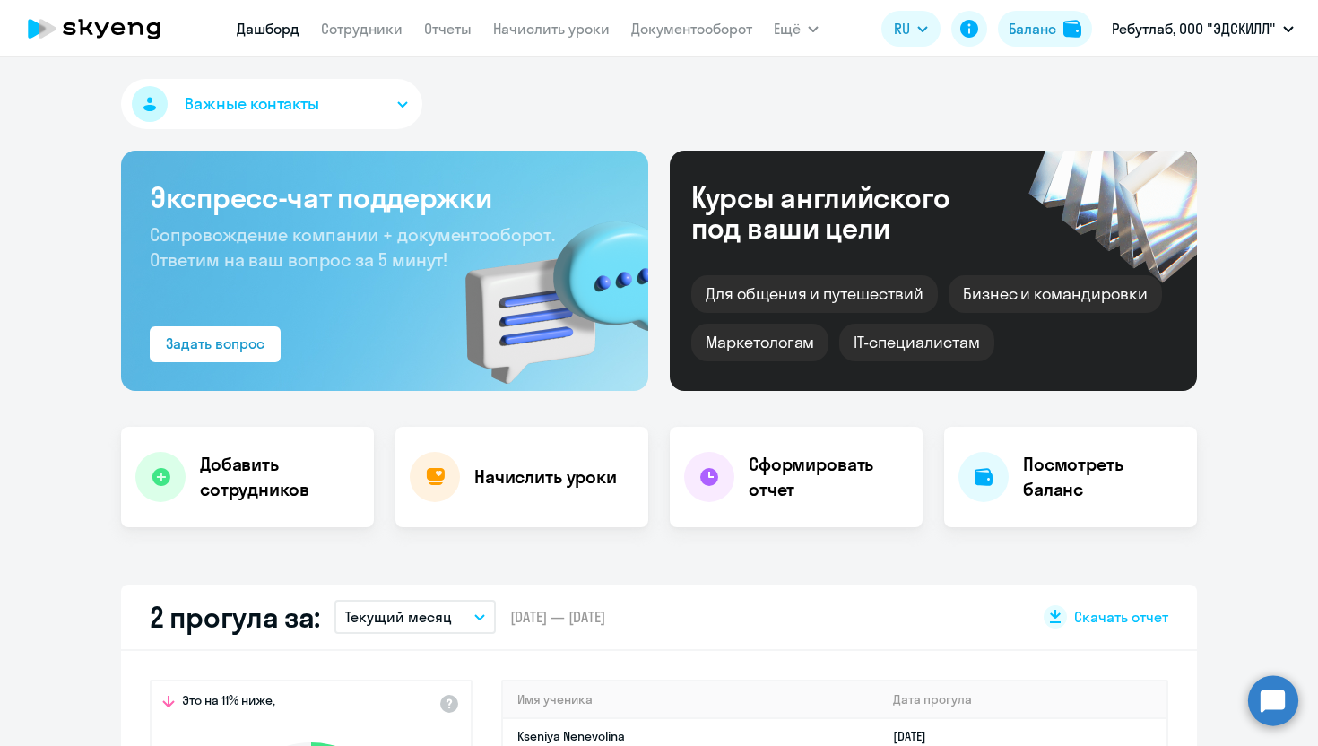
select select "30"
click at [367, 35] on link "Сотрудники" at bounding box center [362, 29] width 82 height 18
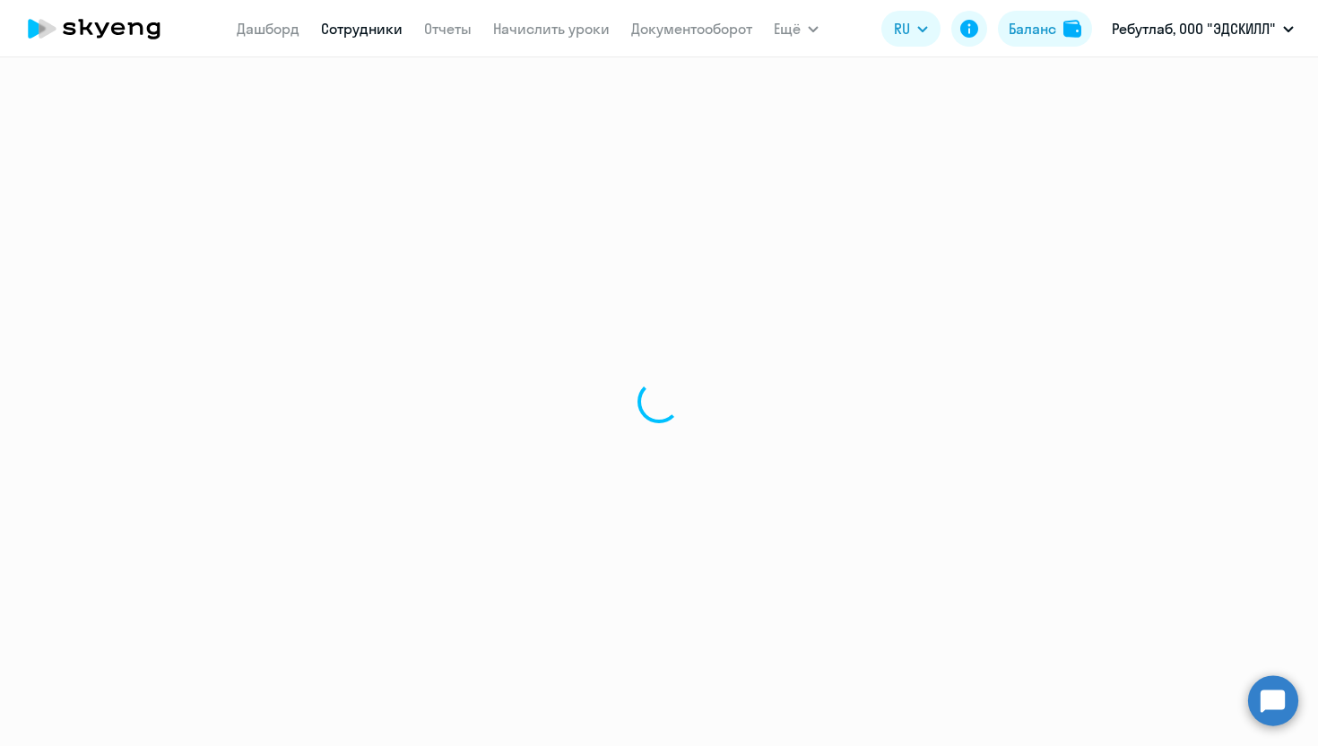
select select "30"
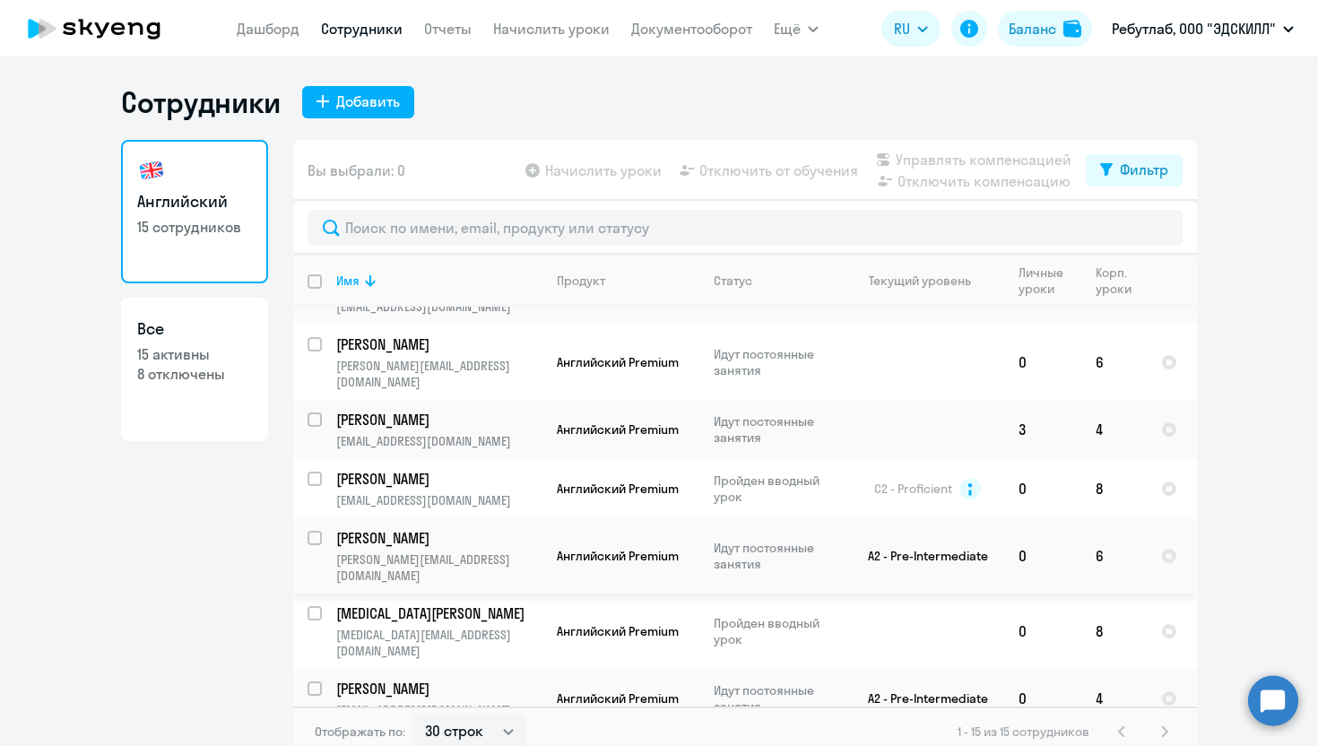
scroll to position [250, 0]
click at [317, 532] on input "select row 39820598" at bounding box center [326, 550] width 36 height 36
checkbox input "true"
click at [786, 174] on span "Отключить от обучения" at bounding box center [779, 171] width 159 height 22
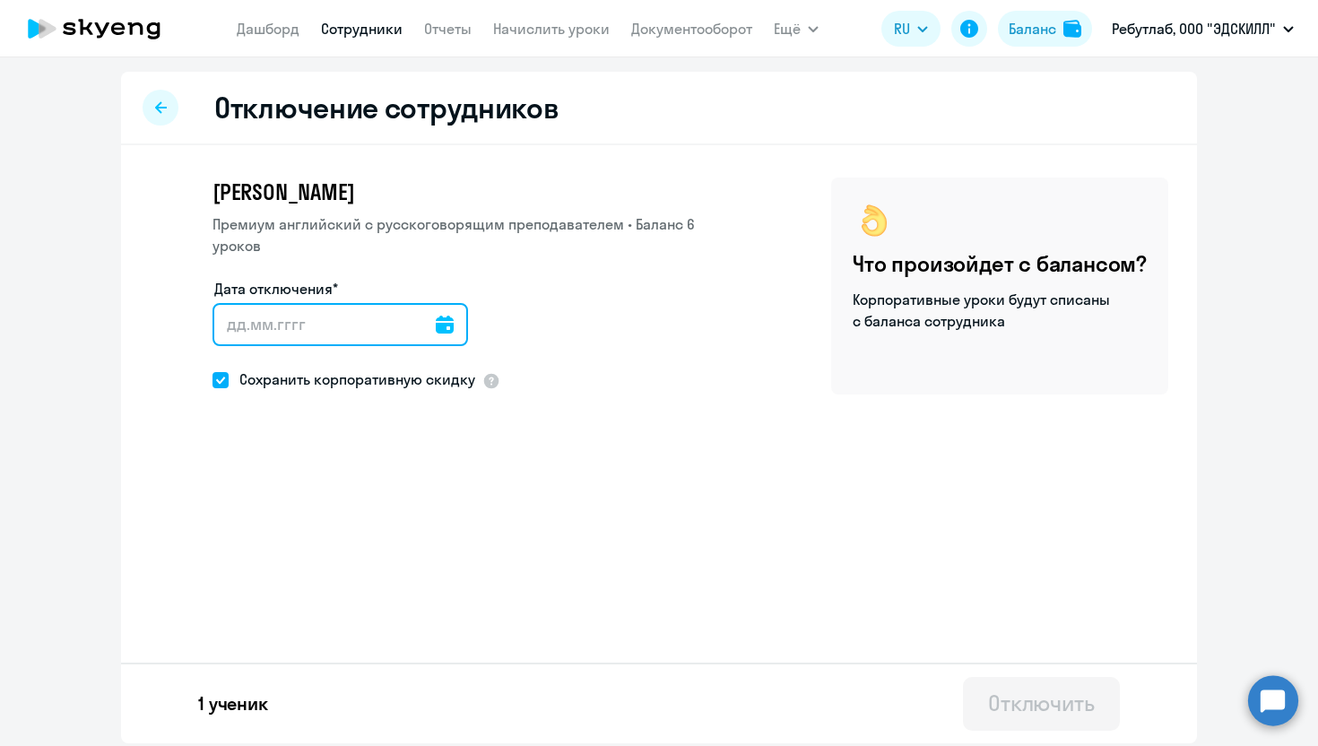
click at [361, 327] on input "Дата отключения*" at bounding box center [341, 324] width 256 height 43
click at [436, 328] on icon at bounding box center [445, 325] width 18 height 18
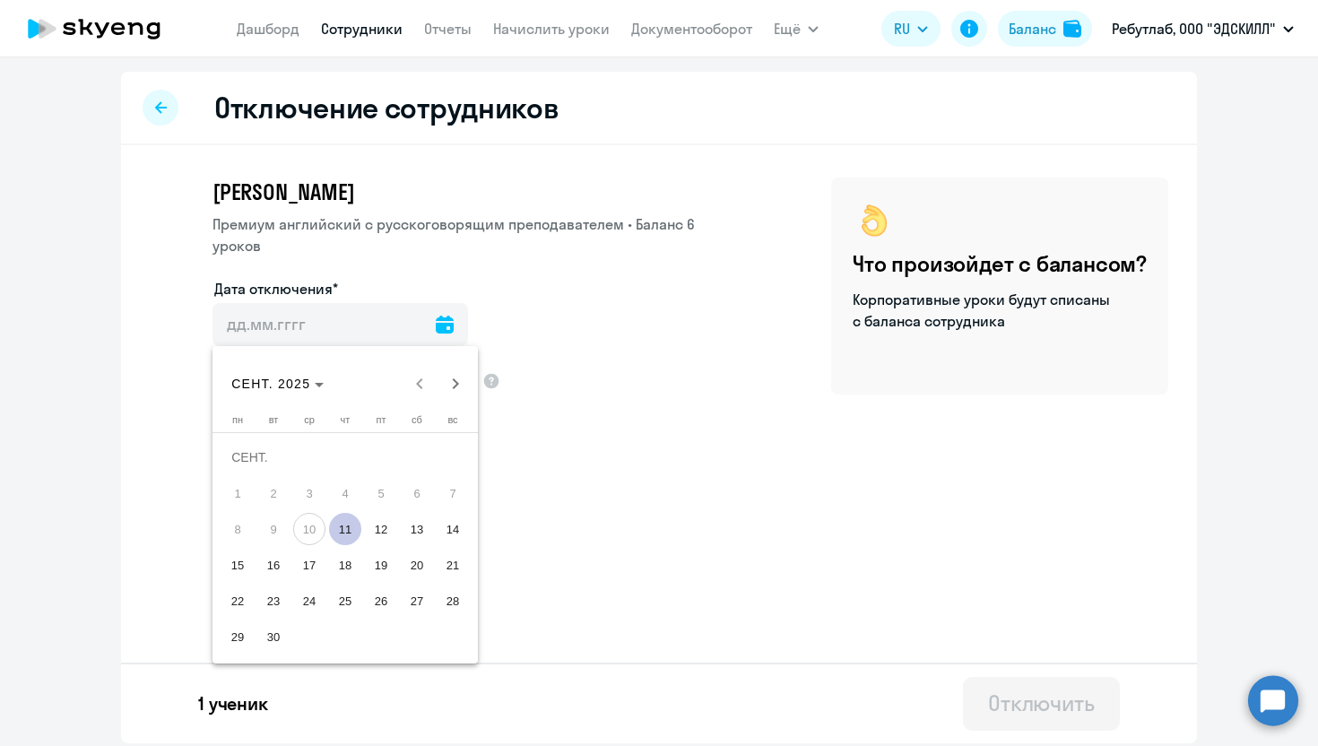
click at [334, 531] on span "11" at bounding box center [345, 529] width 32 height 32
type input "[DATE]"
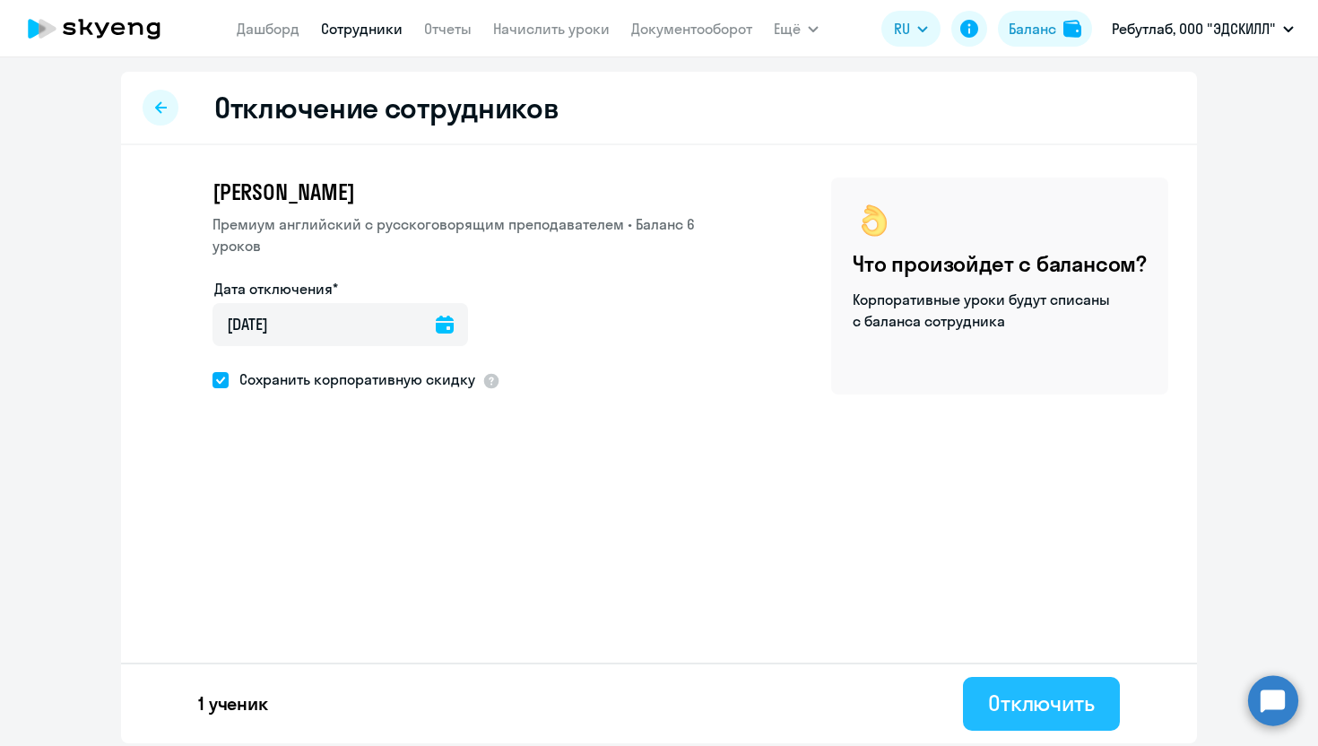
click at [1004, 700] on div "Отключить" at bounding box center [1041, 703] width 107 height 29
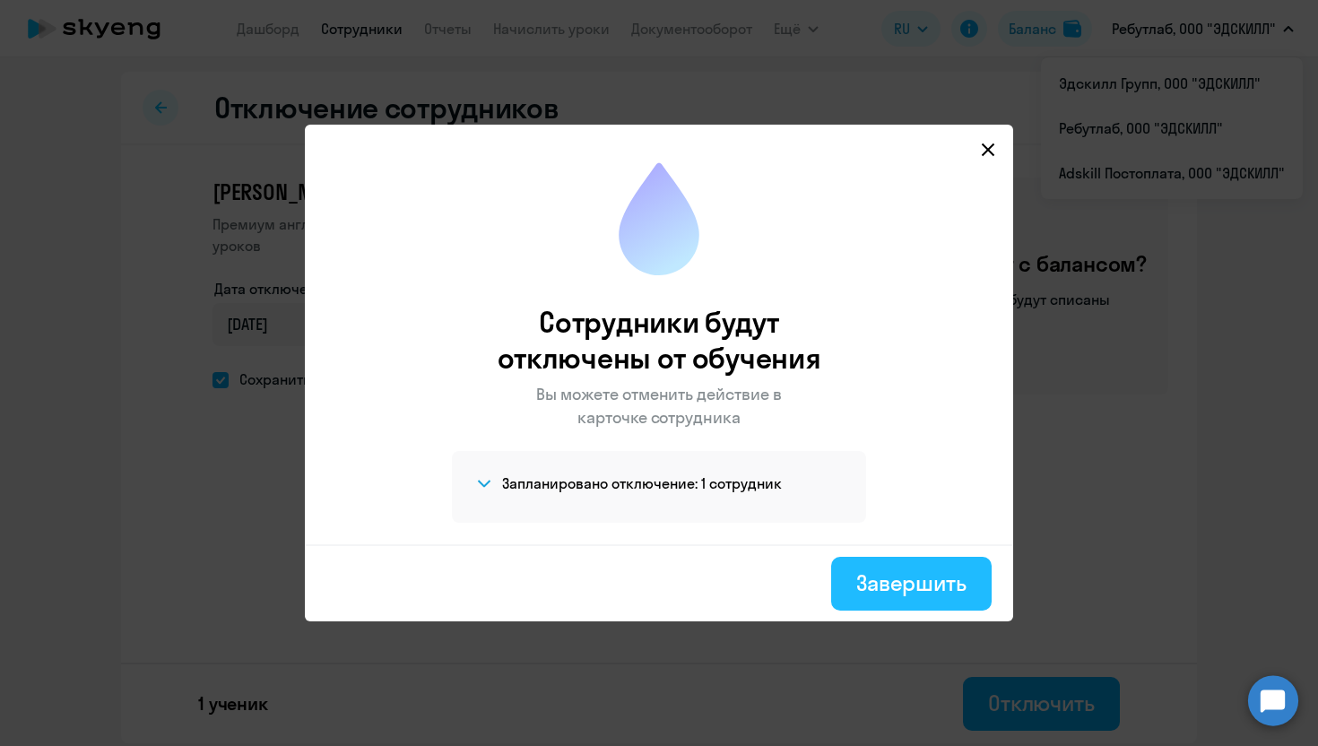
click at [929, 584] on div "Завершить" at bounding box center [912, 583] width 110 height 29
select select "30"
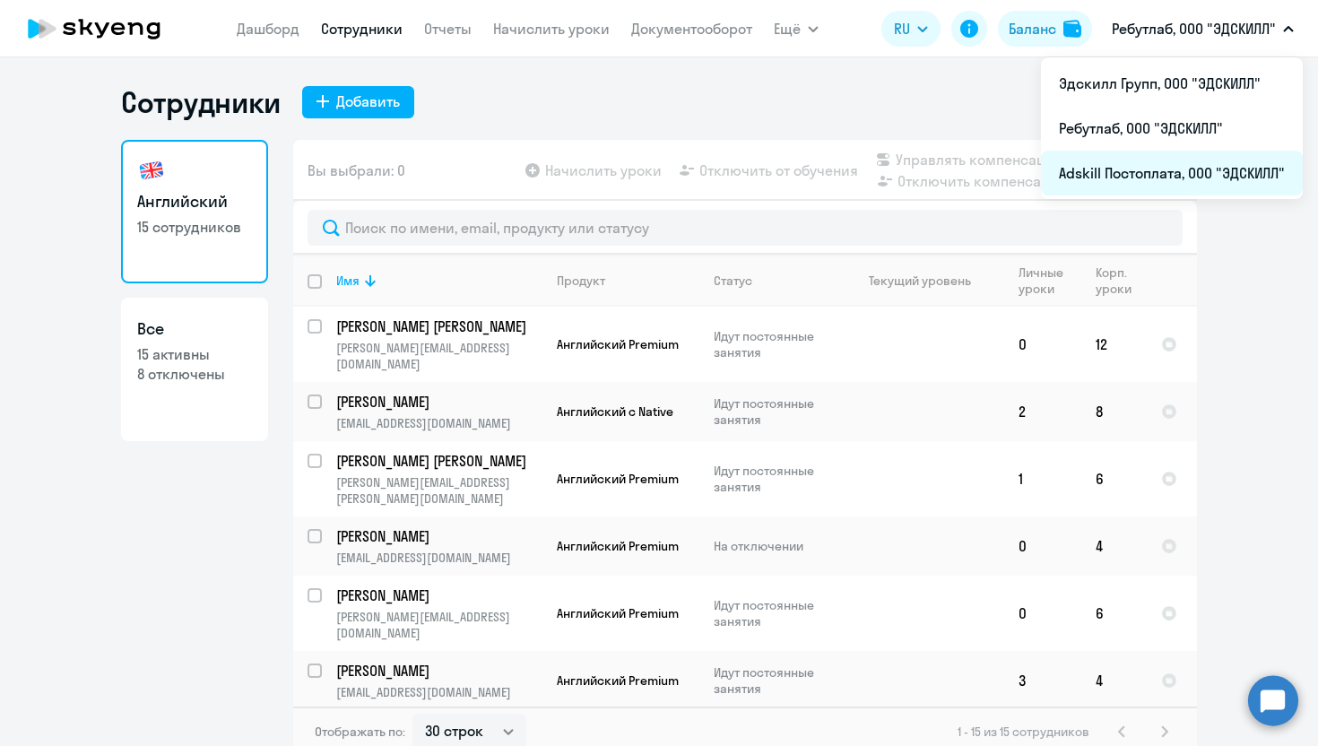
click at [1135, 178] on li "Adskill Постоплата, ООО "ЭДСКИЛЛ"" at bounding box center [1172, 173] width 262 height 45
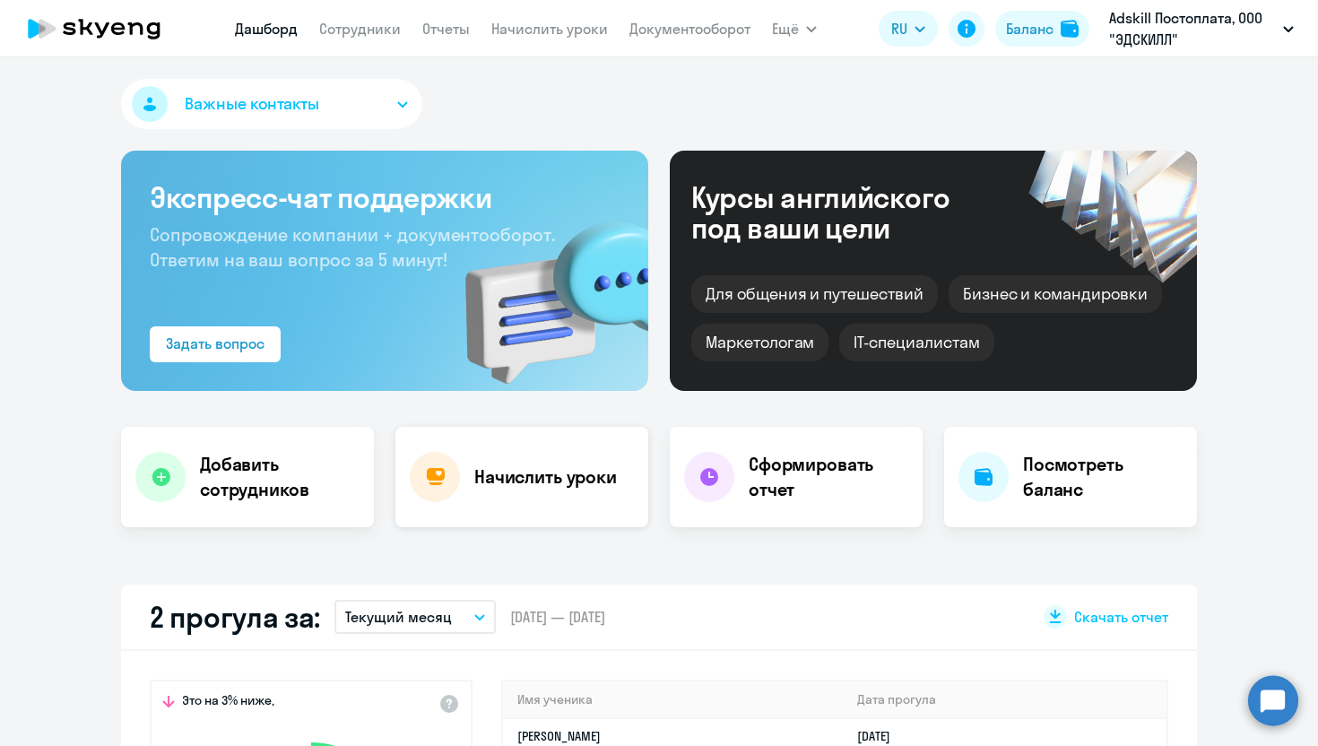
scroll to position [233, 0]
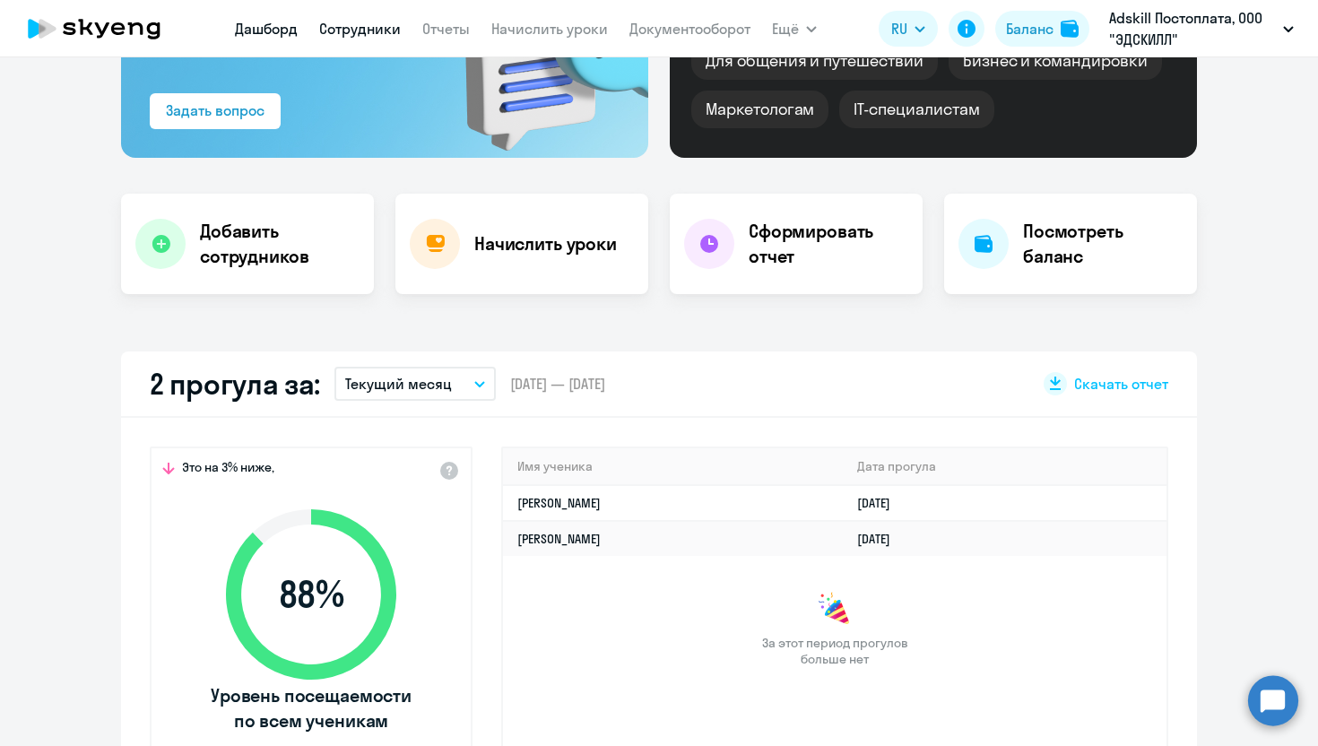
click at [368, 33] on link "Сотрудники" at bounding box center [360, 29] width 82 height 18
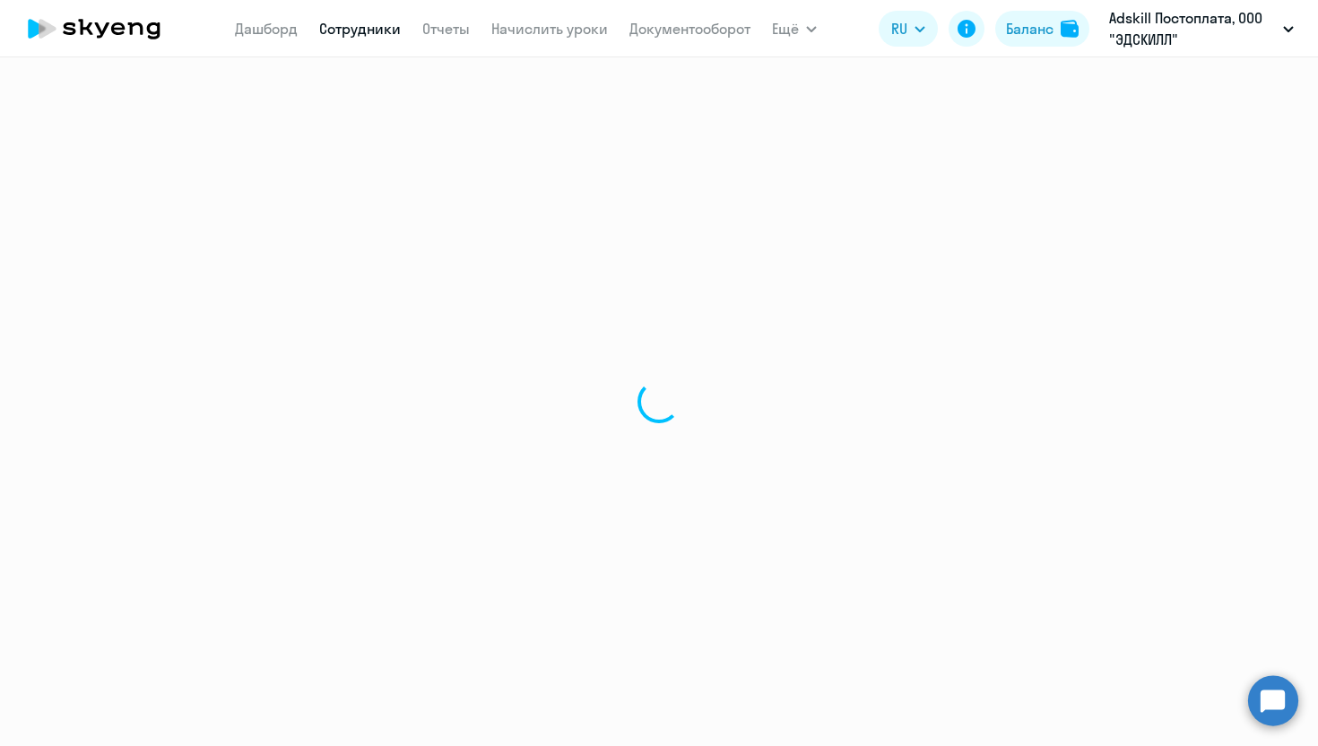
select select "30"
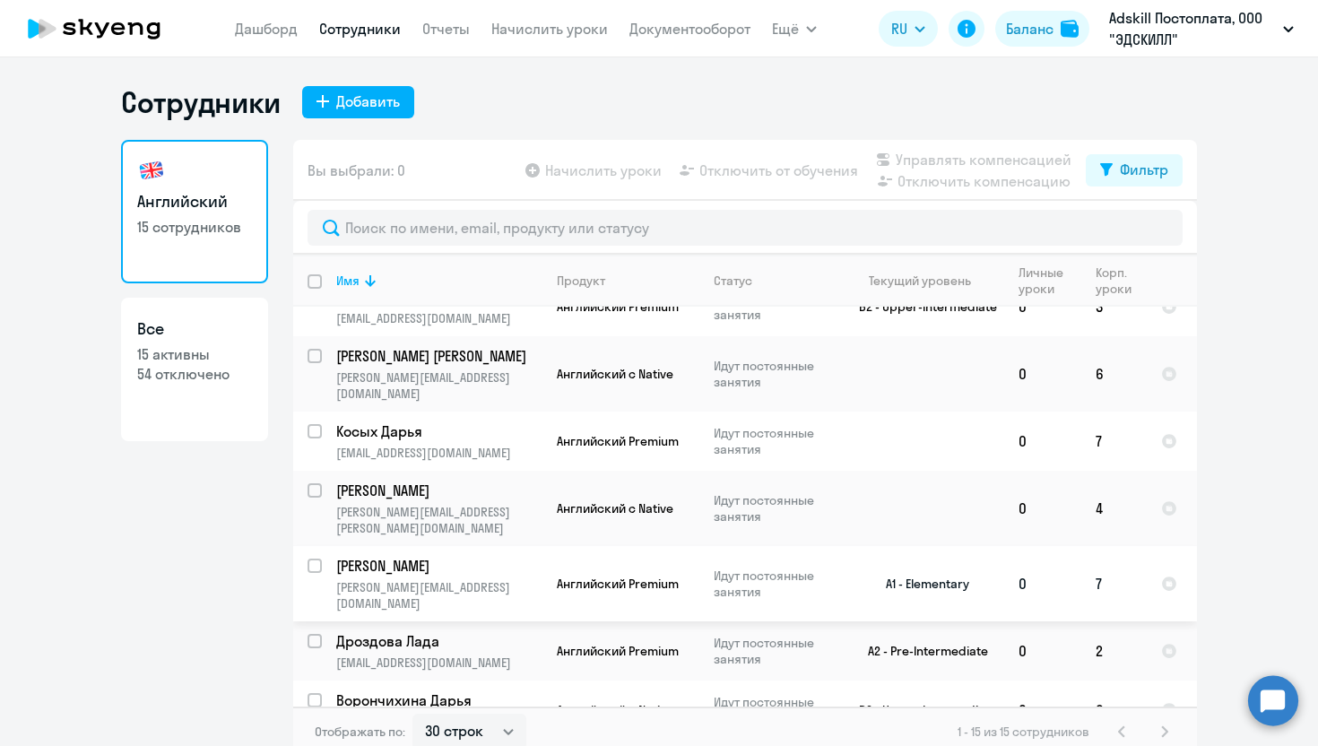
scroll to position [33, 0]
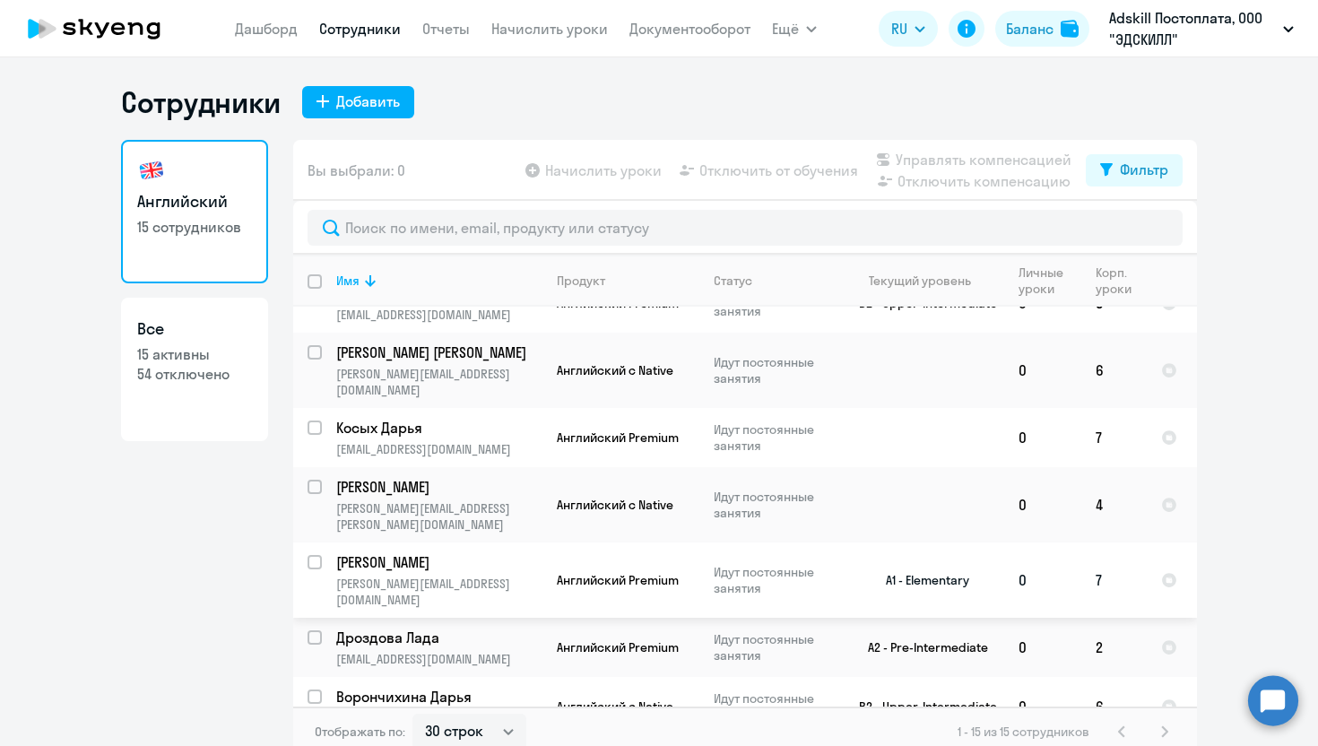
click at [314, 555] on input "select row 22494995" at bounding box center [326, 573] width 36 height 36
checkbox input "true"
click at [800, 186] on div "Начислить уроки Отключить от обучения Управлять компенсацией Отключить компенса…" at bounding box center [804, 170] width 564 height 43
click at [786, 168] on span "Отключить от обучения" at bounding box center [779, 171] width 159 height 22
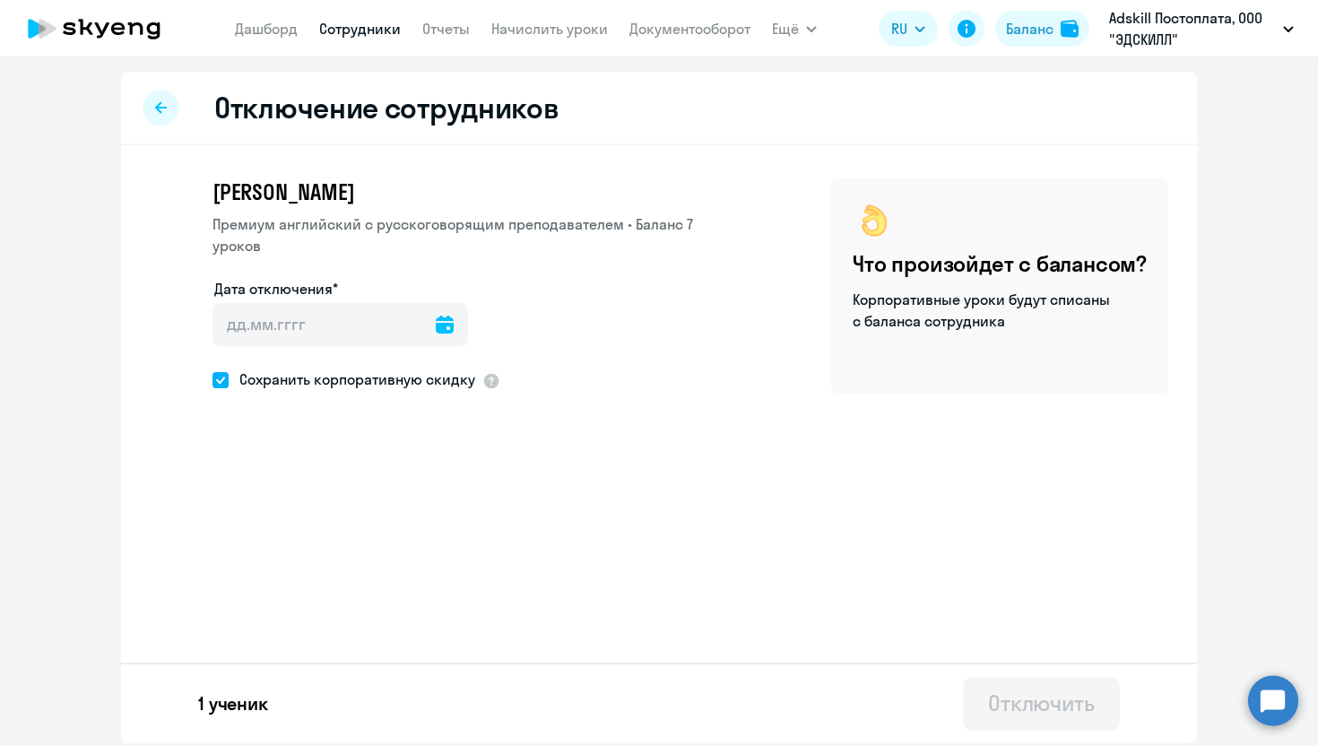
click at [344, 346] on div at bounding box center [341, 349] width 256 height 7
click at [329, 303] on input "Дата отключения*" at bounding box center [341, 324] width 256 height 43
click at [436, 316] on icon at bounding box center [445, 325] width 18 height 18
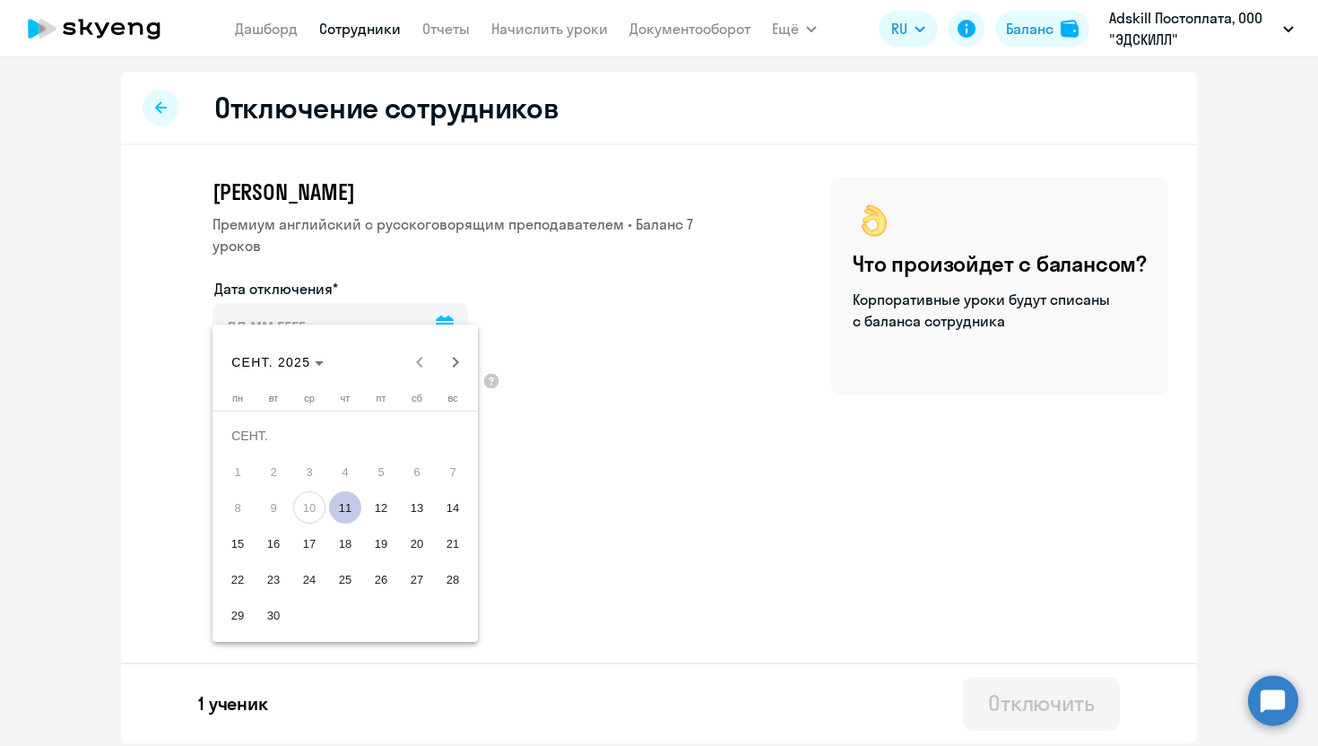
click at [349, 511] on span "11" at bounding box center [345, 508] width 32 height 32
type input "[DATE]"
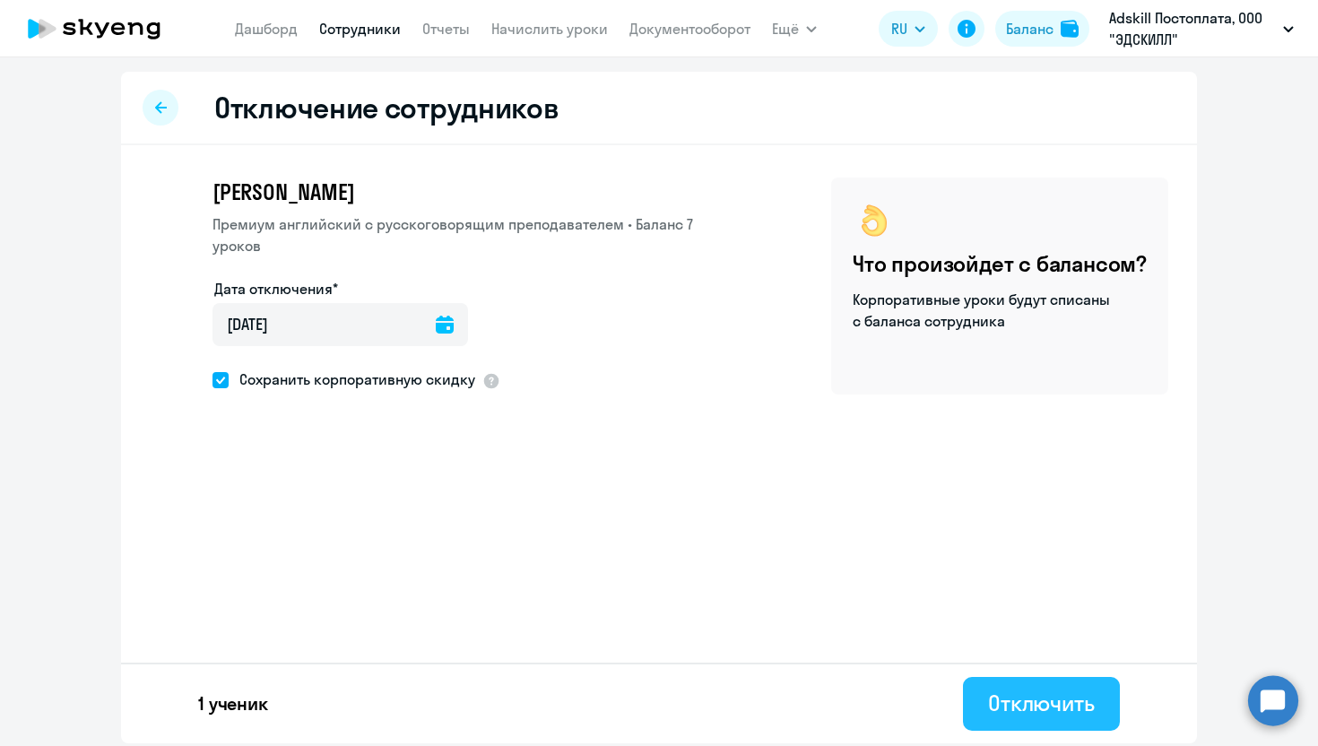
click at [1043, 702] on div "Отключить" at bounding box center [1041, 703] width 107 height 29
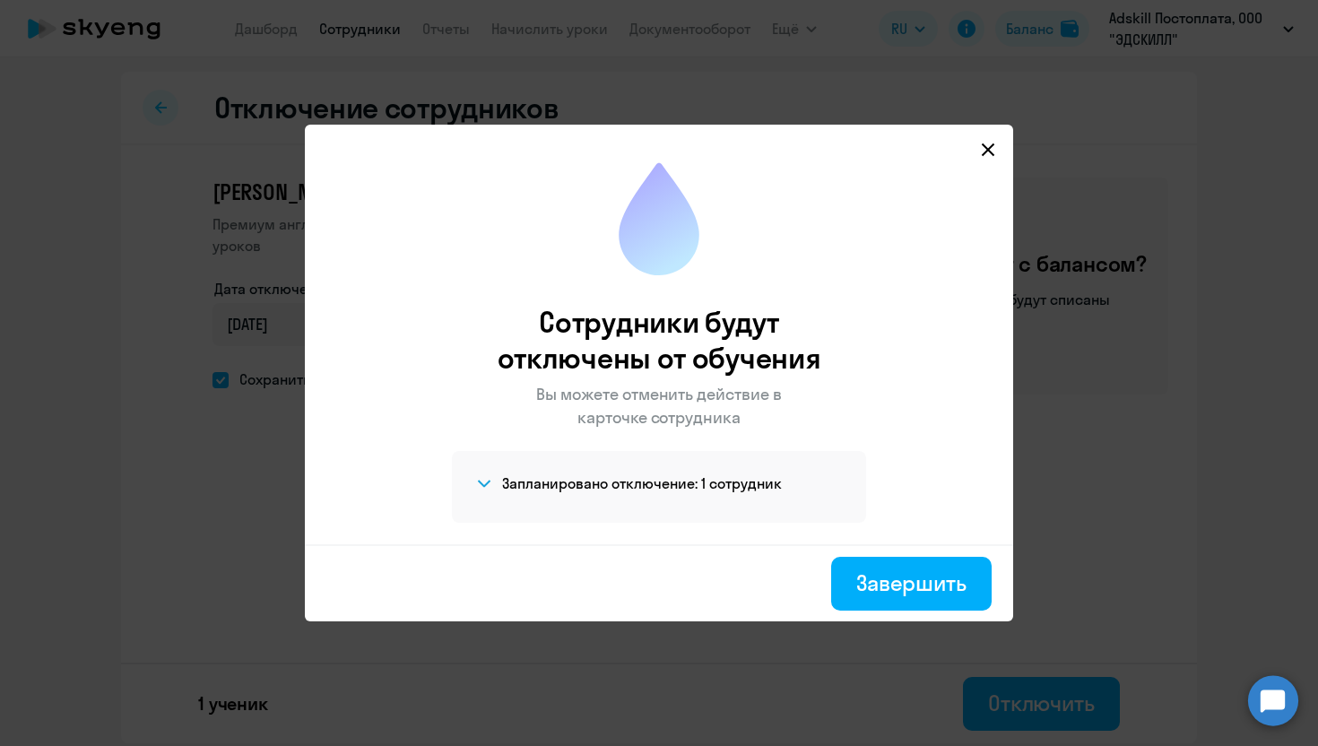
click at [987, 146] on icon at bounding box center [988, 150] width 14 height 14
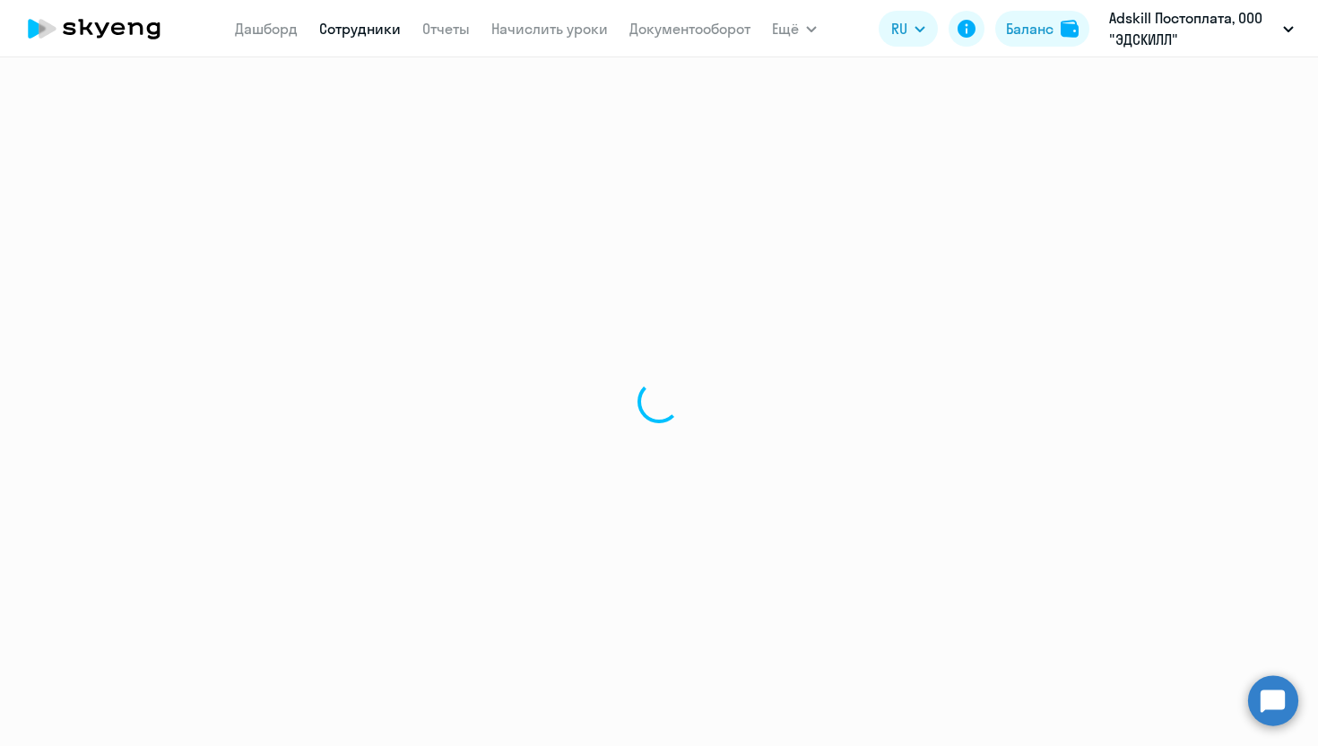
select select "30"
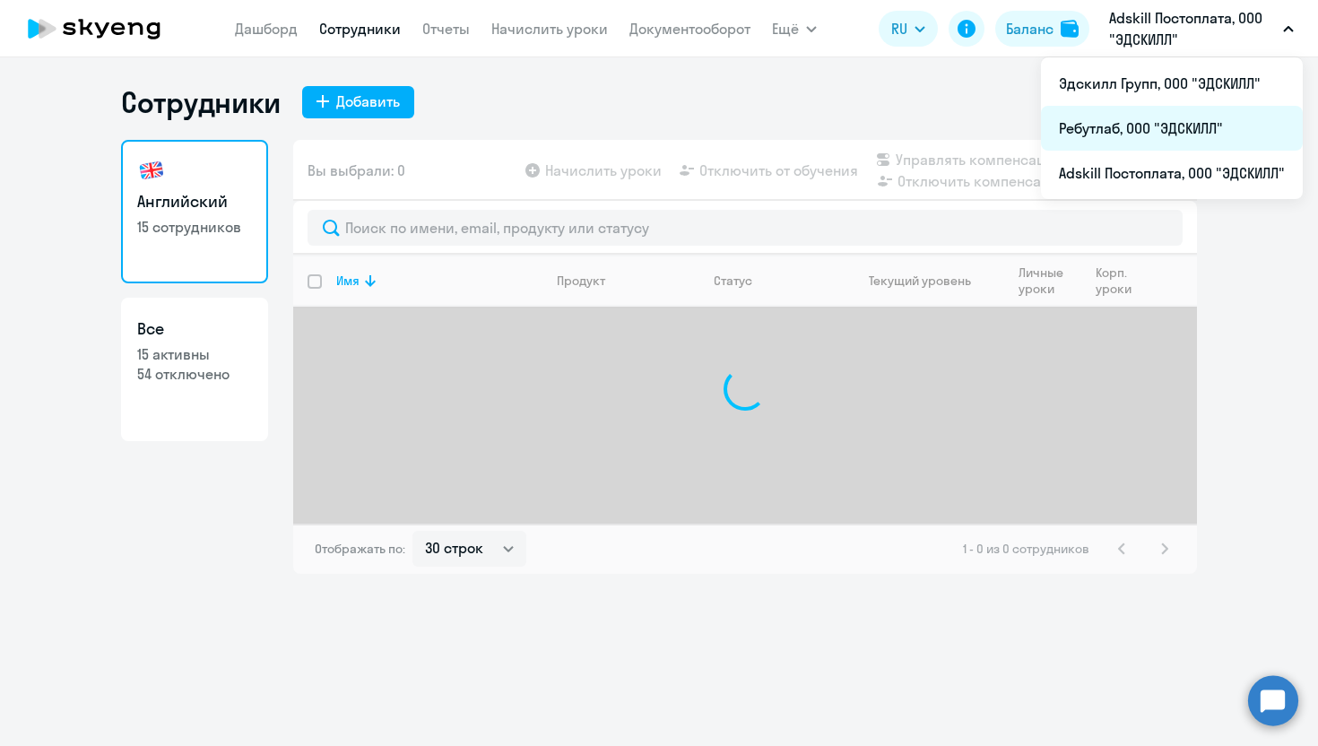
click at [1103, 133] on li "Ребутлаб, ООО "ЭДСКИЛЛ"" at bounding box center [1172, 128] width 262 height 45
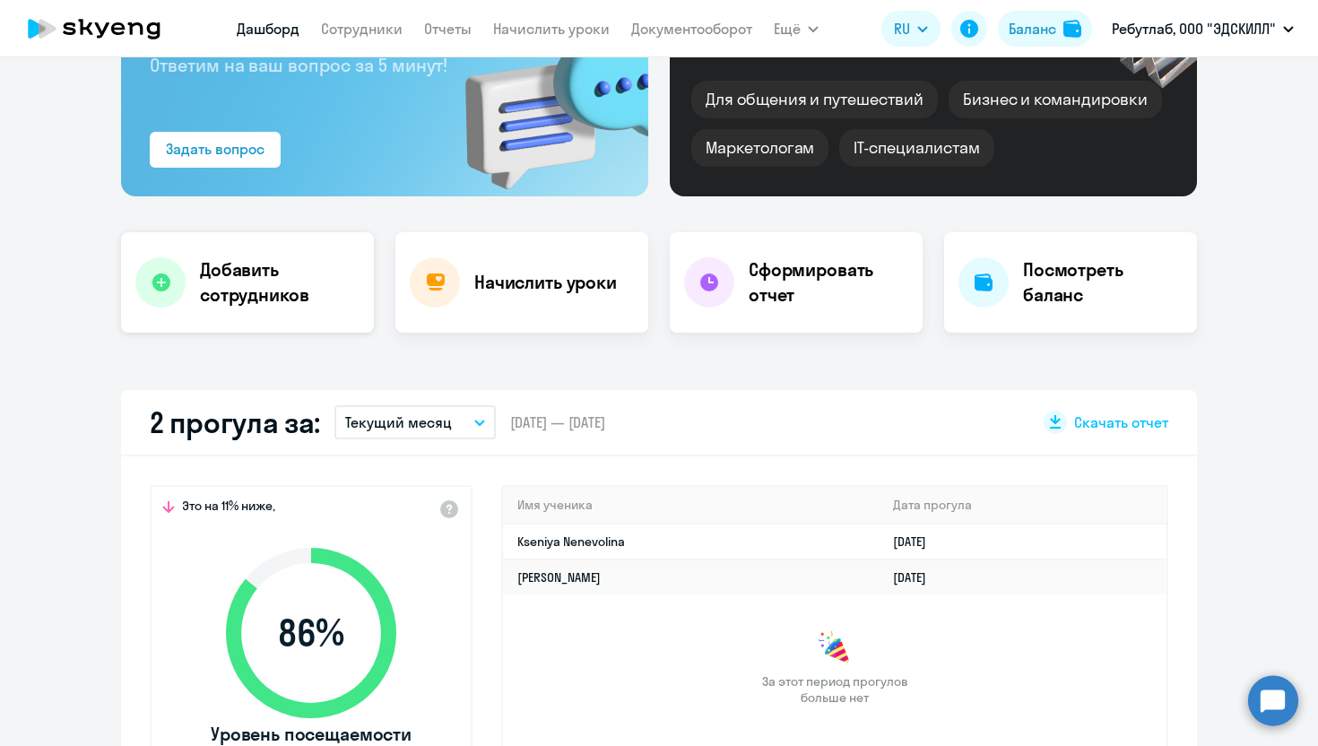
scroll to position [238, 0]
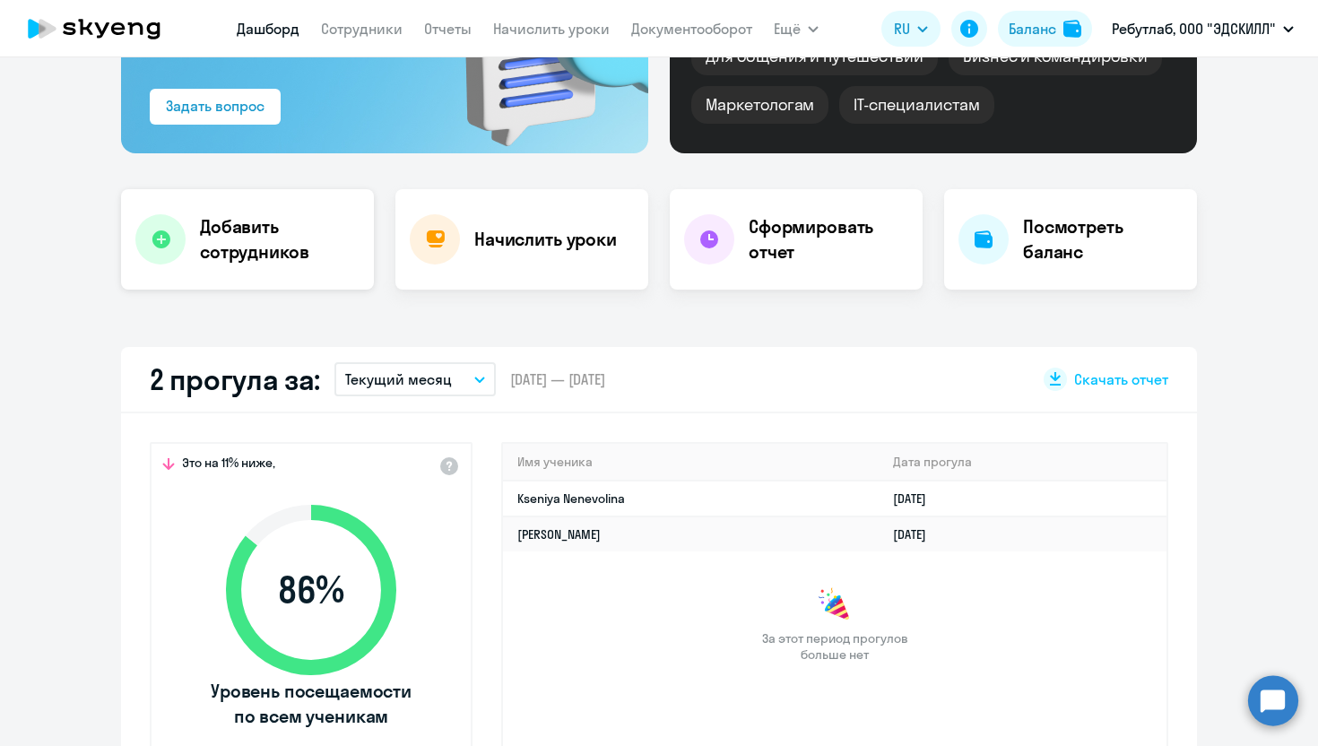
select select "30"
click at [465, 366] on button "Текущий месяц" at bounding box center [415, 379] width 161 height 34
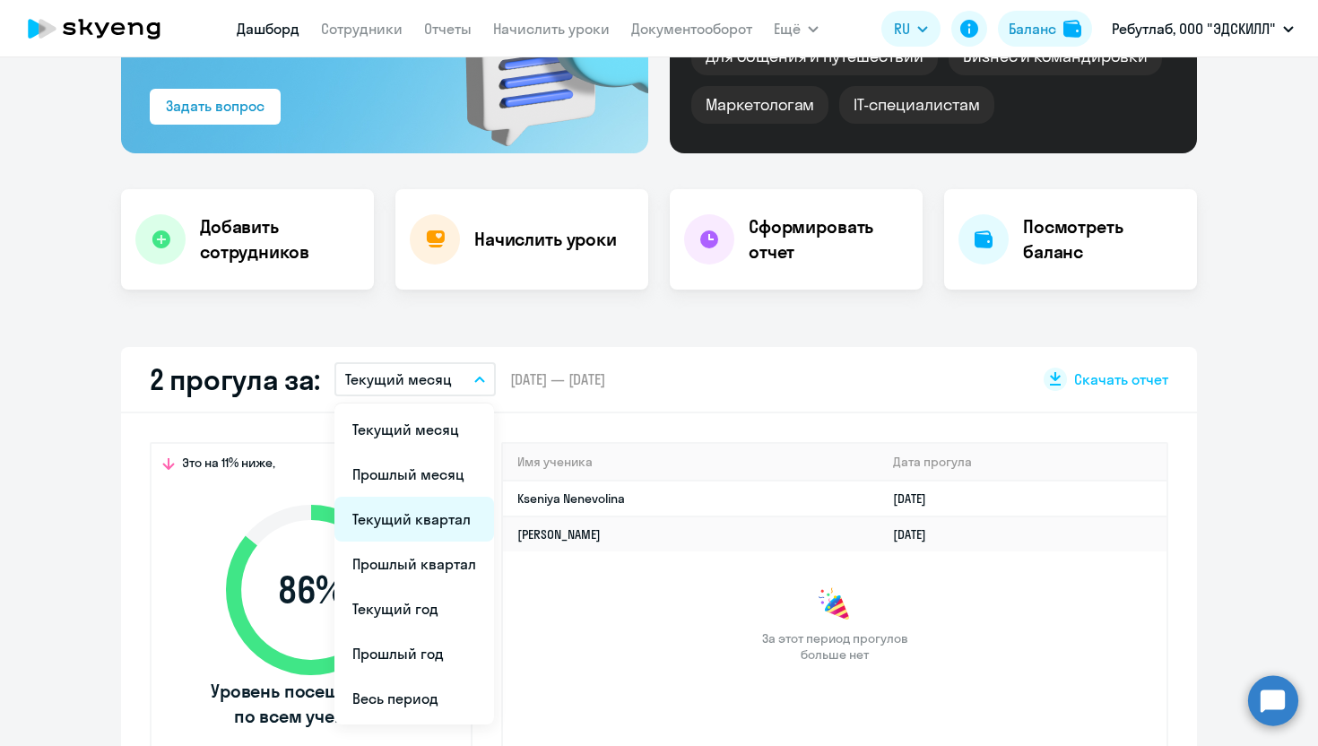
click at [418, 521] on li "Текущий квартал" at bounding box center [415, 519] width 160 height 45
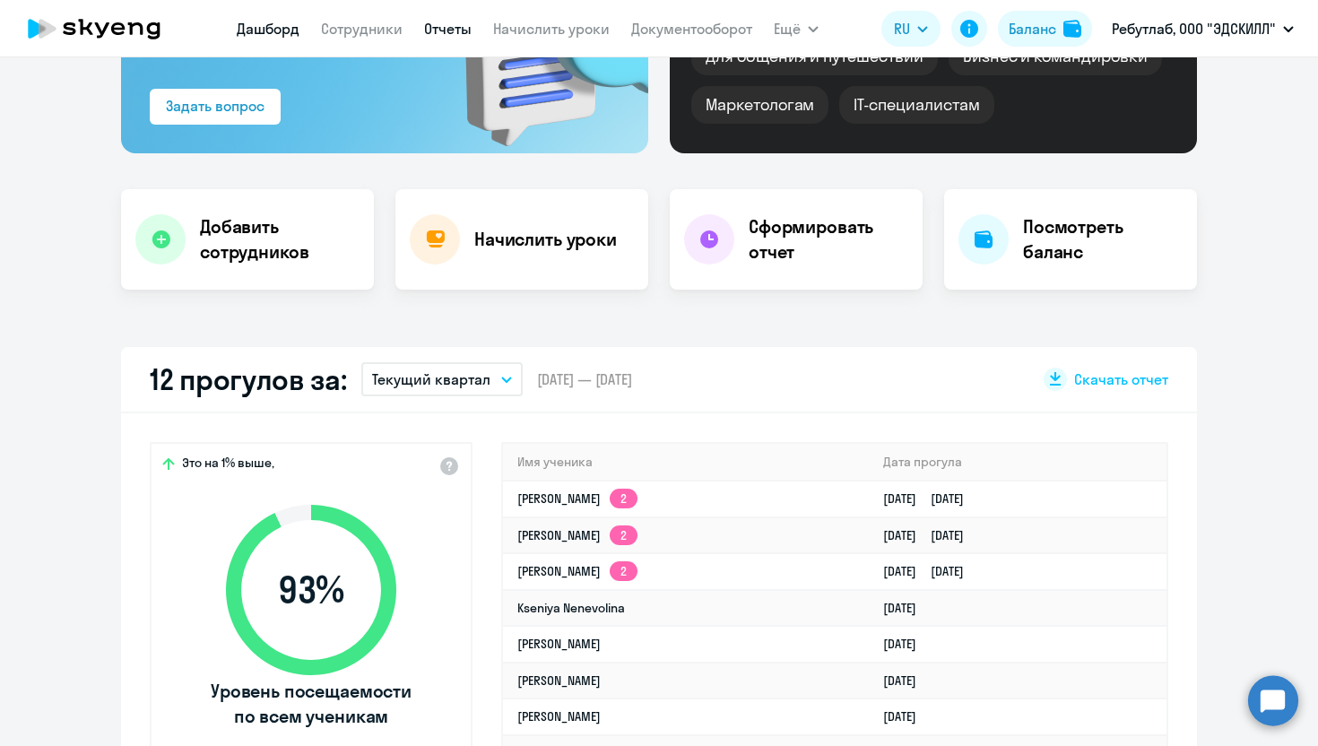
click at [445, 30] on link "Отчеты" at bounding box center [448, 29] width 48 height 18
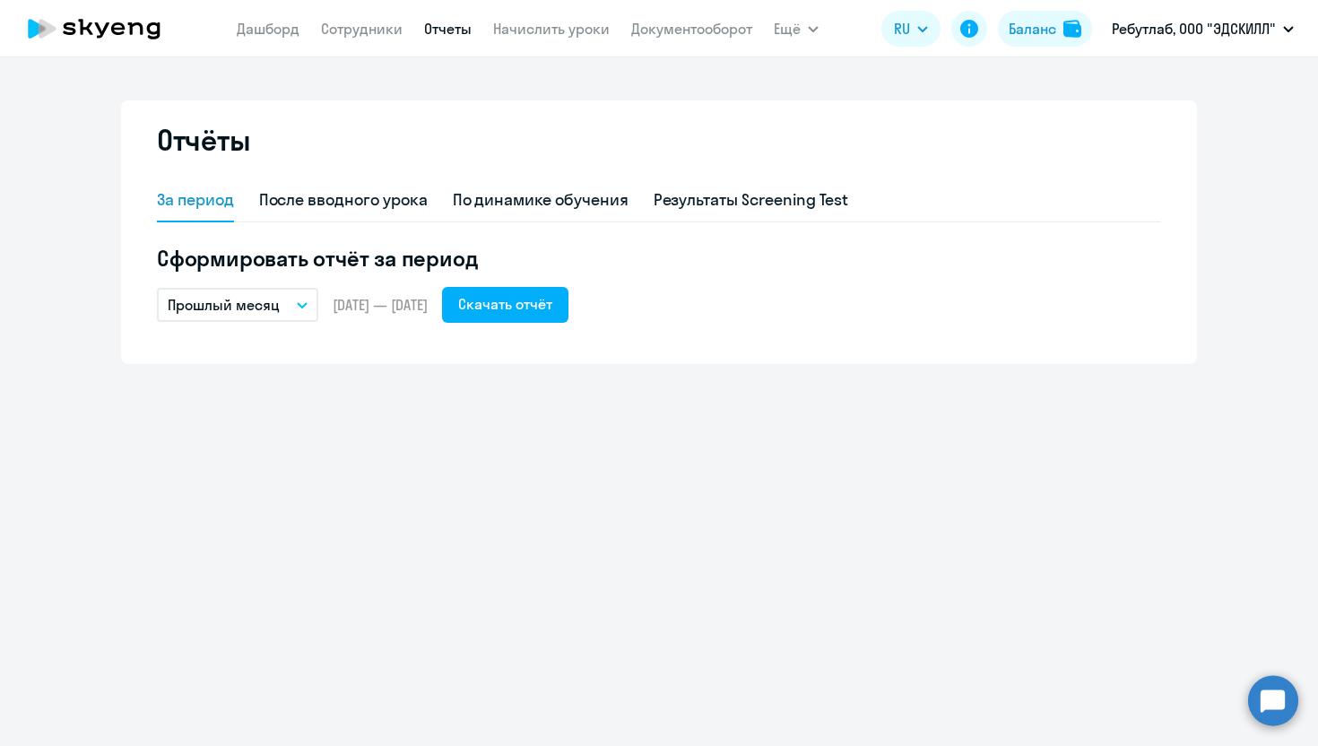
click at [247, 315] on p "Прошлый месяц" at bounding box center [224, 305] width 112 height 22
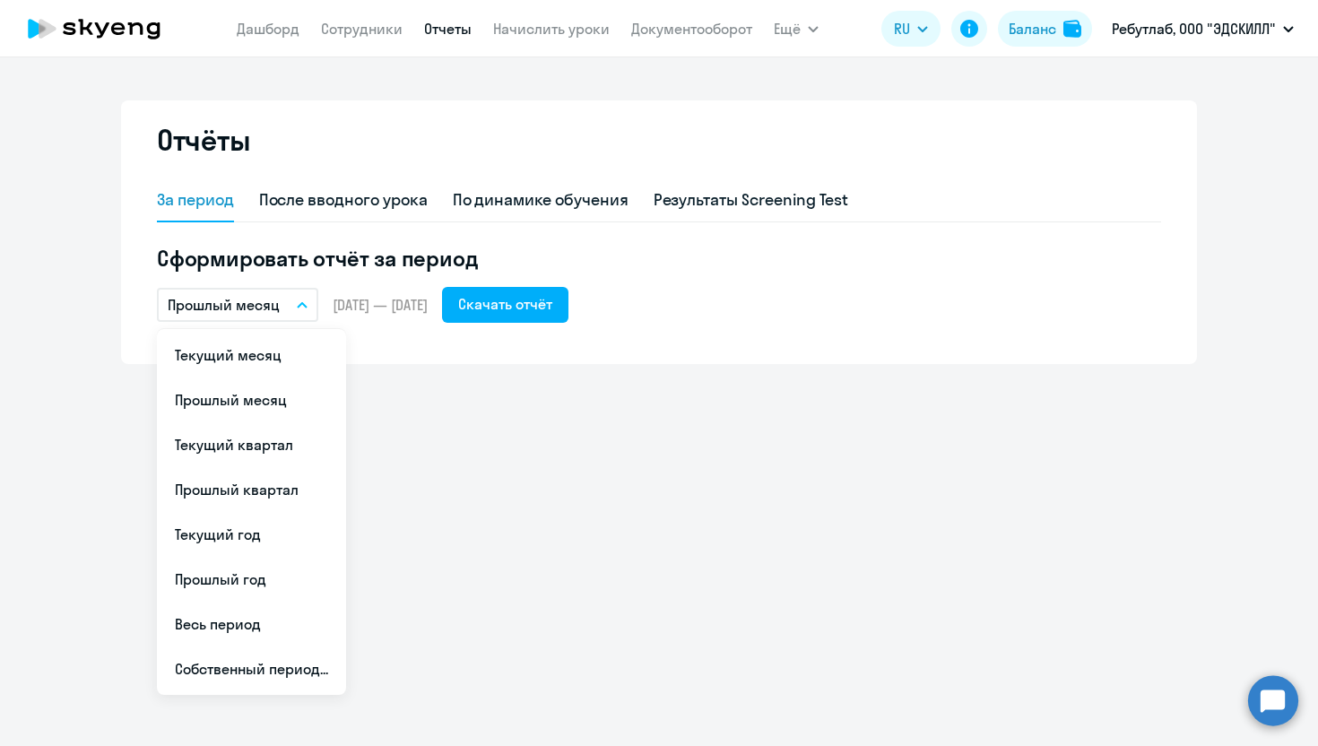
click at [228, 437] on li "Текущий квартал" at bounding box center [251, 444] width 189 height 45
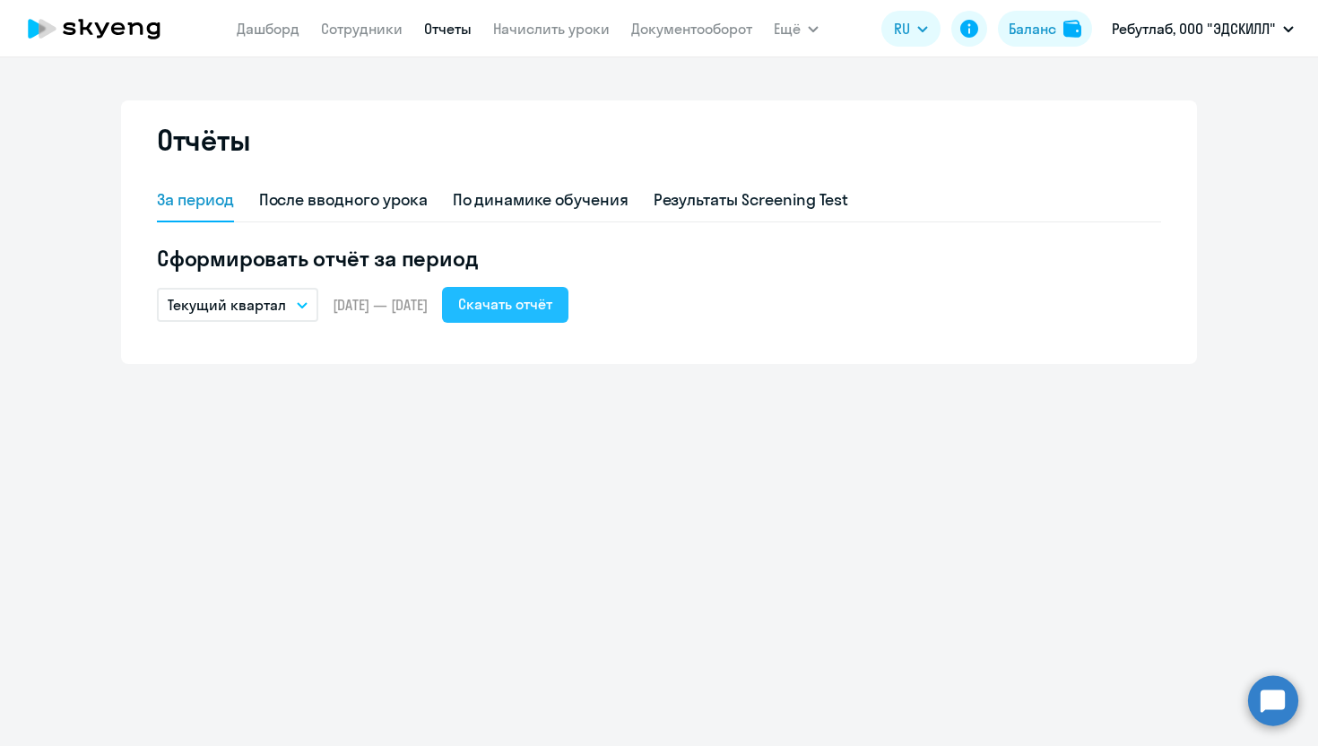
click at [539, 309] on div "Скачать отчёт" at bounding box center [505, 304] width 94 height 22
